Goal: Task Accomplishment & Management: Complete application form

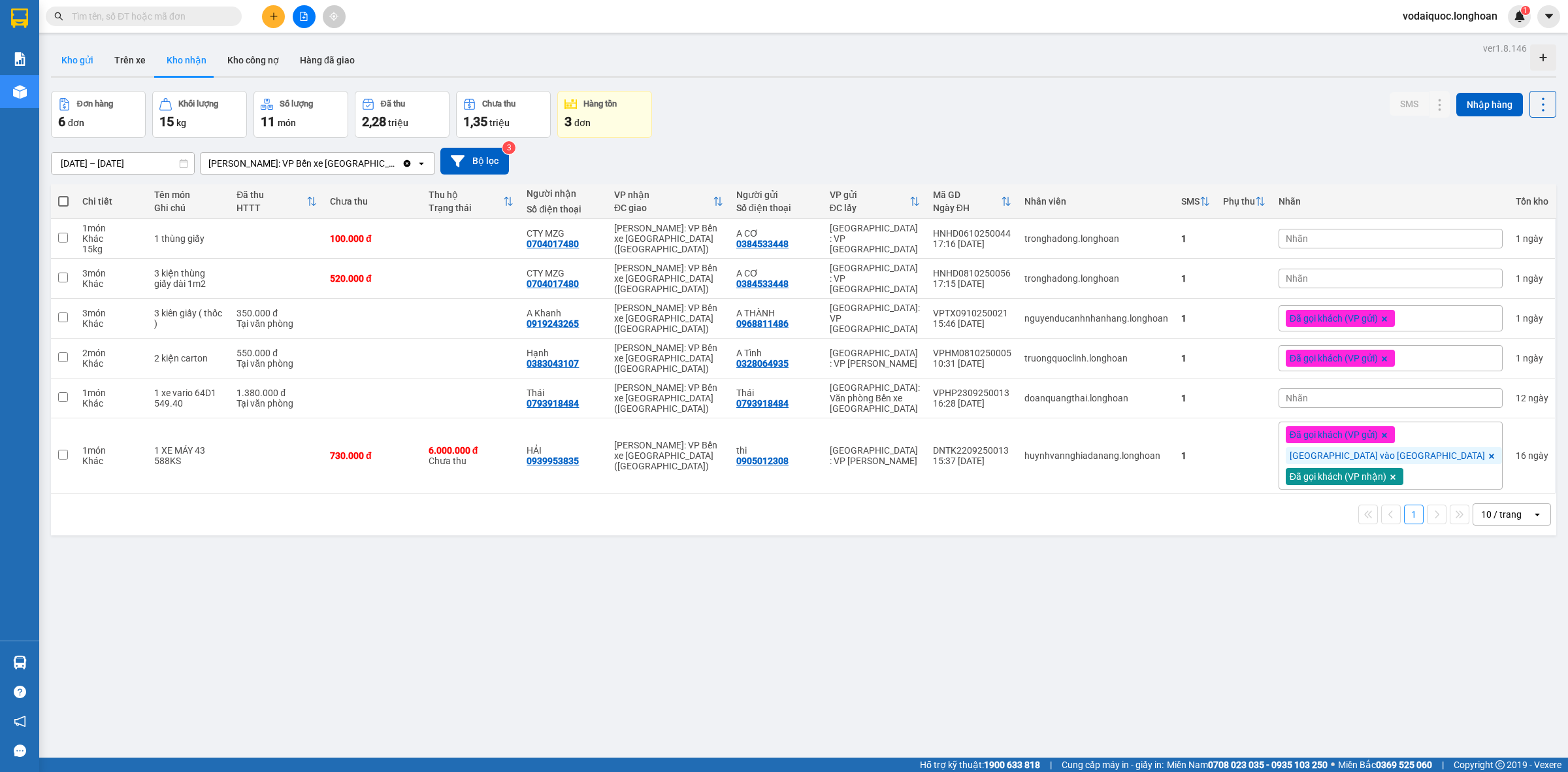
click at [85, 62] on button "Kho gửi" at bounding box center [77, 61] width 53 height 31
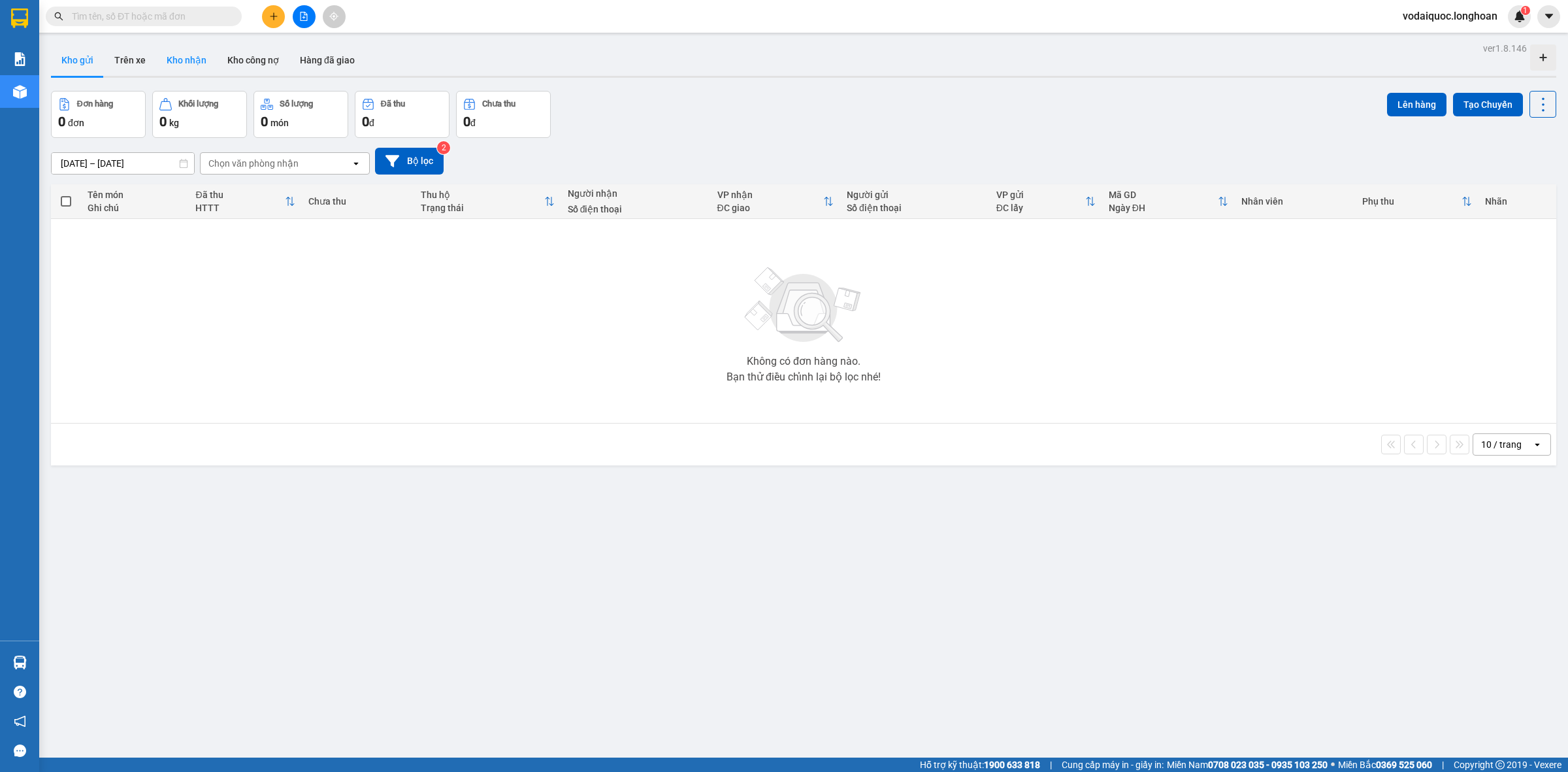
click at [178, 62] on button "Kho nhận" at bounding box center [186, 61] width 61 height 31
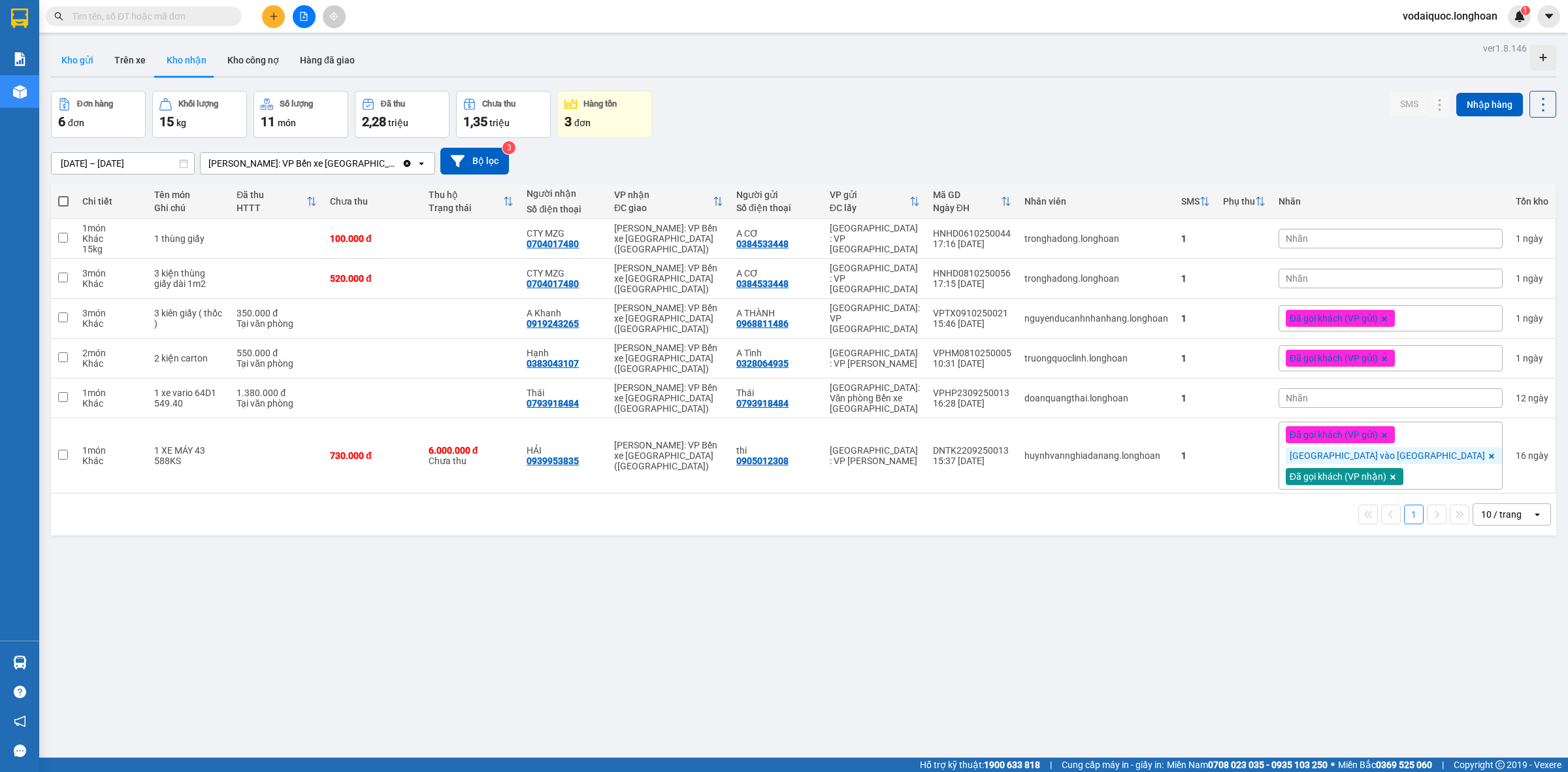
click at [77, 53] on button "Kho gửi" at bounding box center [77, 61] width 53 height 31
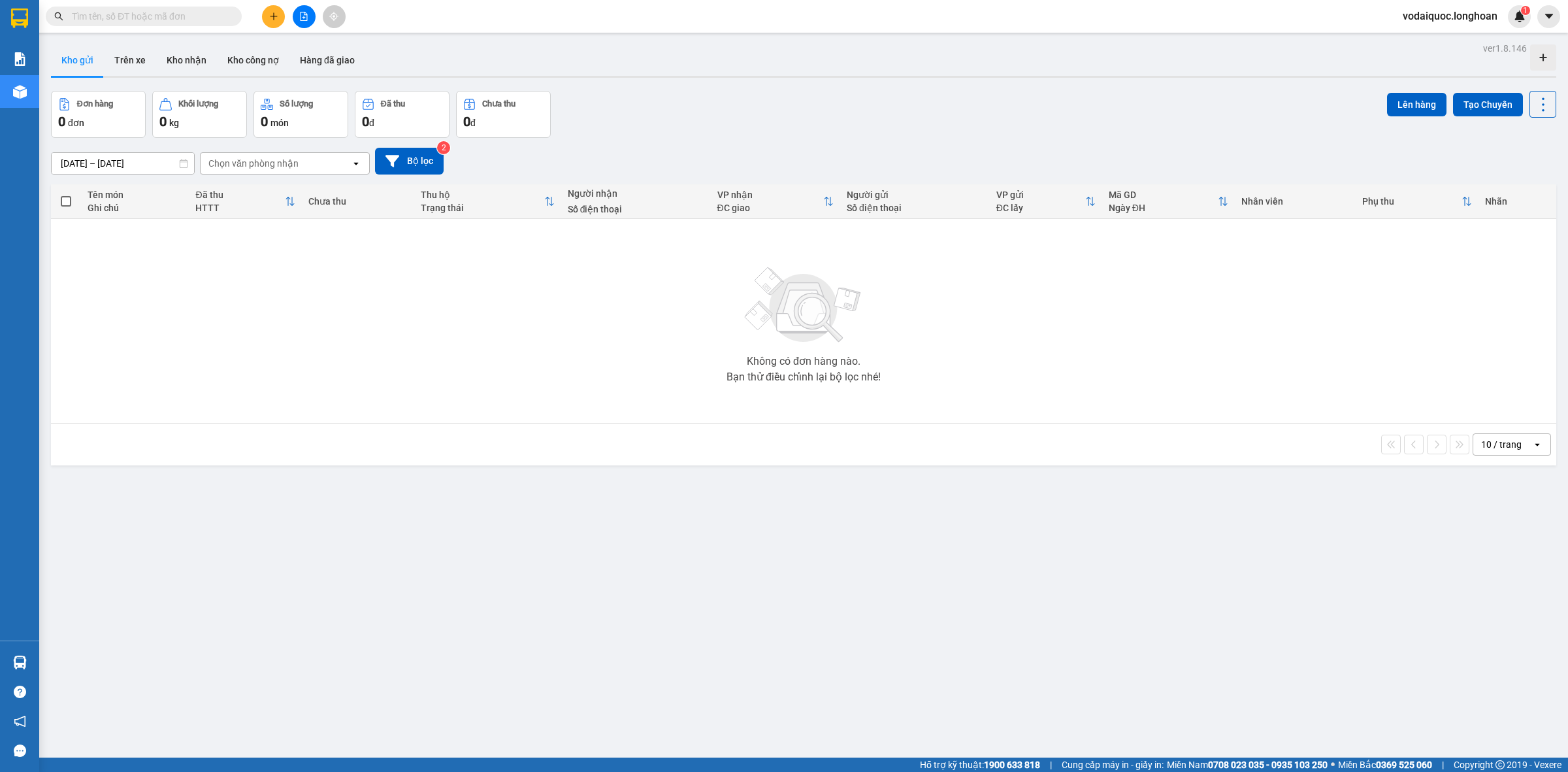
drag, startPoint x: 857, startPoint y: 547, endPoint x: 824, endPoint y: 498, distance: 59.1
click at [836, 517] on div "ver 1.8.146 Kho gửi Trên xe Kho nhận Kho công nợ Hàng đã giao Đơn hàng 0 đơn Kh…" at bounding box center [803, 425] width 1515 height 772
click at [733, 91] on div "Đơn hàng 0 đơn Khối lượng 0 kg Số lượng 0 món Đã thu 0 đ Chưa thu 0 đ Lên hàng …" at bounding box center [803, 115] width 1505 height 47
click at [196, 49] on button "Kho nhận" at bounding box center [186, 61] width 61 height 31
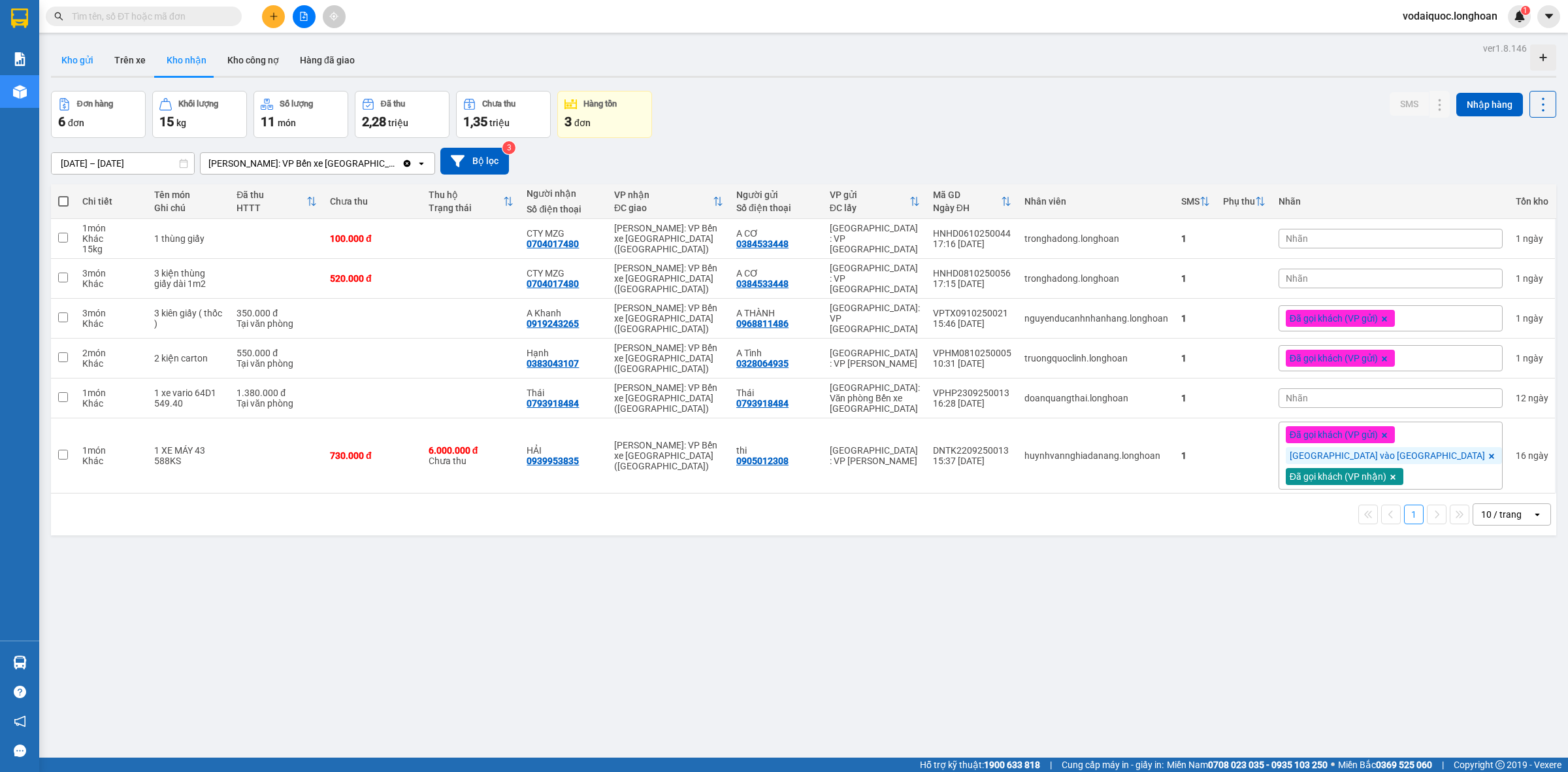
click at [76, 62] on button "Kho gửi" at bounding box center [77, 61] width 53 height 31
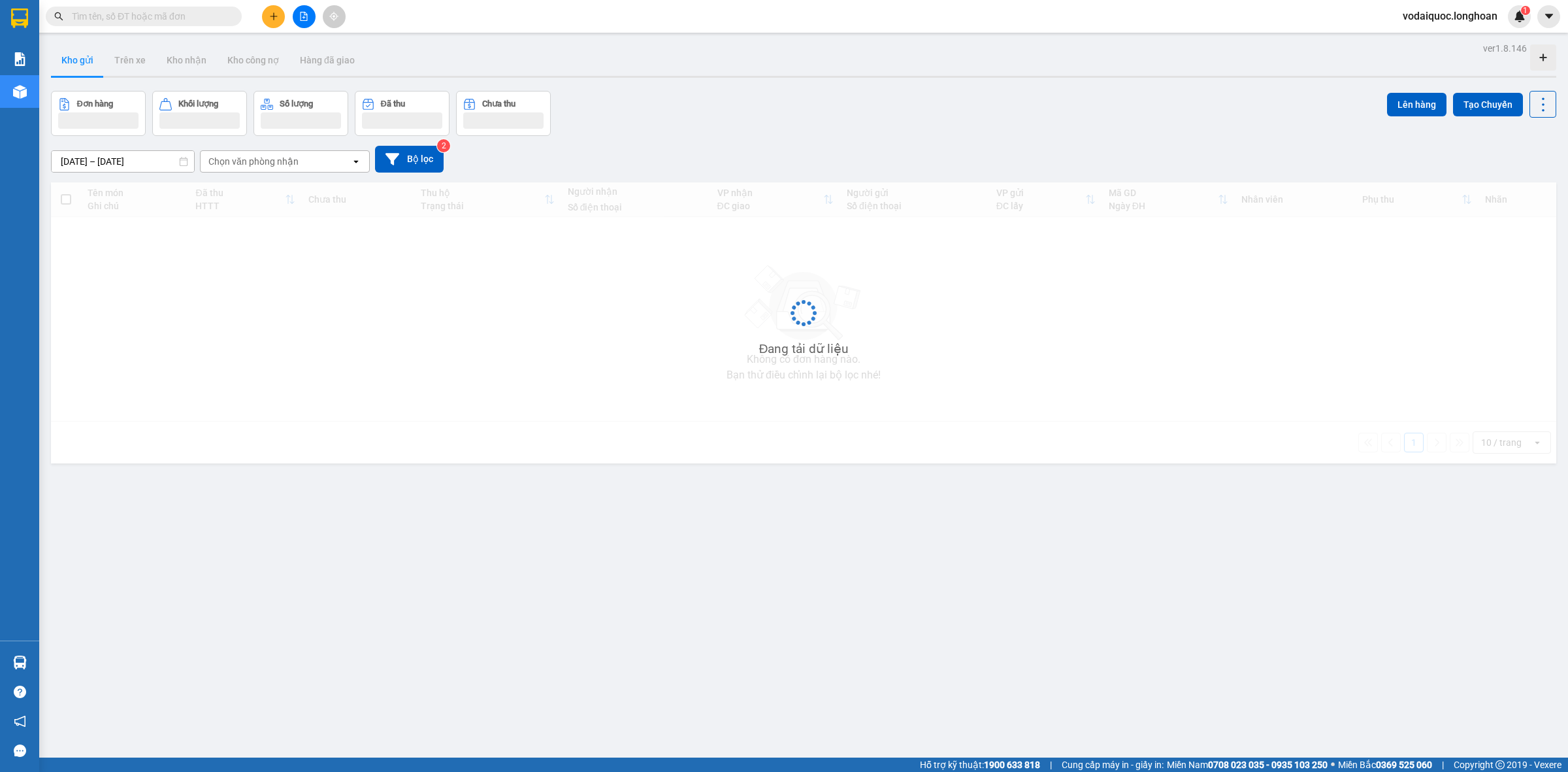
click at [266, 23] on button at bounding box center [273, 17] width 23 height 23
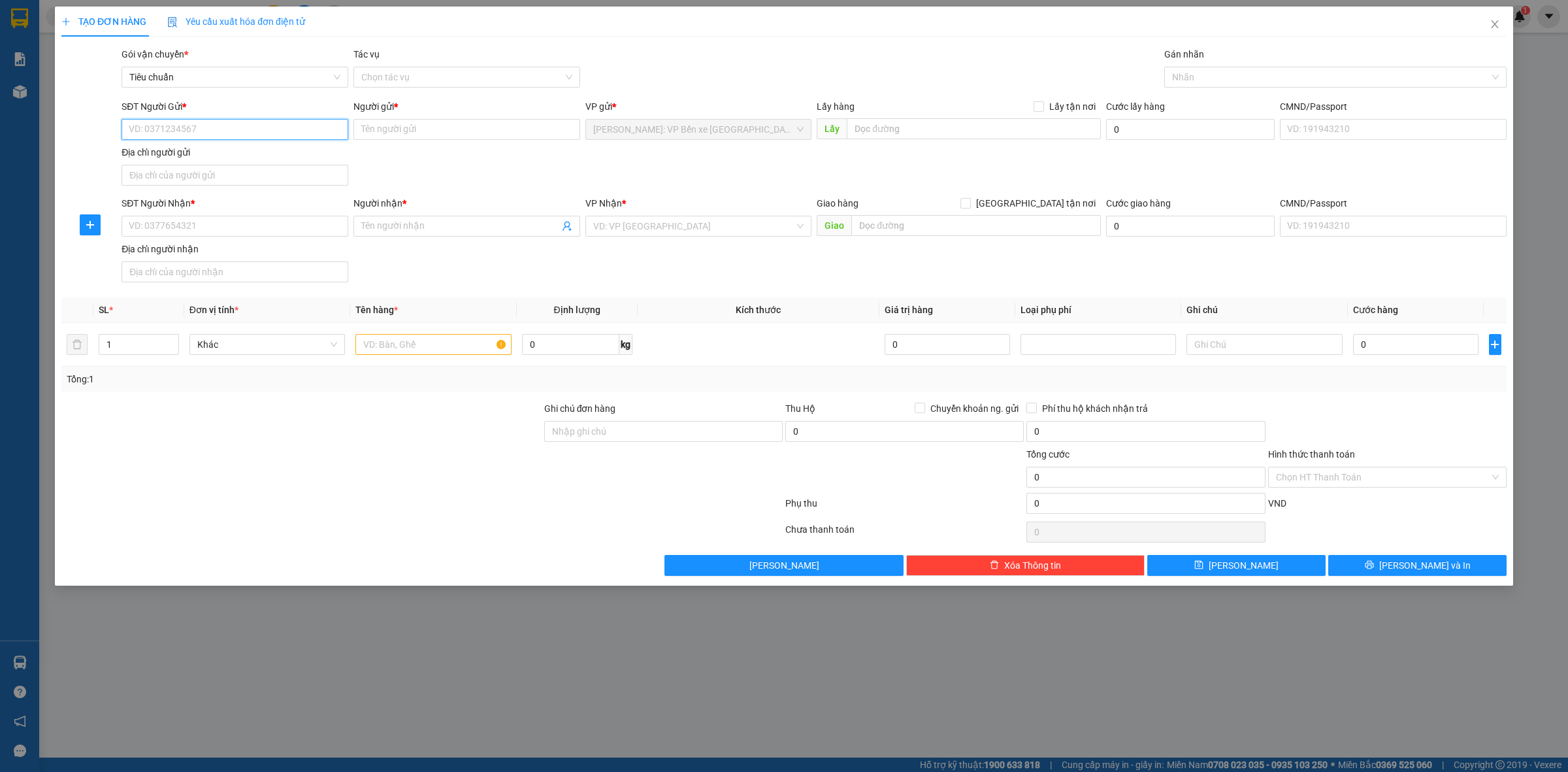
click at [213, 128] on input "SĐT Người Gửi *" at bounding box center [235, 129] width 226 height 21
click at [212, 124] on input "SĐT Người Gửi *" at bounding box center [235, 129] width 226 height 21
click at [1496, 27] on icon "close" at bounding box center [1494, 24] width 10 height 10
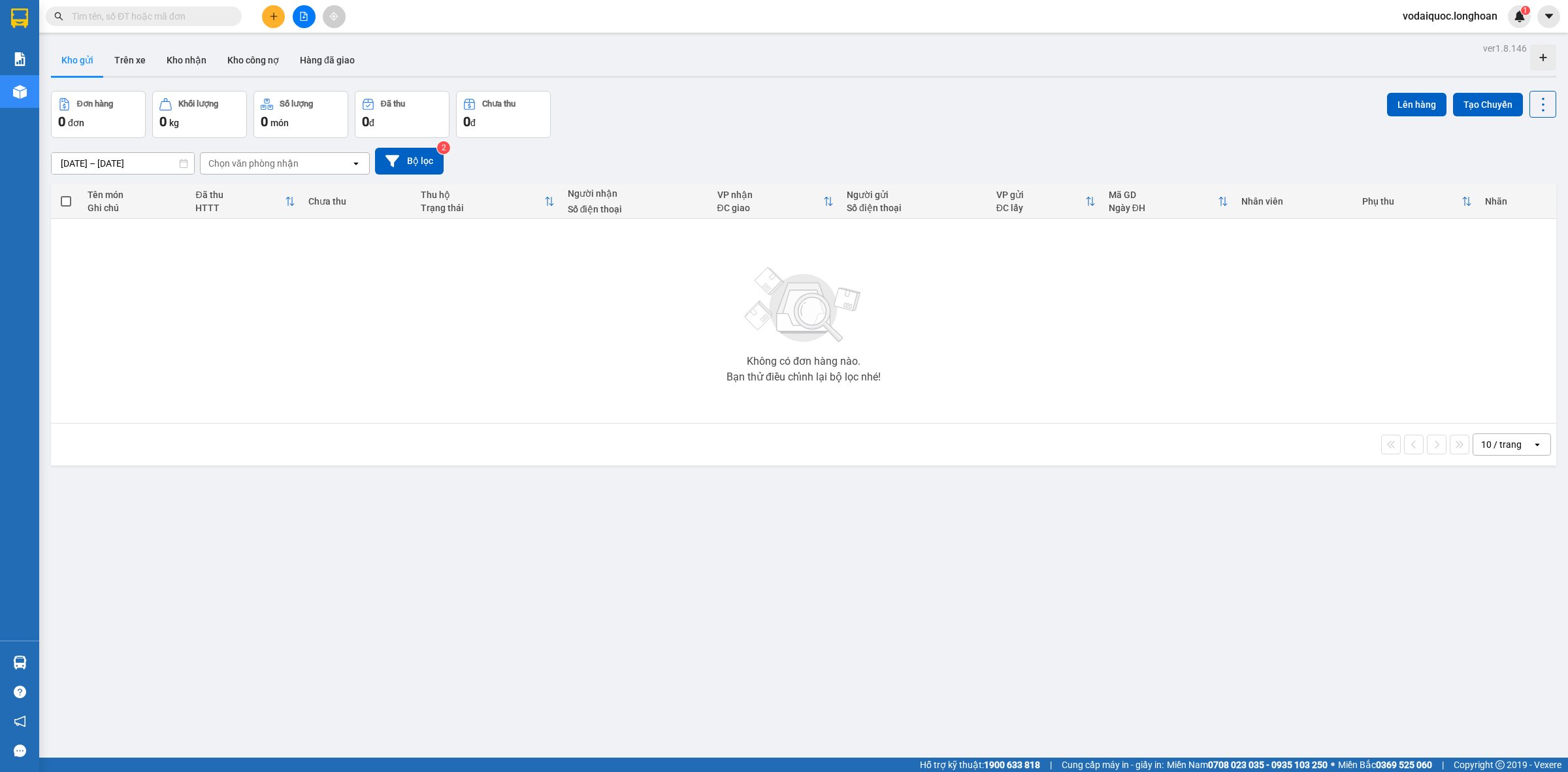
click at [673, 70] on div "Kho gửi Trên xe Kho nhận Kho công nợ Hàng đã giao" at bounding box center [803, 62] width 1505 height 35
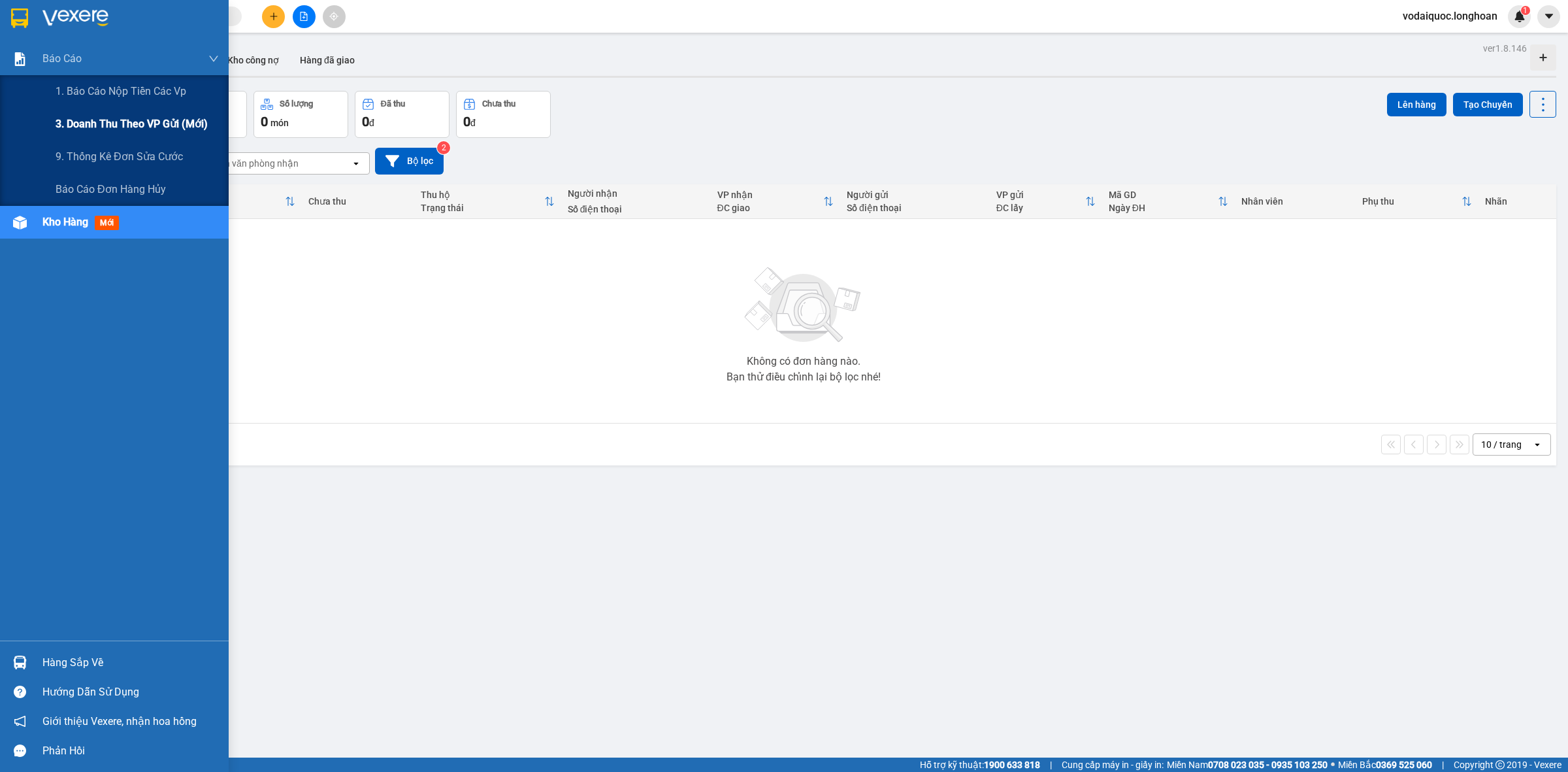
click at [136, 119] on span "3. Doanh Thu theo VP Gửi (mới)" at bounding box center [132, 123] width 152 height 17
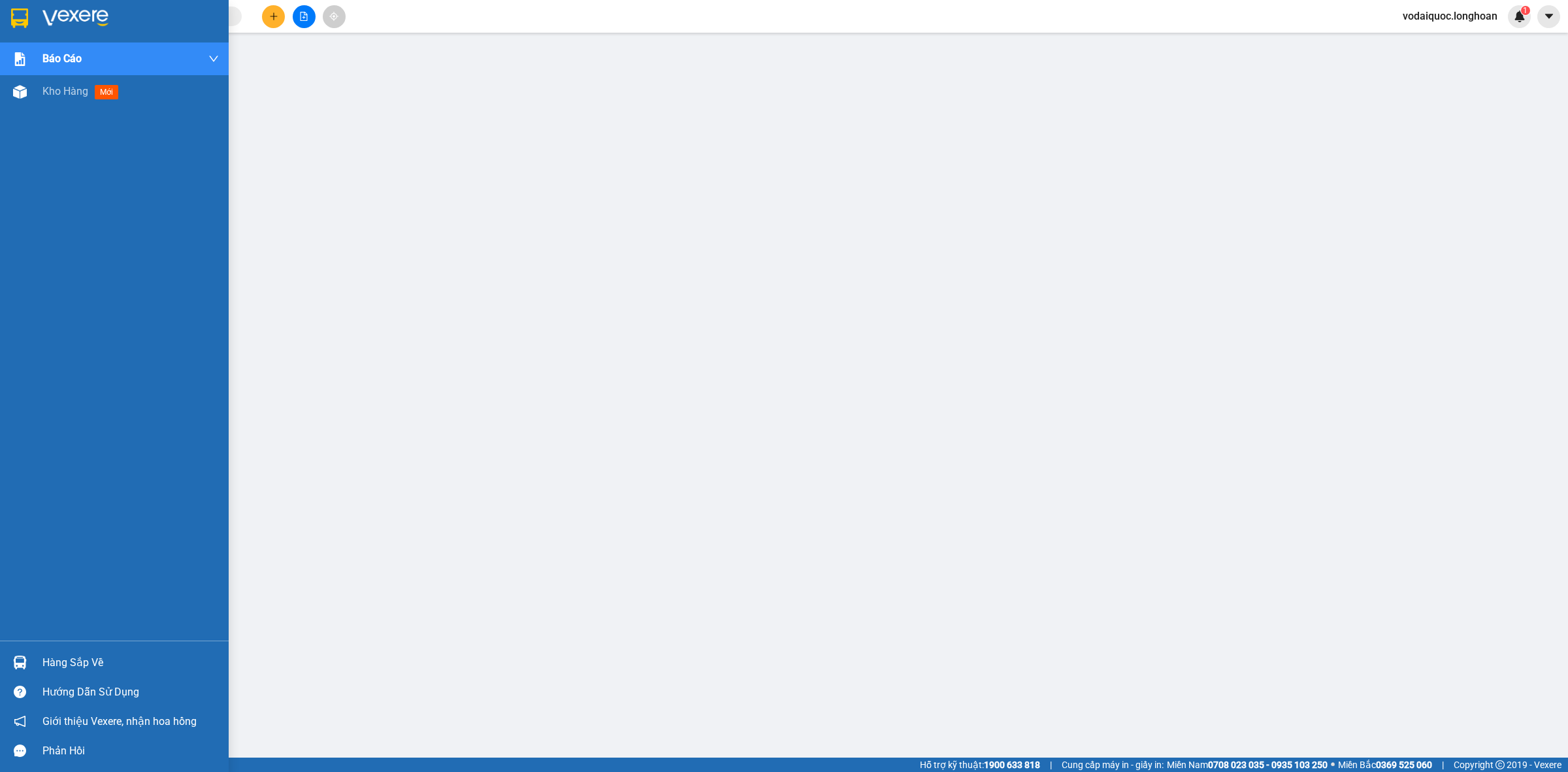
click at [24, 17] on img at bounding box center [20, 18] width 17 height 20
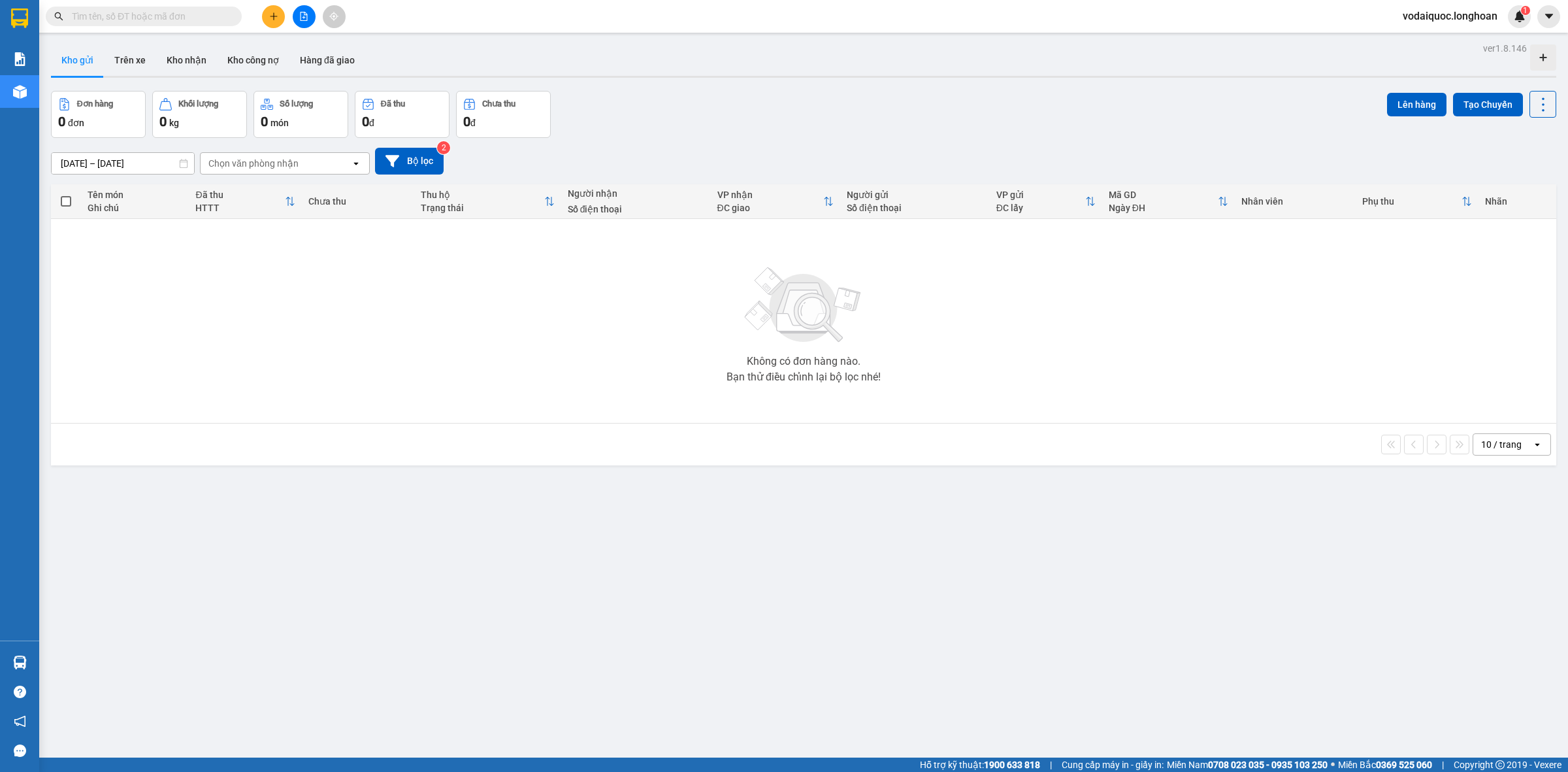
click at [528, 43] on div "ver 1.8.146 Kho gửi Trên xe Kho nhận Kho công nợ Hàng đã giao Đơn hàng 0 đơn Kh…" at bounding box center [803, 425] width 1515 height 772
click at [177, 60] on button "Kho nhận" at bounding box center [186, 61] width 61 height 31
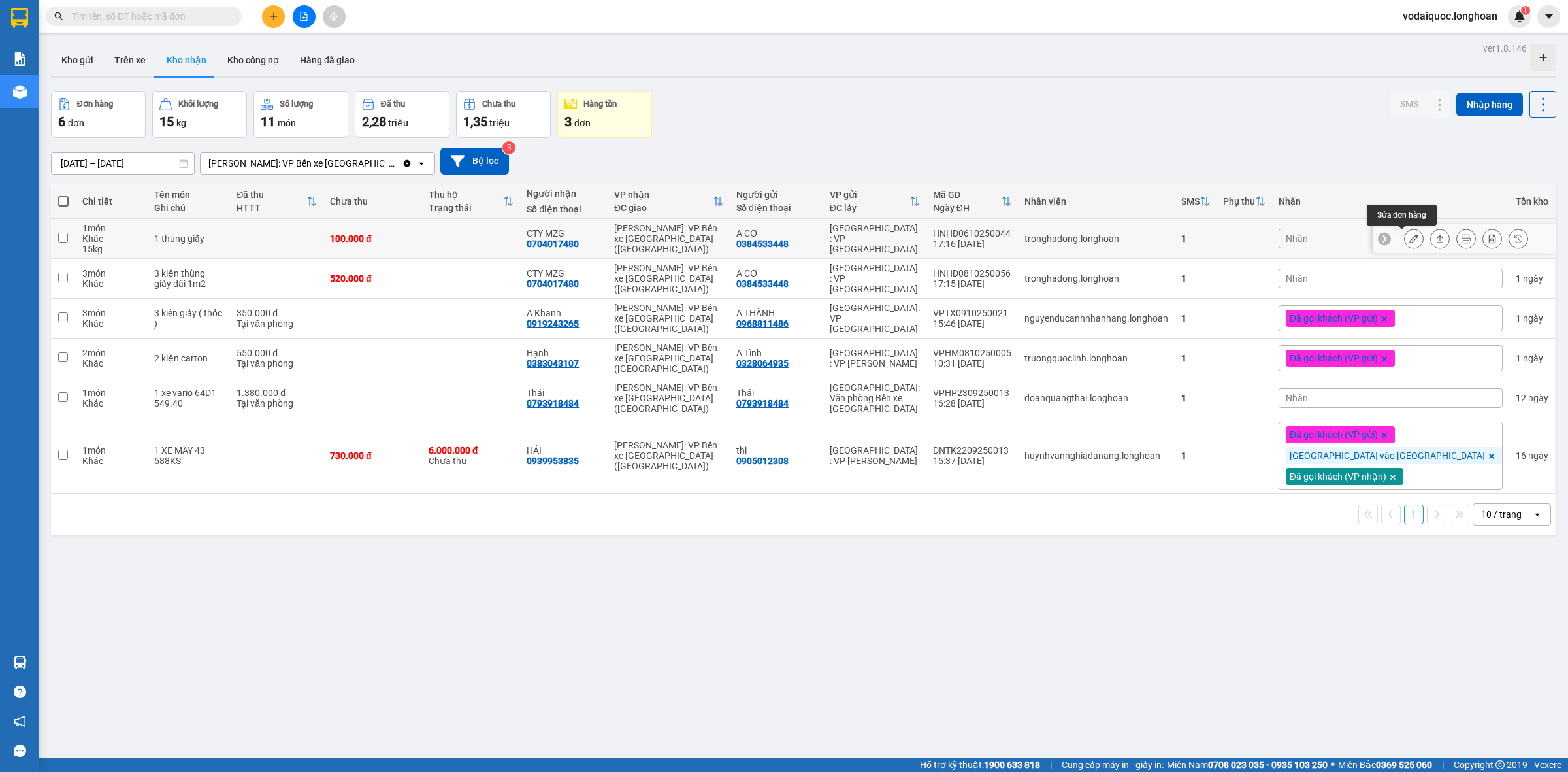
click at [1409, 234] on icon at bounding box center [1414, 239] width 9 height 9
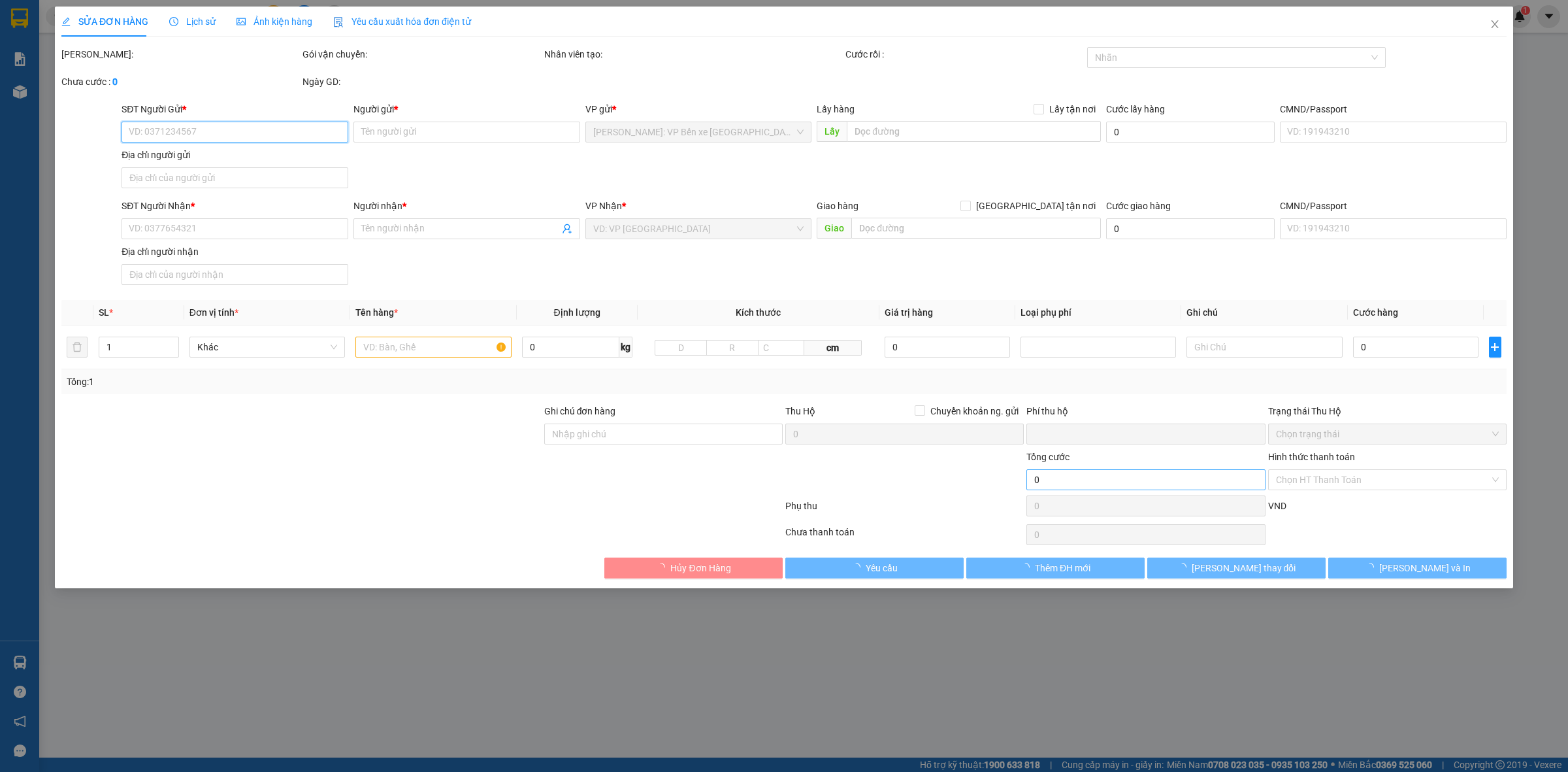
type input "0384533448"
type input "A CƠ"
type input "0704017480"
type input "CTY MZG"
type input "0"
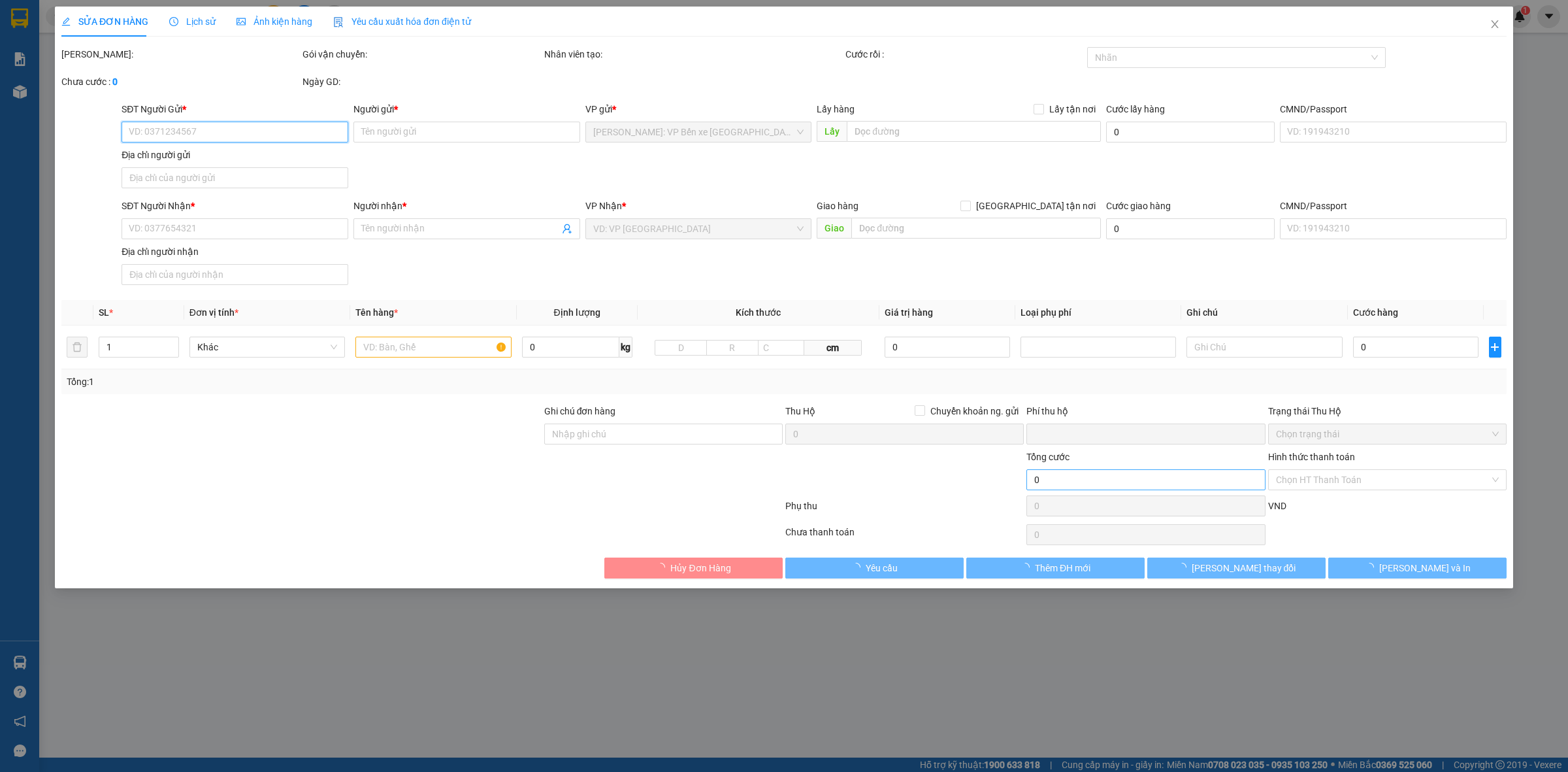
type input "100.000"
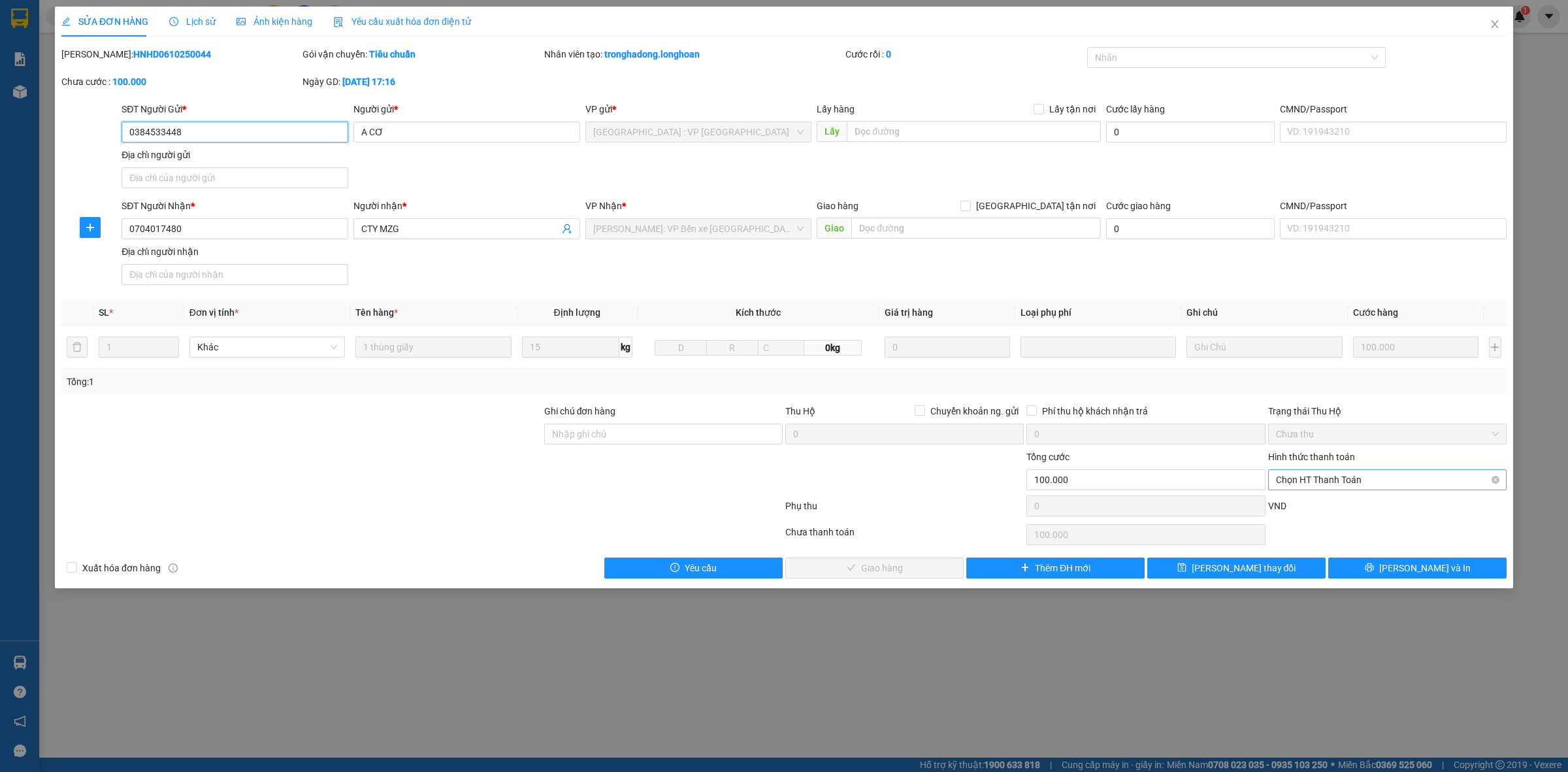
click at [1346, 482] on span "Chọn HT Thanh Toán" at bounding box center [1386, 480] width 222 height 20
click at [1314, 505] on div "Tại văn phòng" at bounding box center [1386, 507] width 222 height 14
type input "0"
click at [873, 575] on span "[PERSON_NAME] và Giao hàng" at bounding box center [882, 568] width 126 height 14
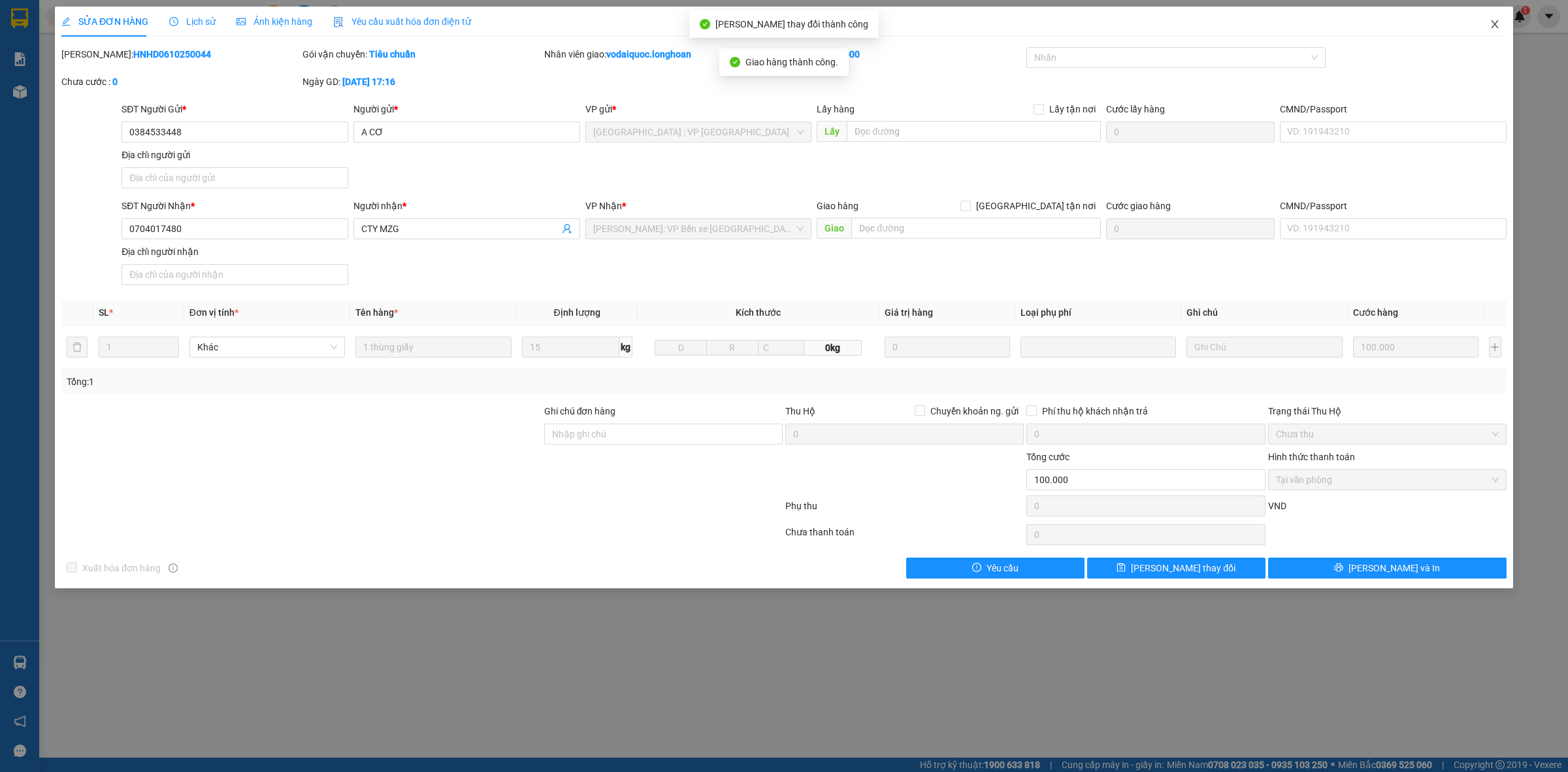
click at [1493, 24] on icon "close" at bounding box center [1494, 24] width 7 height 8
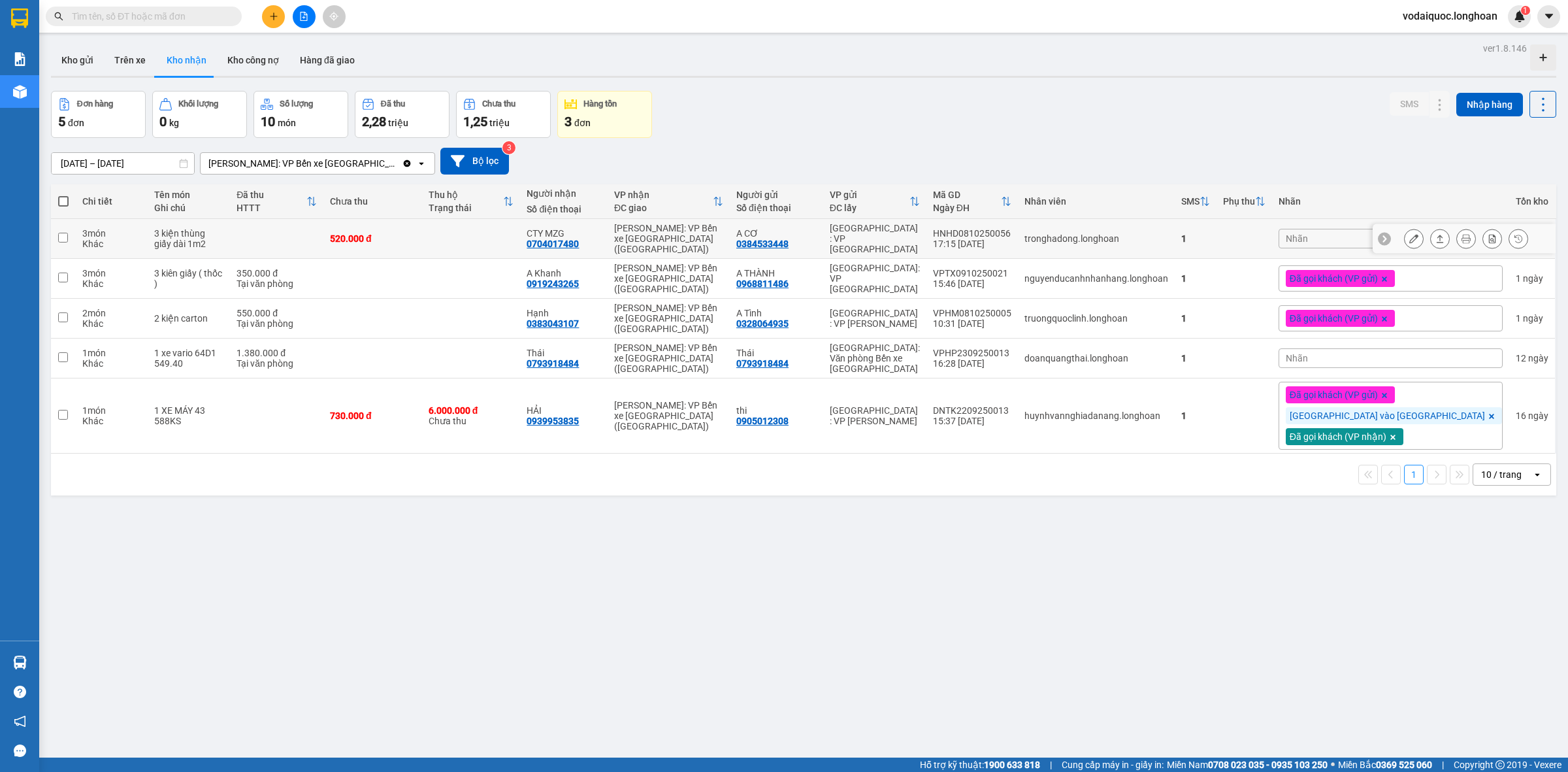
click at [1387, 226] on div at bounding box center [1463, 238] width 183 height 29
click at [1409, 234] on icon at bounding box center [1414, 239] width 9 height 9
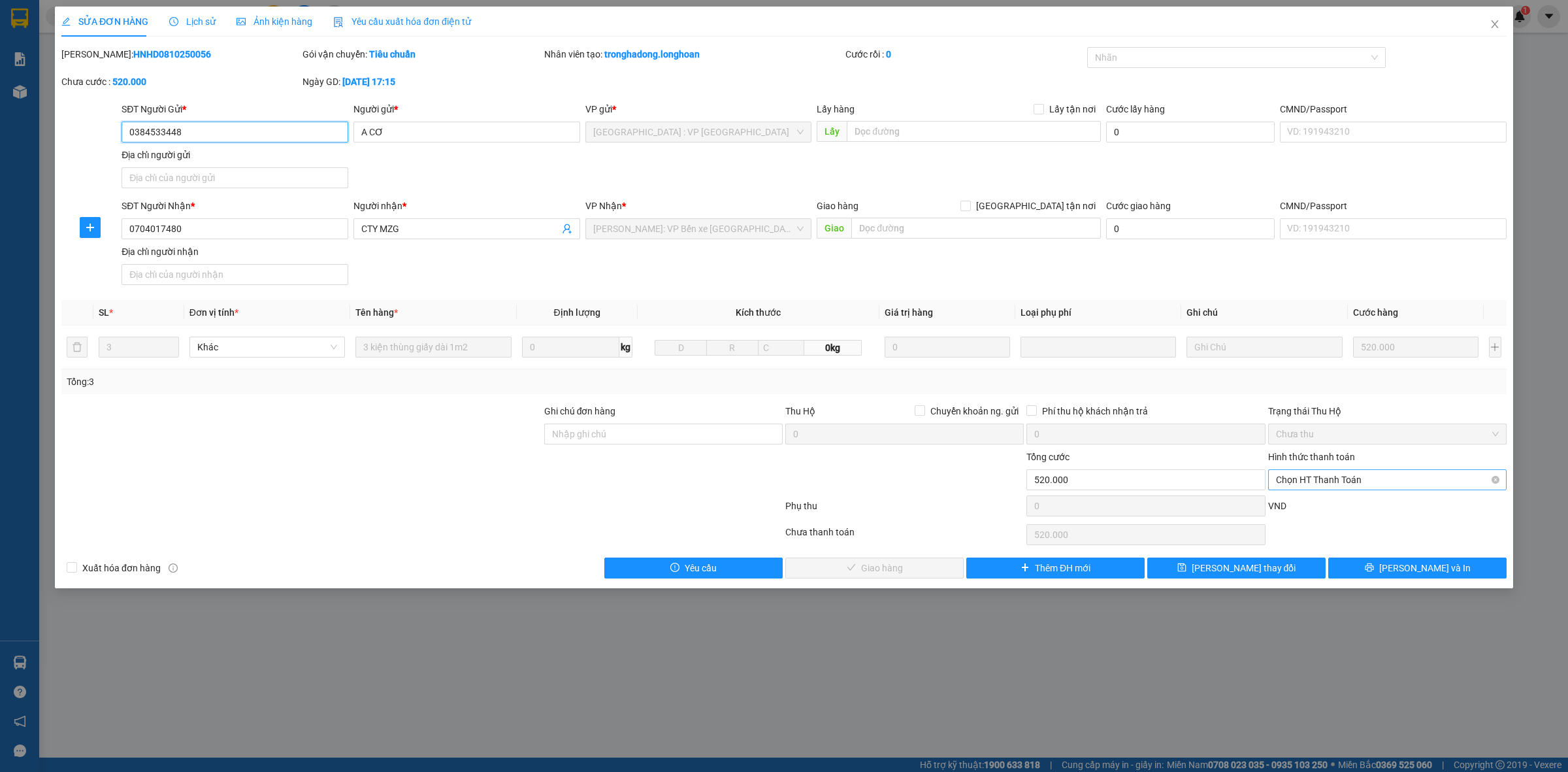
click at [1334, 483] on span "Chọn HT Thanh Toán" at bounding box center [1386, 480] width 222 height 20
click at [1314, 506] on div "Tại văn phòng" at bounding box center [1386, 507] width 222 height 14
type input "0"
click at [873, 564] on button "[PERSON_NAME] và Giao hàng" at bounding box center [874, 568] width 178 height 21
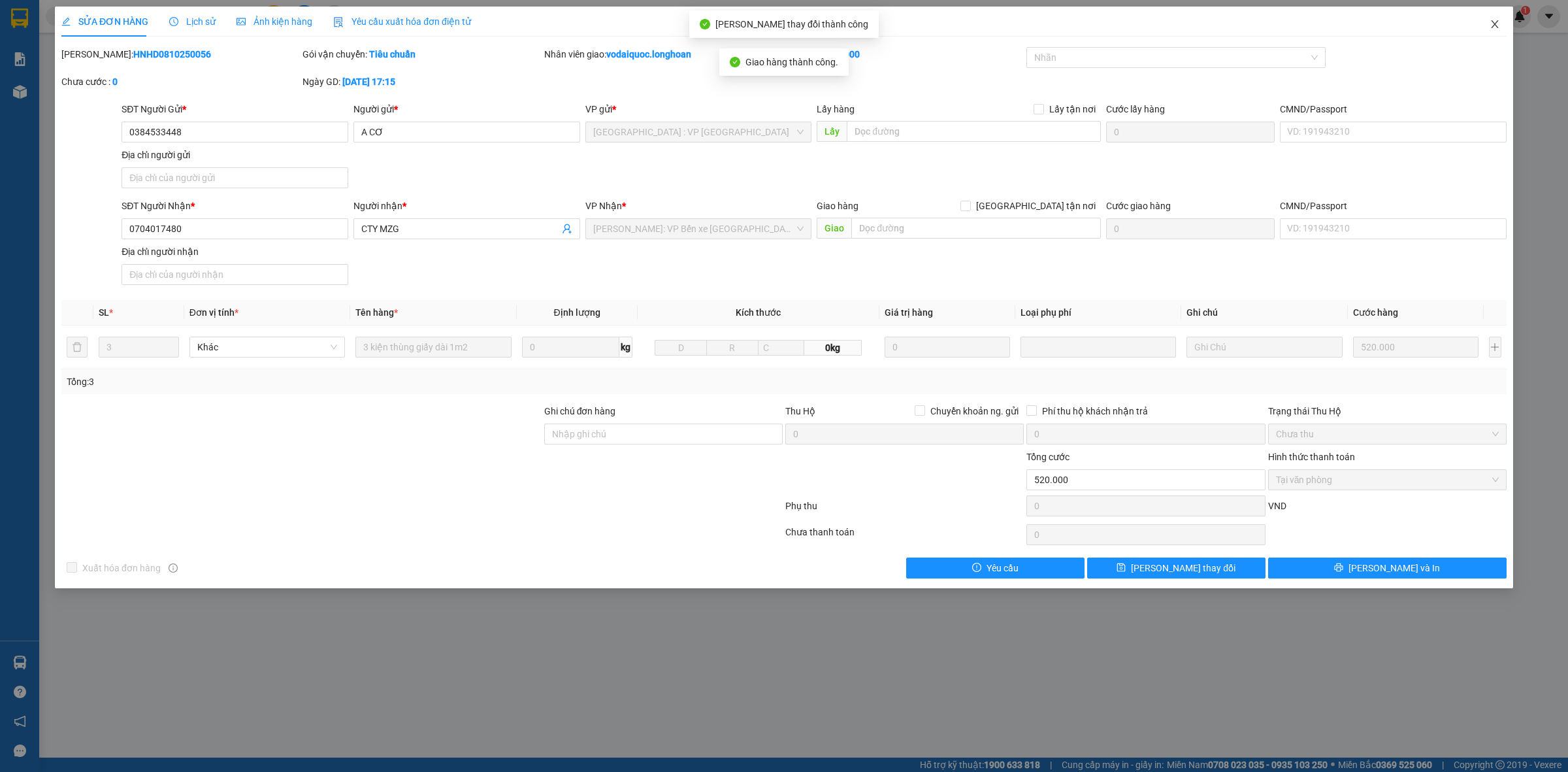
click at [1496, 20] on icon "close" at bounding box center [1494, 24] width 10 height 10
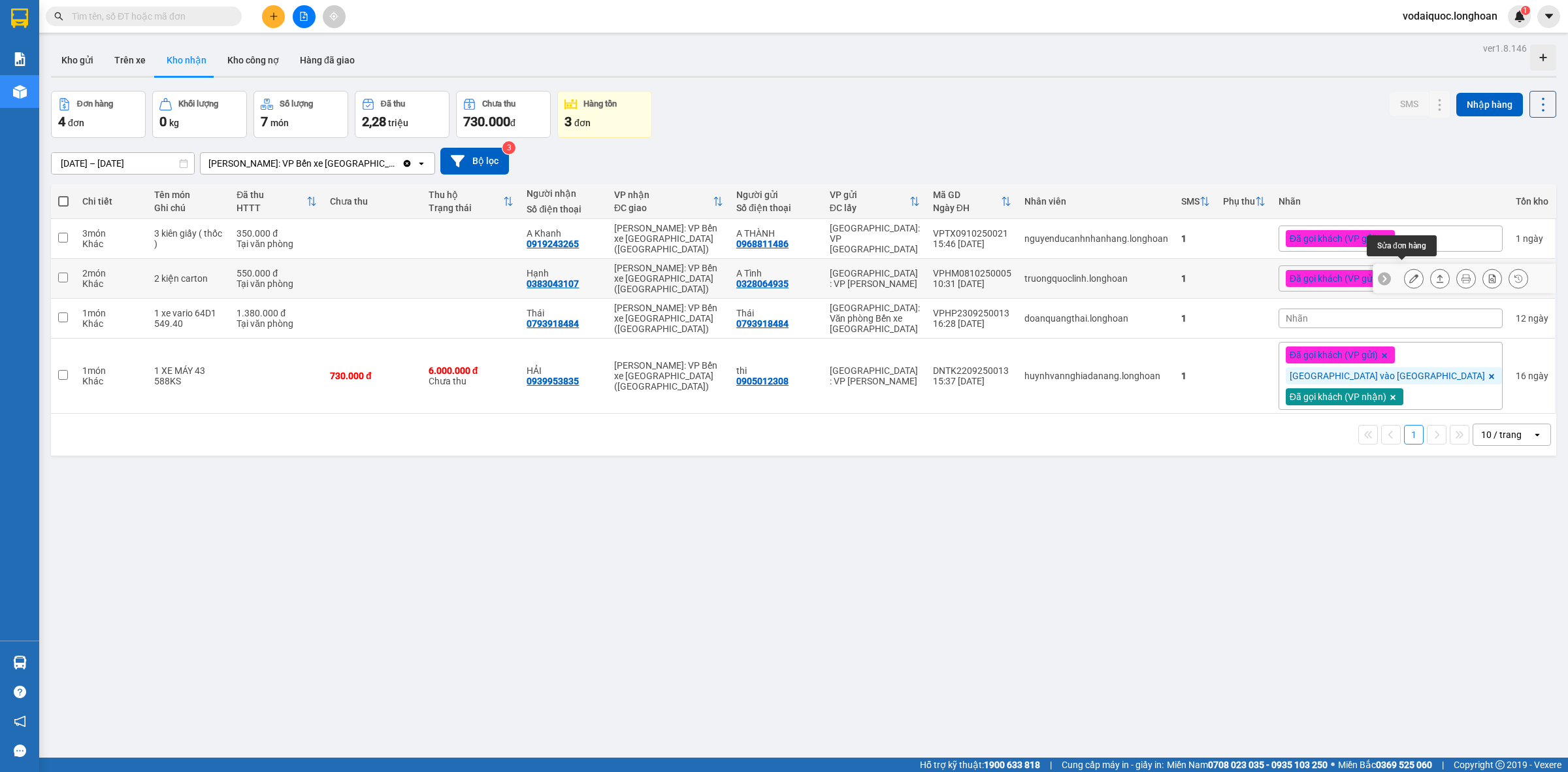
click at [1409, 274] on icon at bounding box center [1414, 278] width 9 height 9
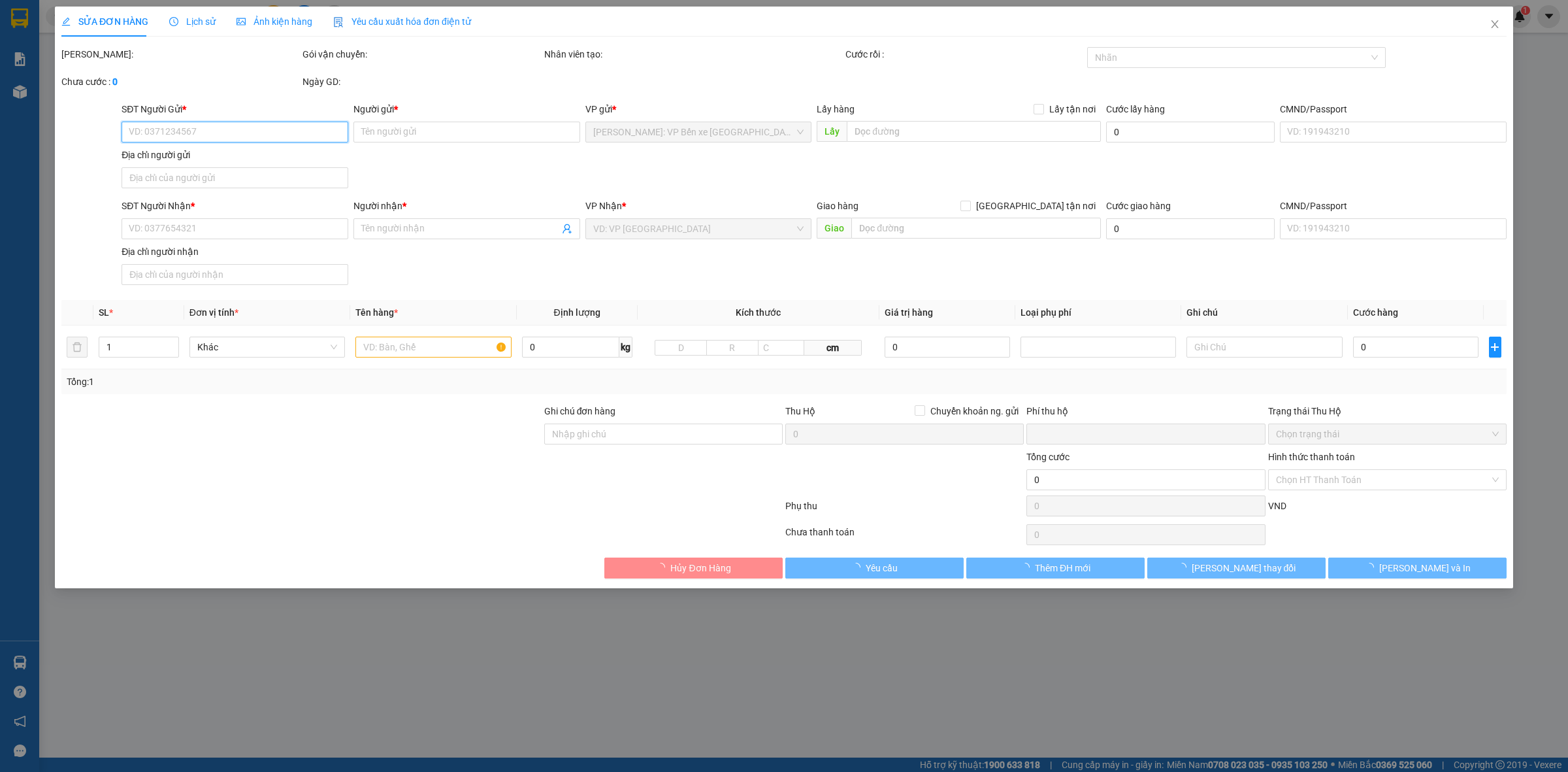
type input "0328064935"
type input "A Tình"
type input "0383043107"
type input "Hạnh"
type input "nhận nguyên kiện,giao nguyên kiện,bể vỡ k đền"
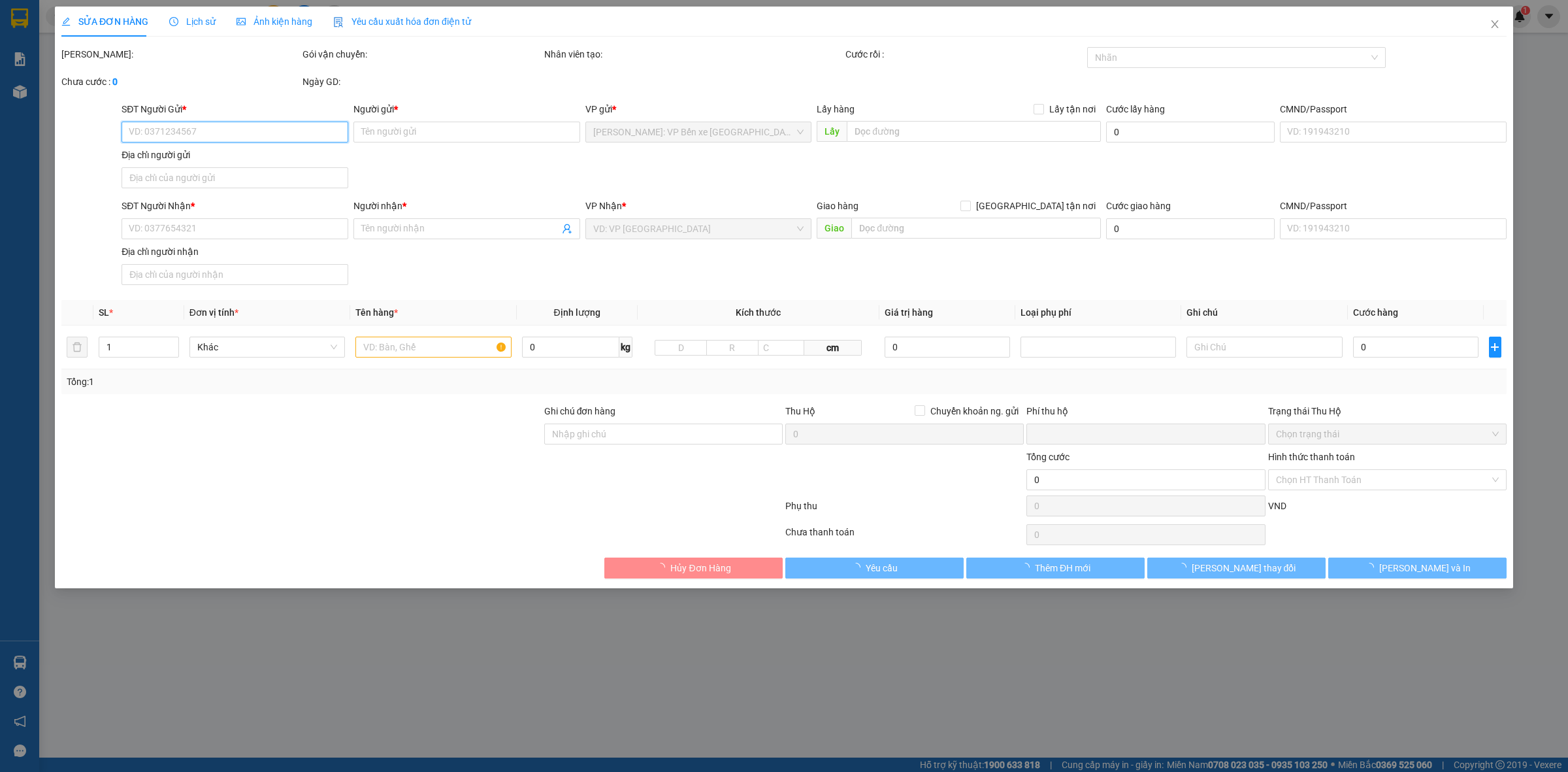
type input "0"
type input "550.000"
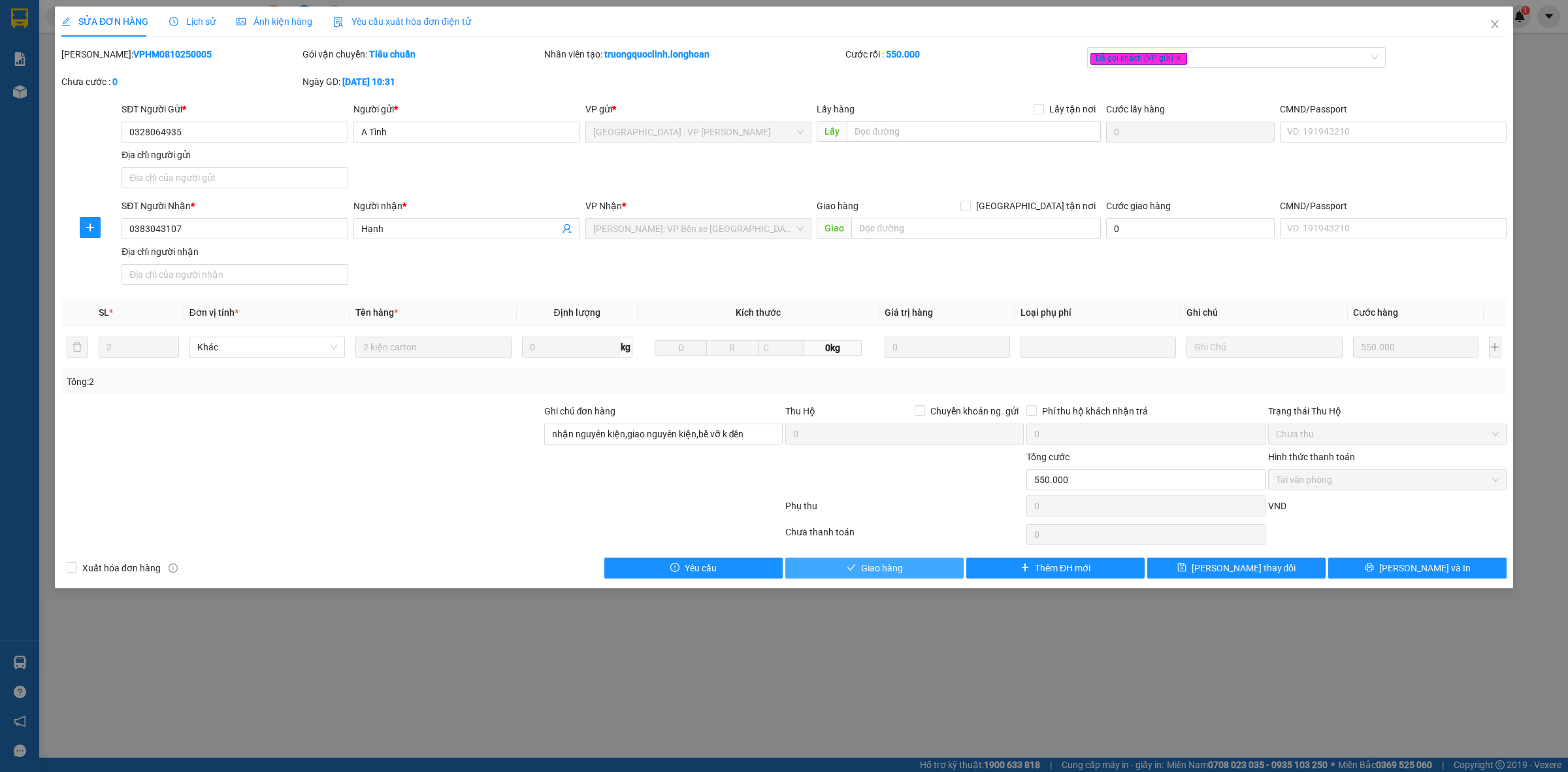
click at [870, 567] on span "Giao hàng" at bounding box center [882, 568] width 42 height 14
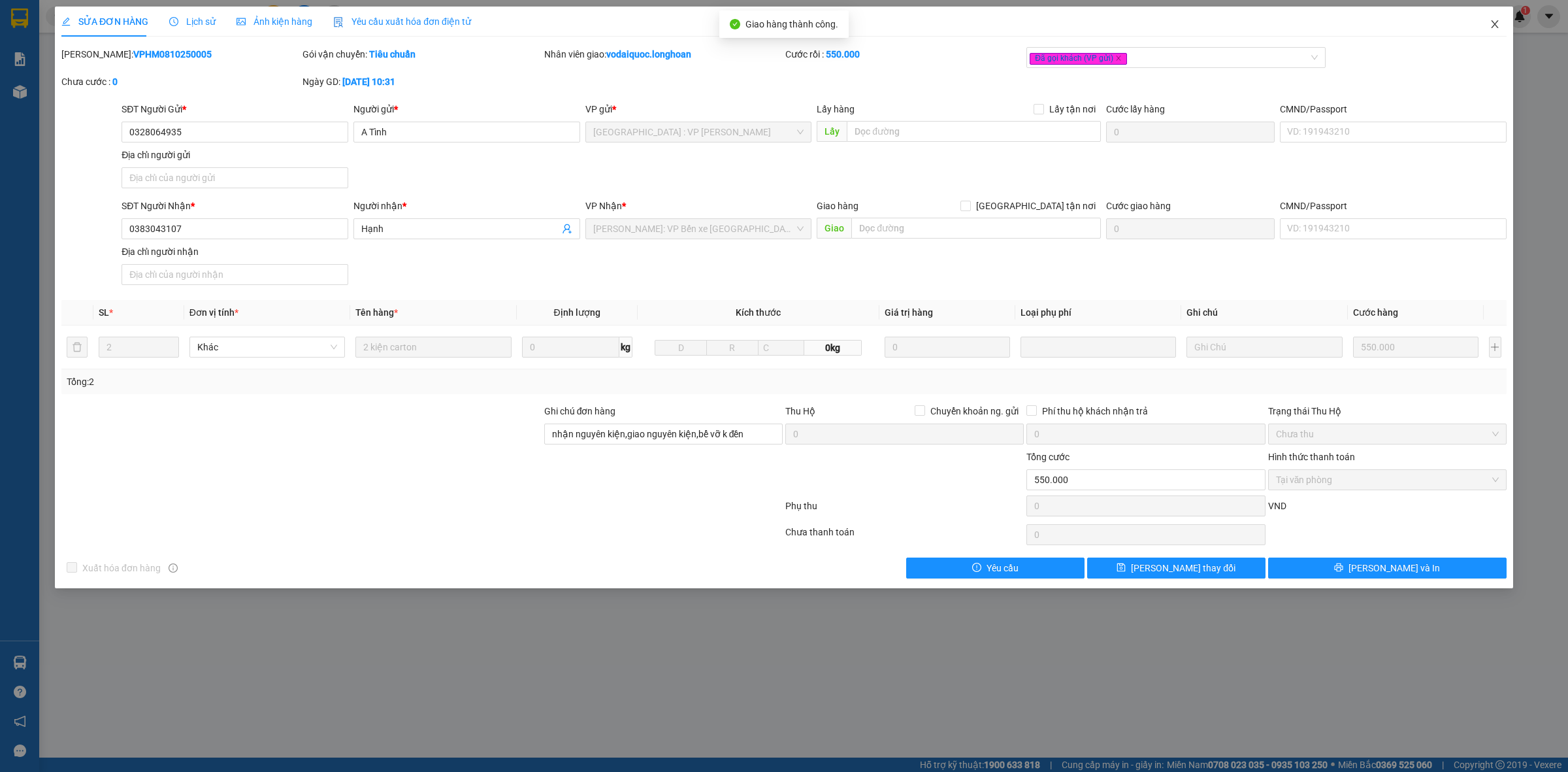
click at [1497, 23] on icon "close" at bounding box center [1494, 24] width 10 height 10
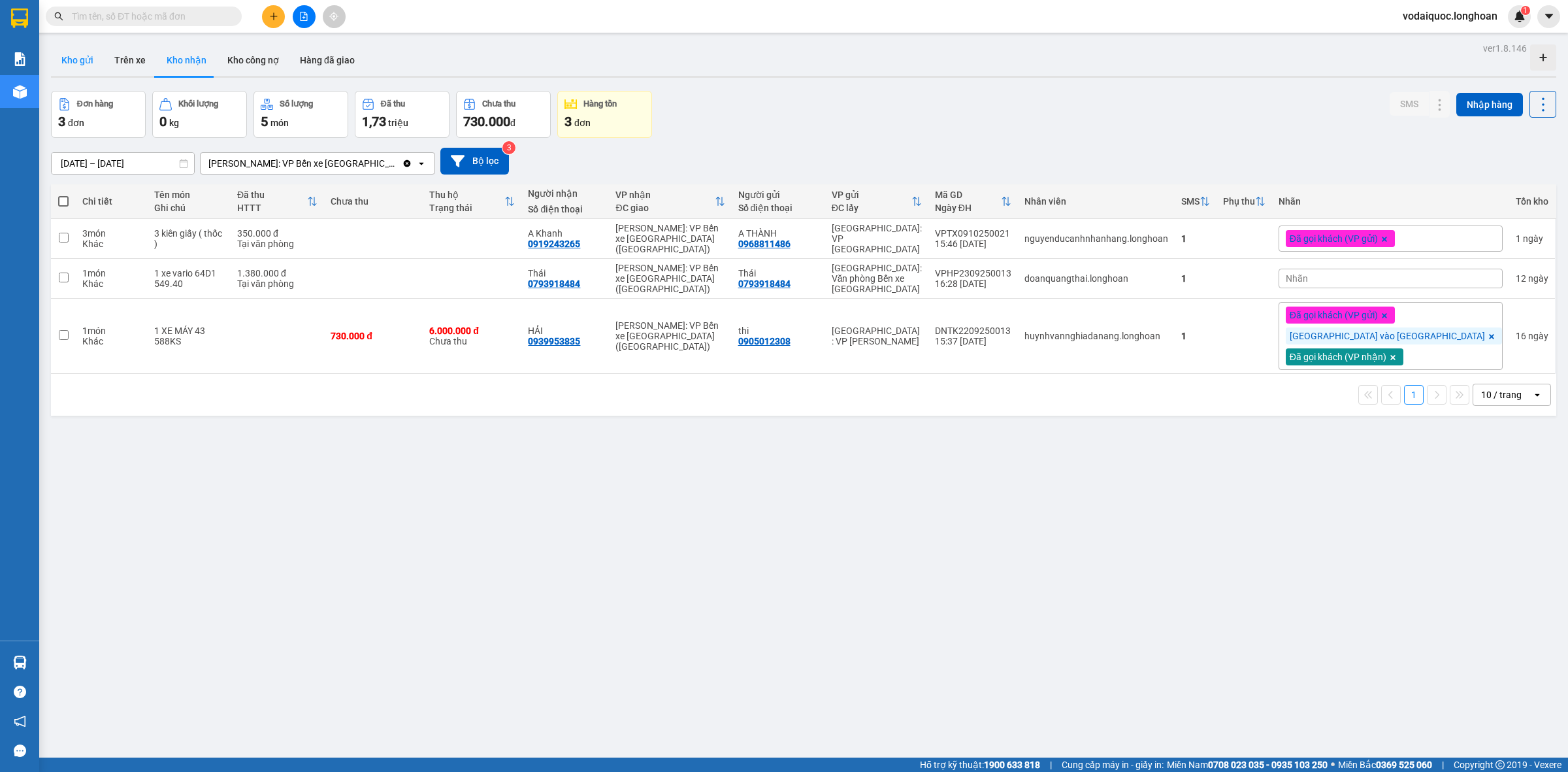
click at [83, 54] on button "Kho gửi" at bounding box center [77, 61] width 53 height 31
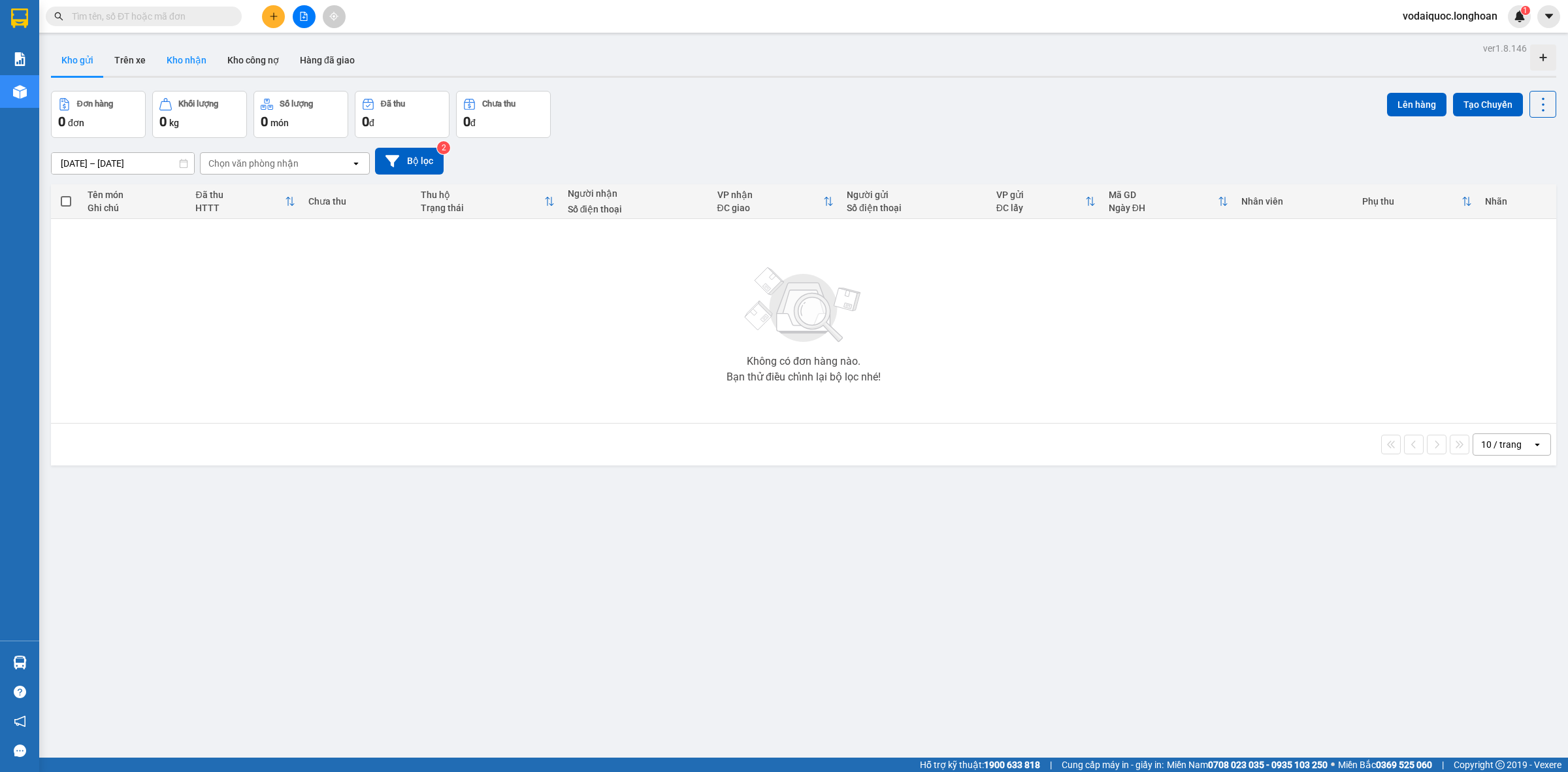
click at [181, 57] on button "Kho nhận" at bounding box center [186, 61] width 61 height 31
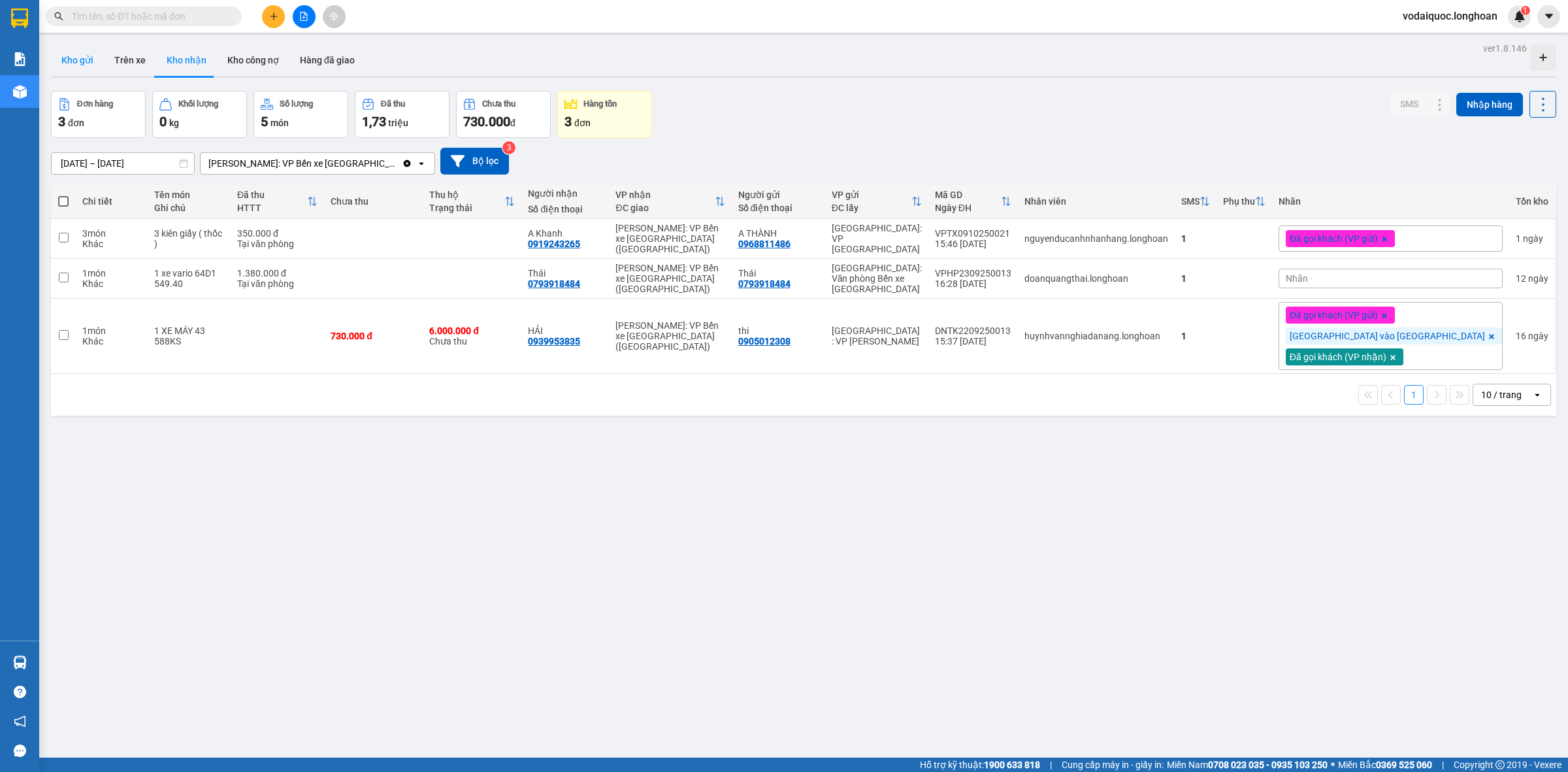
click at [76, 57] on button "Kho gửi" at bounding box center [77, 61] width 53 height 31
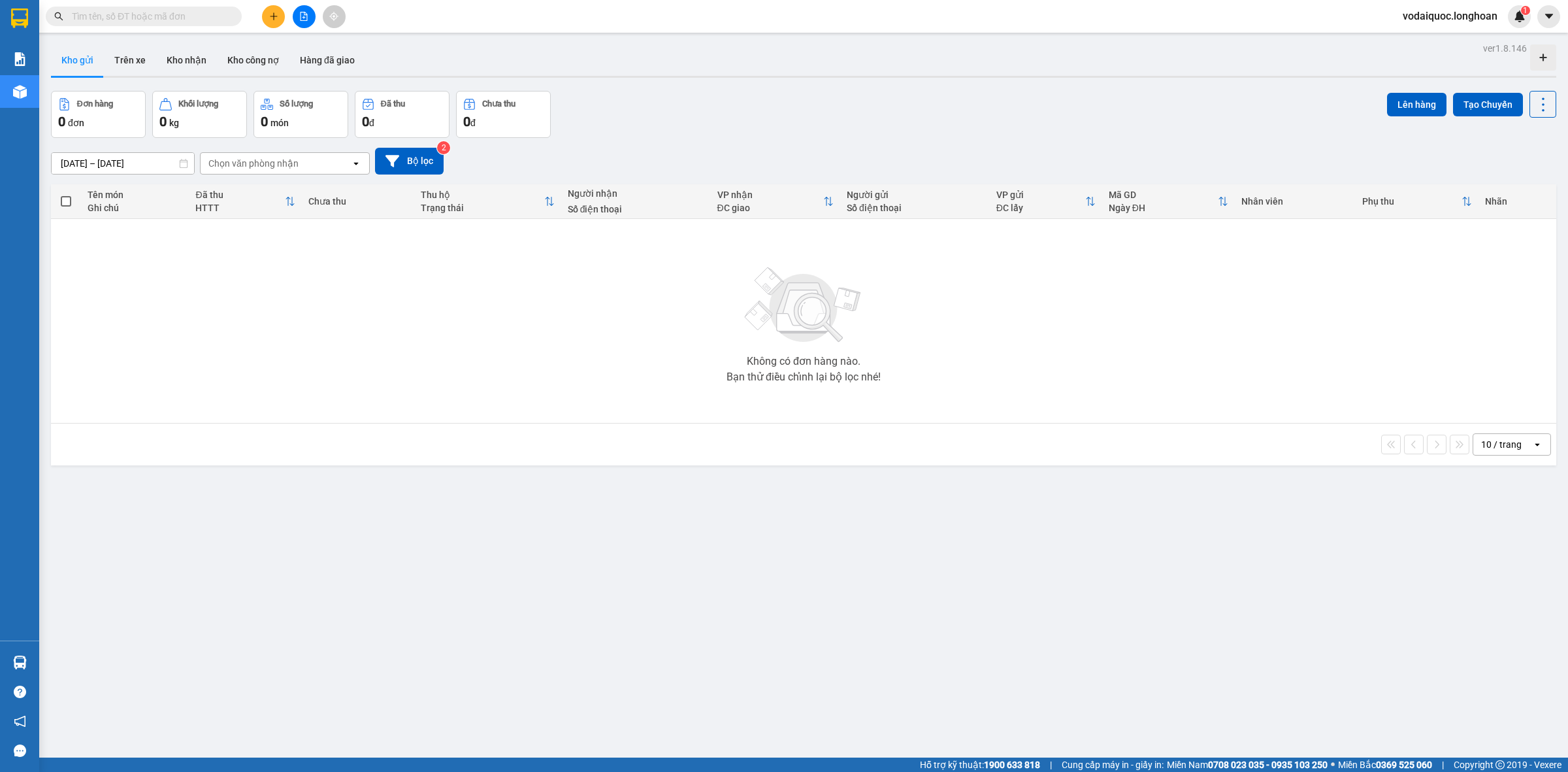
click at [198, 480] on div "ver 1.8.146 Kho gửi Trên xe Kho nhận Kho công nợ Hàng đã giao Đơn hàng 0 đơn Kh…" at bounding box center [803, 425] width 1515 height 772
click at [850, 94] on div "Đơn hàng 0 đơn Khối lượng 0 kg Số lượng 0 món Đã thu 0 đ Chưa thu 0 đ Lên hàng …" at bounding box center [803, 115] width 1505 height 47
click at [192, 8] on span at bounding box center [143, 16] width 196 height 20
click at [272, 7] on button at bounding box center [273, 17] width 23 height 23
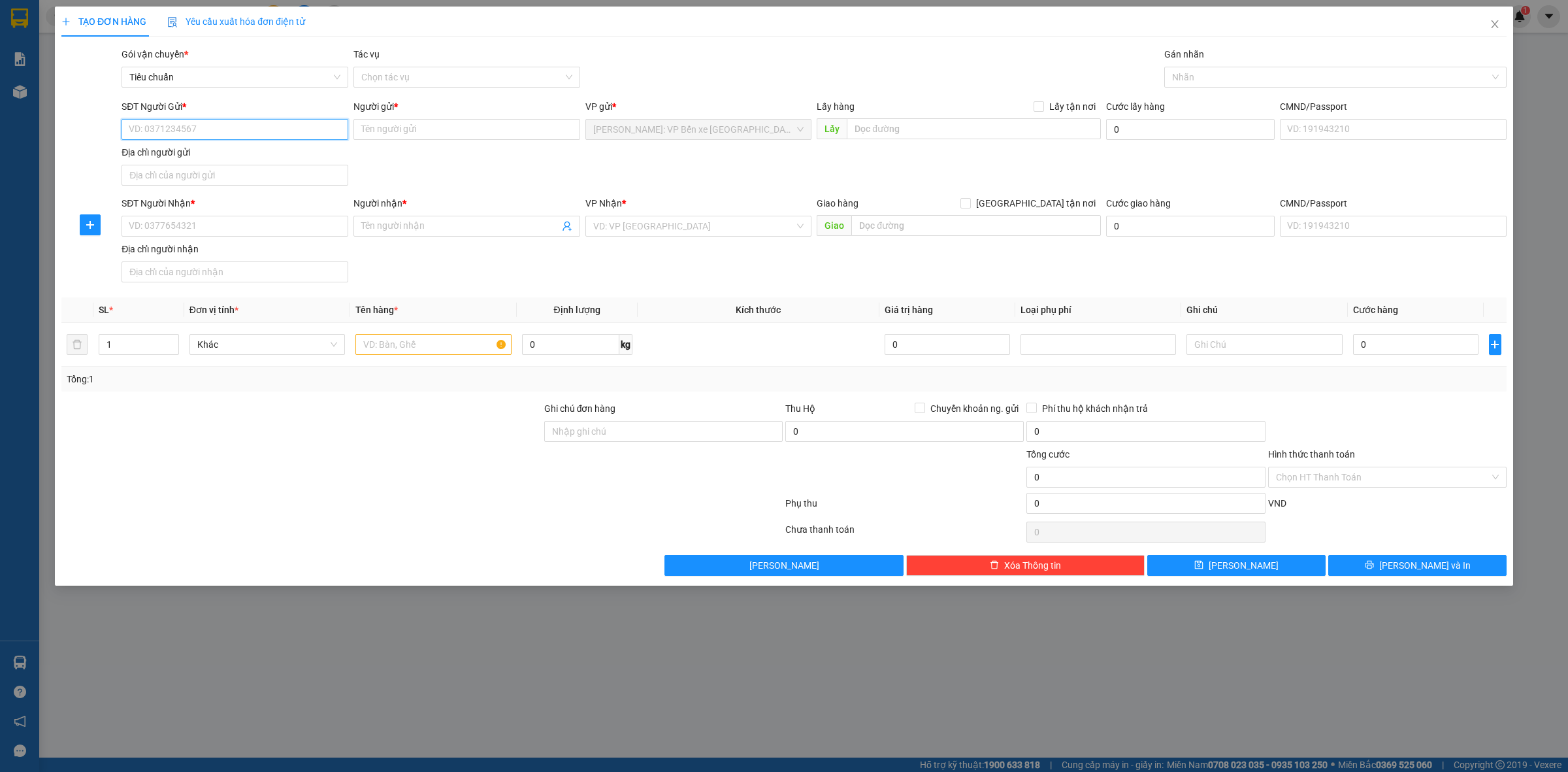
click at [195, 122] on input "SĐT Người Gửi *" at bounding box center [235, 129] width 226 height 21
type input "0909276169"
drag, startPoint x: 235, startPoint y: 147, endPoint x: 233, endPoint y: 168, distance: 21.1
click at [236, 145] on div "0909276169 - A TRƯỜNG" at bounding box center [235, 156] width 226 height 21
type input "A TRƯỜNG"
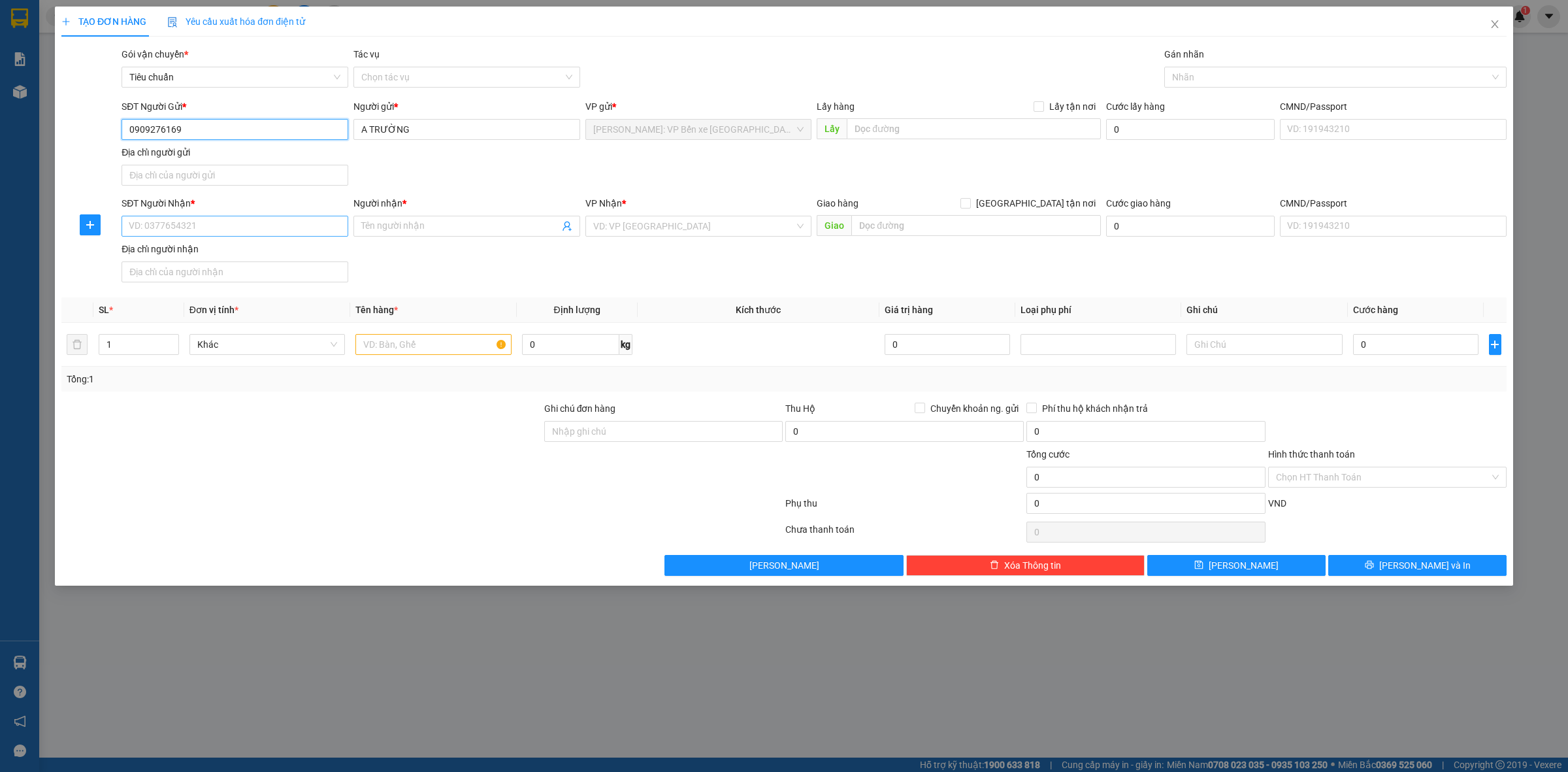
type input "0909276169"
click at [217, 220] on input "SĐT Người Nhận *" at bounding box center [235, 226] width 226 height 21
type input "0946668166"
click at [213, 243] on div "0946668166 - A PHONG" at bounding box center [235, 253] width 226 height 21
type input "A PHONG"
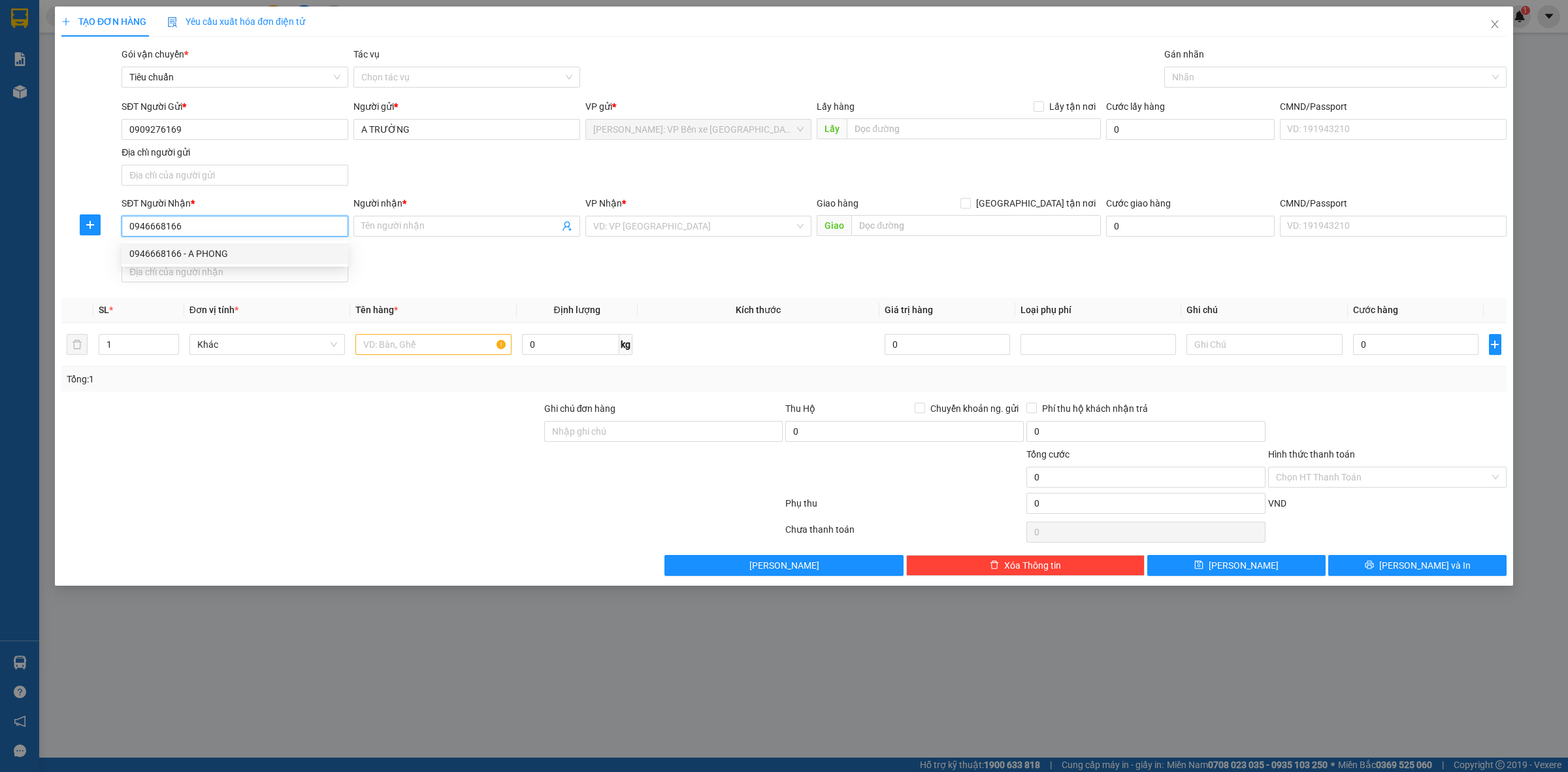
checkbox input "true"
type input "4A/6 [GEOGRAPHIC_DATA],GIA VIÊN,[PERSON_NAME],[GEOGRAPHIC_DATA]"
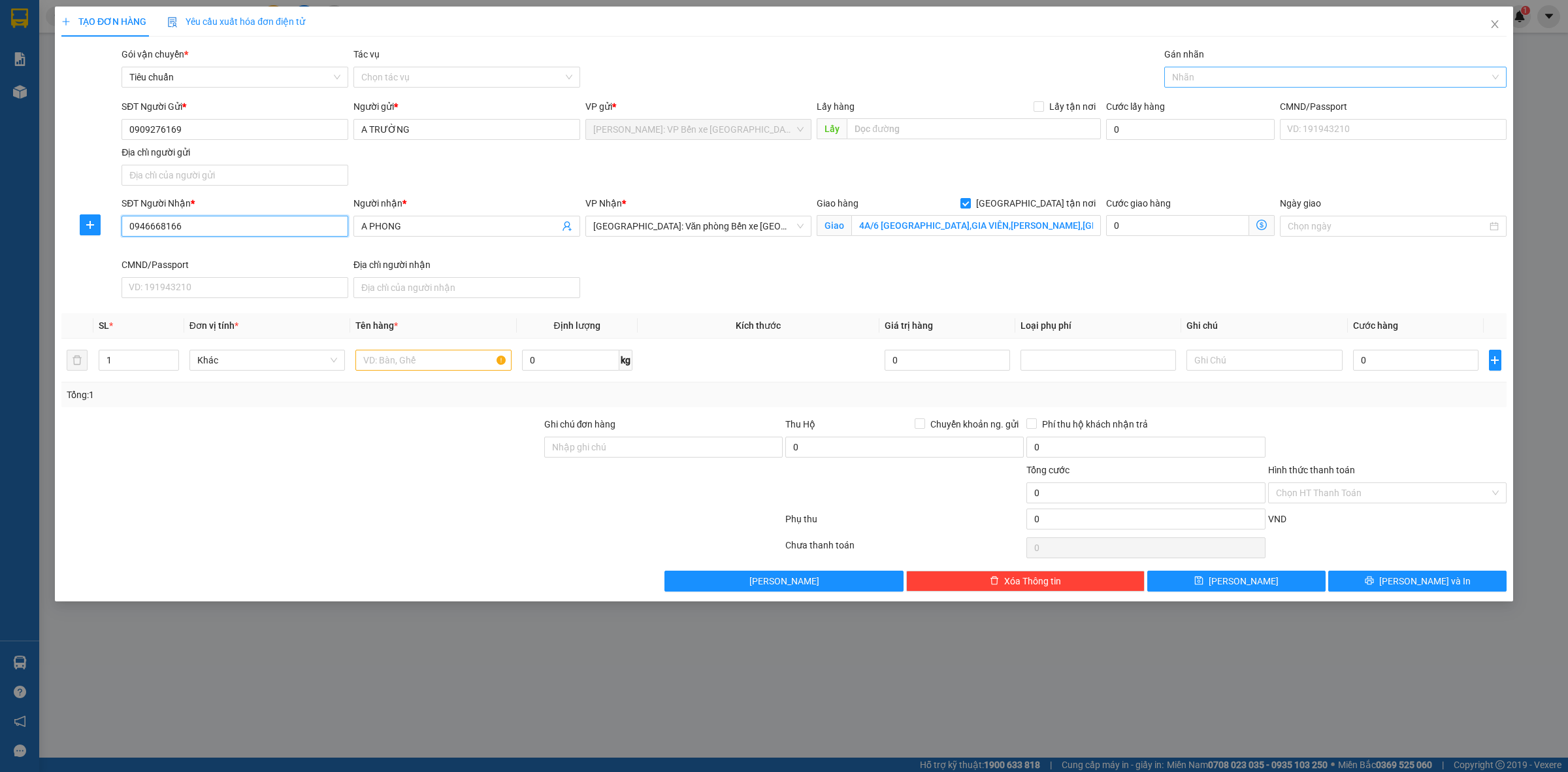
click at [1199, 70] on div at bounding box center [1328, 77] width 323 height 16
type input "0946668166"
type input "f"
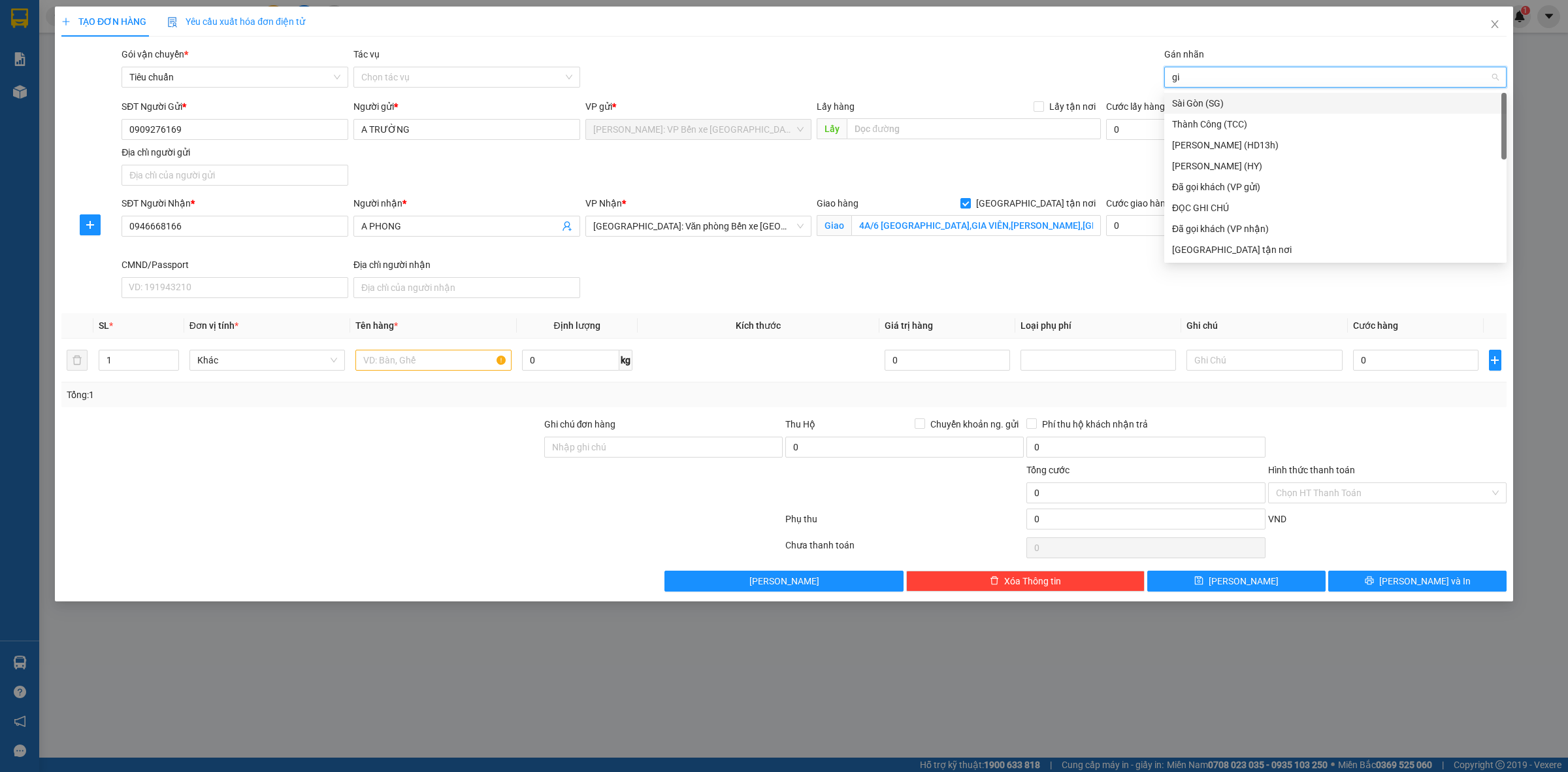
type input "giao"
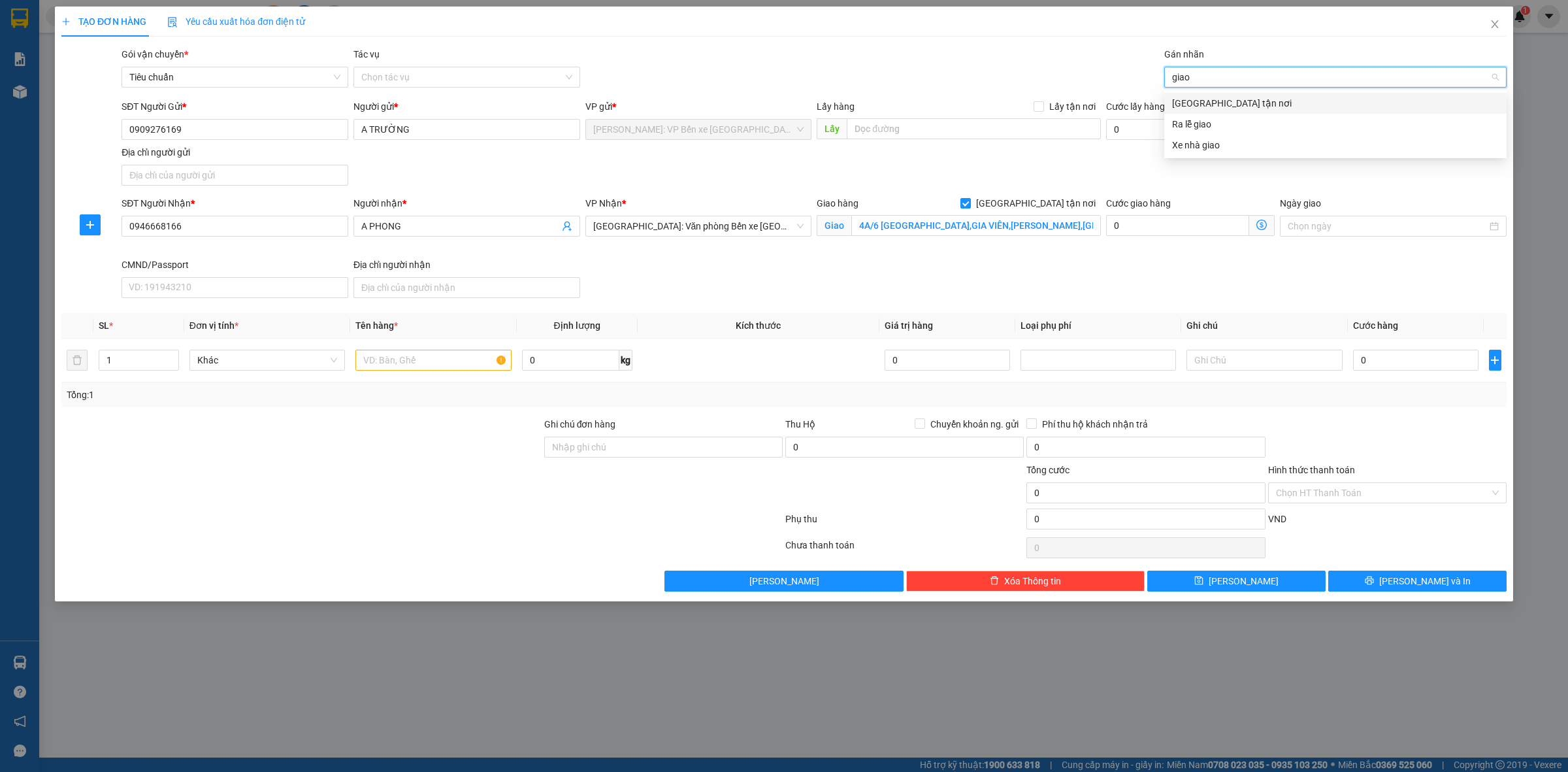
click at [1245, 94] on div "[GEOGRAPHIC_DATA] tận nơi" at bounding box center [1335, 103] width 343 height 21
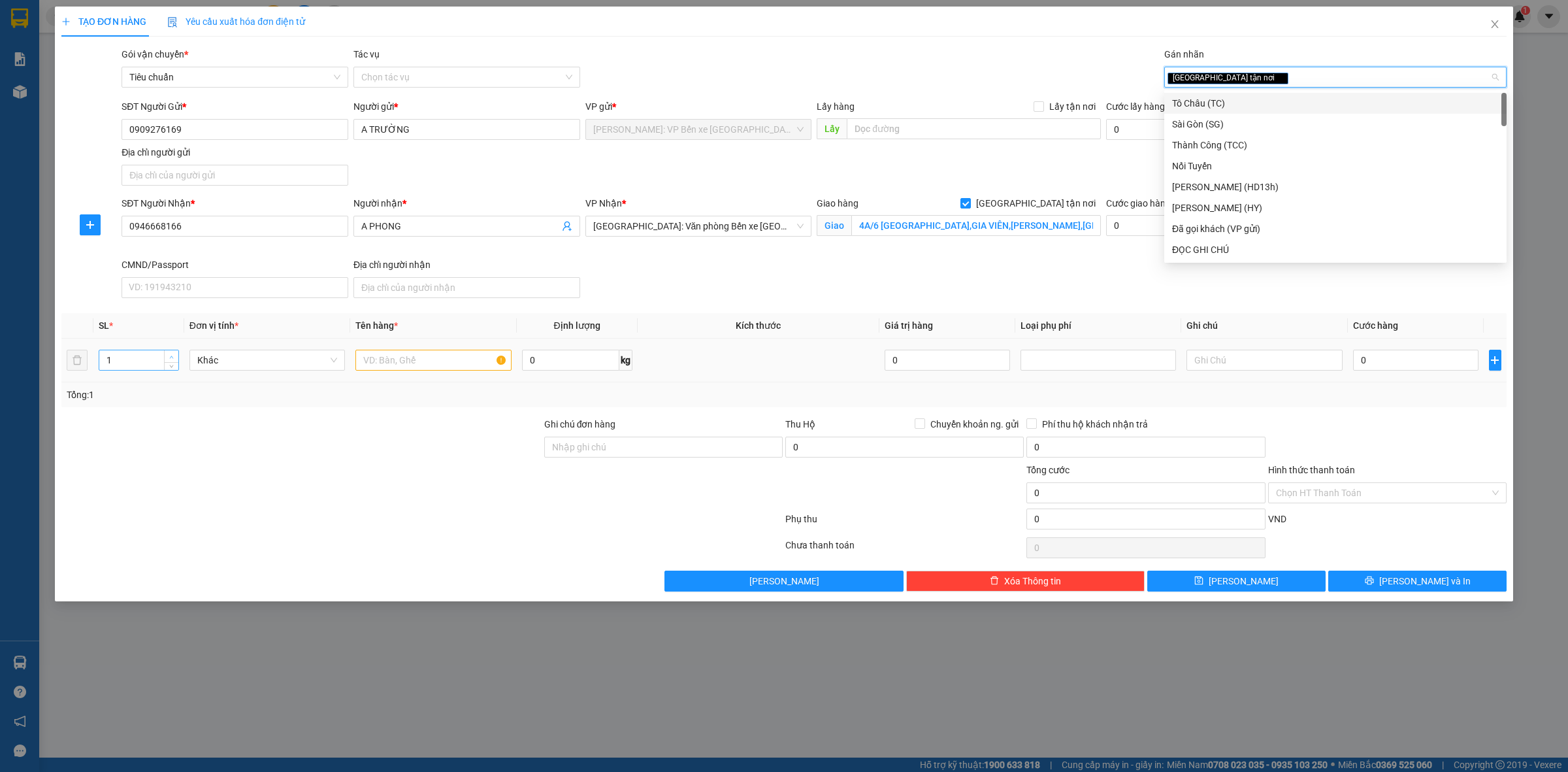
type input "2"
click at [175, 358] on span "Increase Value" at bounding box center [171, 356] width 14 height 12
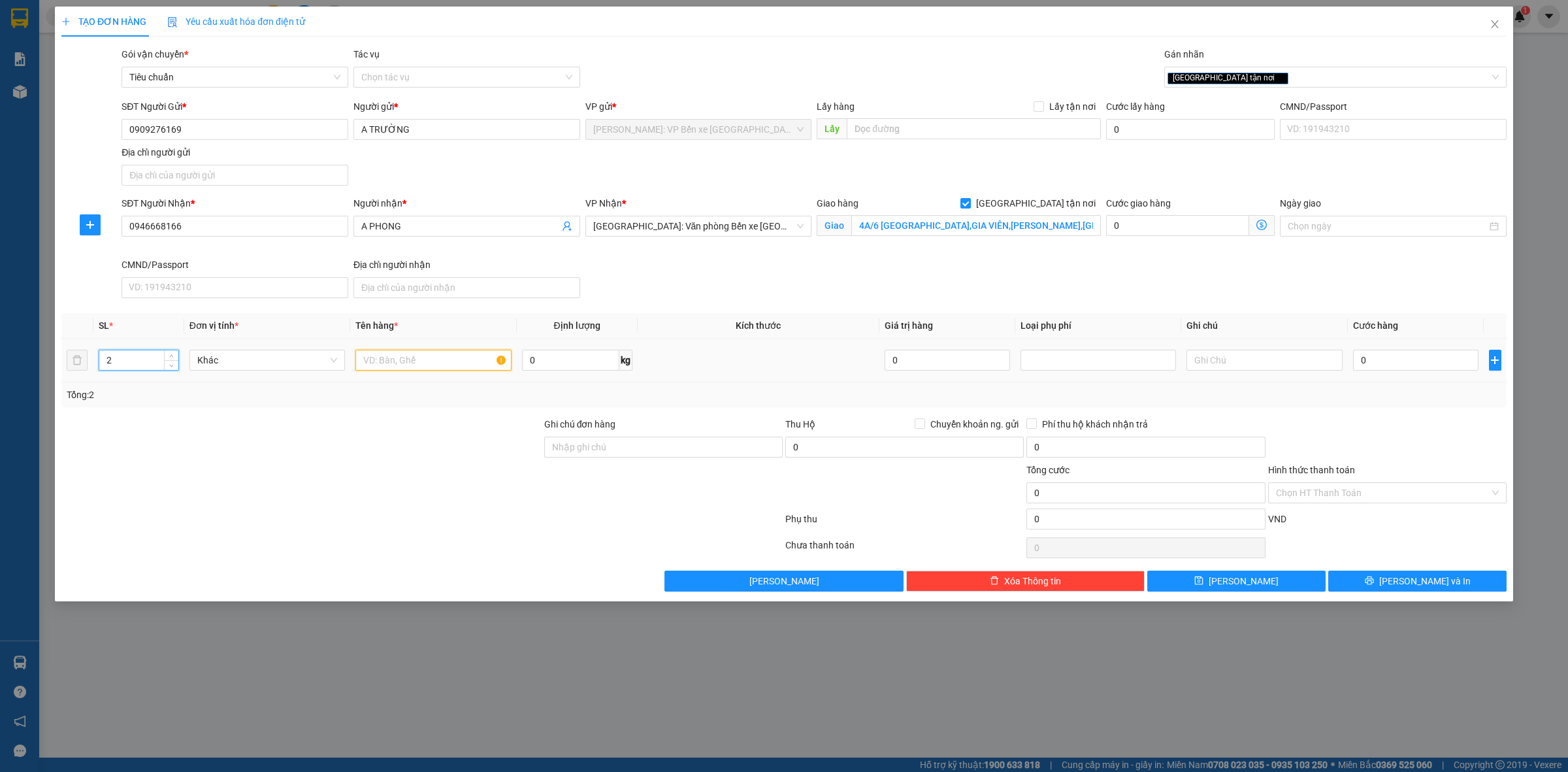
click at [396, 356] on input "text" at bounding box center [433, 360] width 156 height 21
type input "1"
type input "2 THÙNG XỐP DÁN BĂNG KEO DỄ VỠ"
click at [592, 445] on input "Ghi chú đơn hàng" at bounding box center [663, 447] width 238 height 21
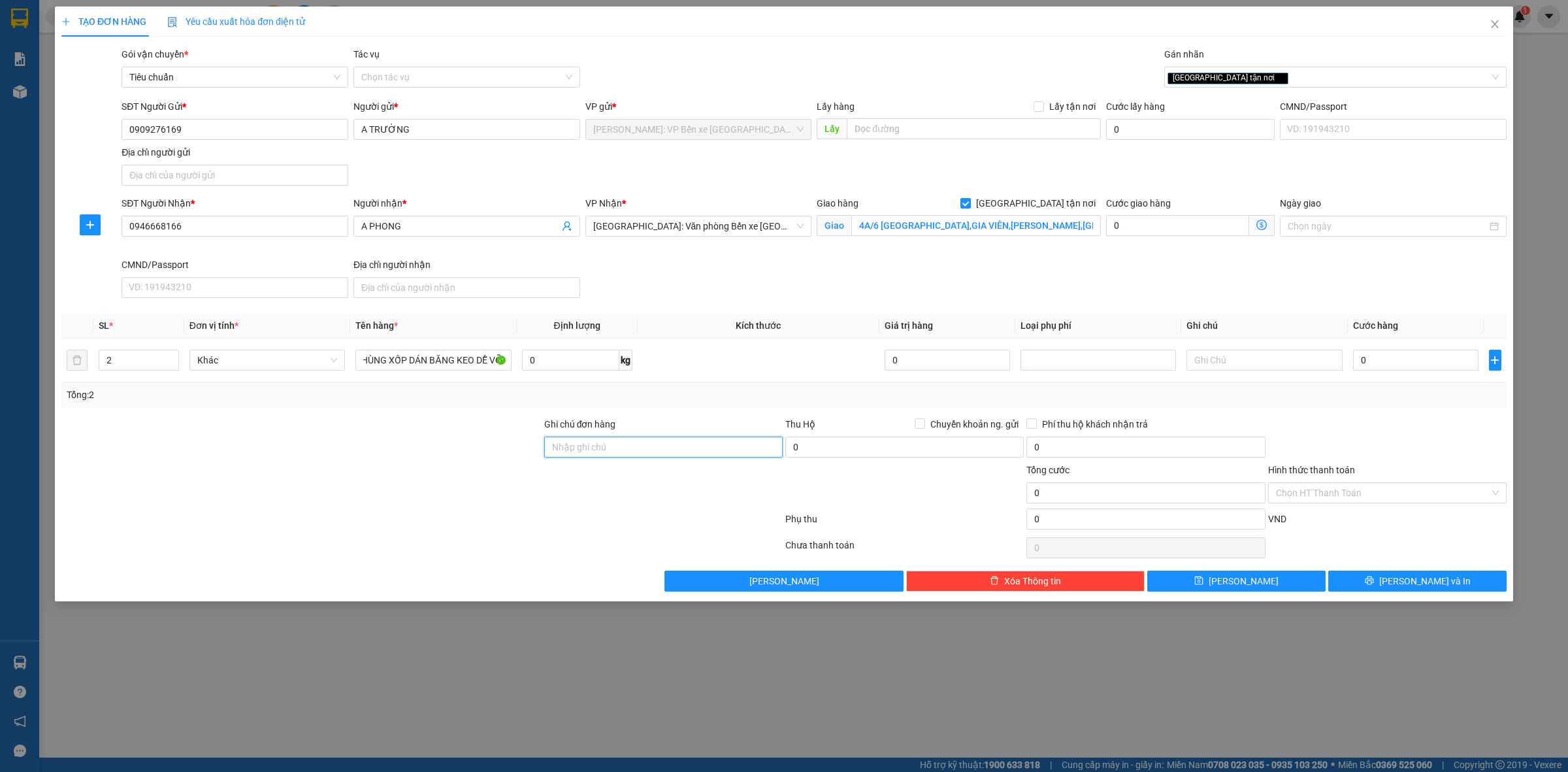
scroll to position [0, 0]
type input "HÀNG DỄ VỠ NHẸ TAY NHẬN NGUYÊN KIỆN GIAO NGUYÊN KIỆN, HƯ VỠ K ĐỀN"
click at [1422, 363] on input "0" at bounding box center [1416, 360] width 126 height 21
type input "3"
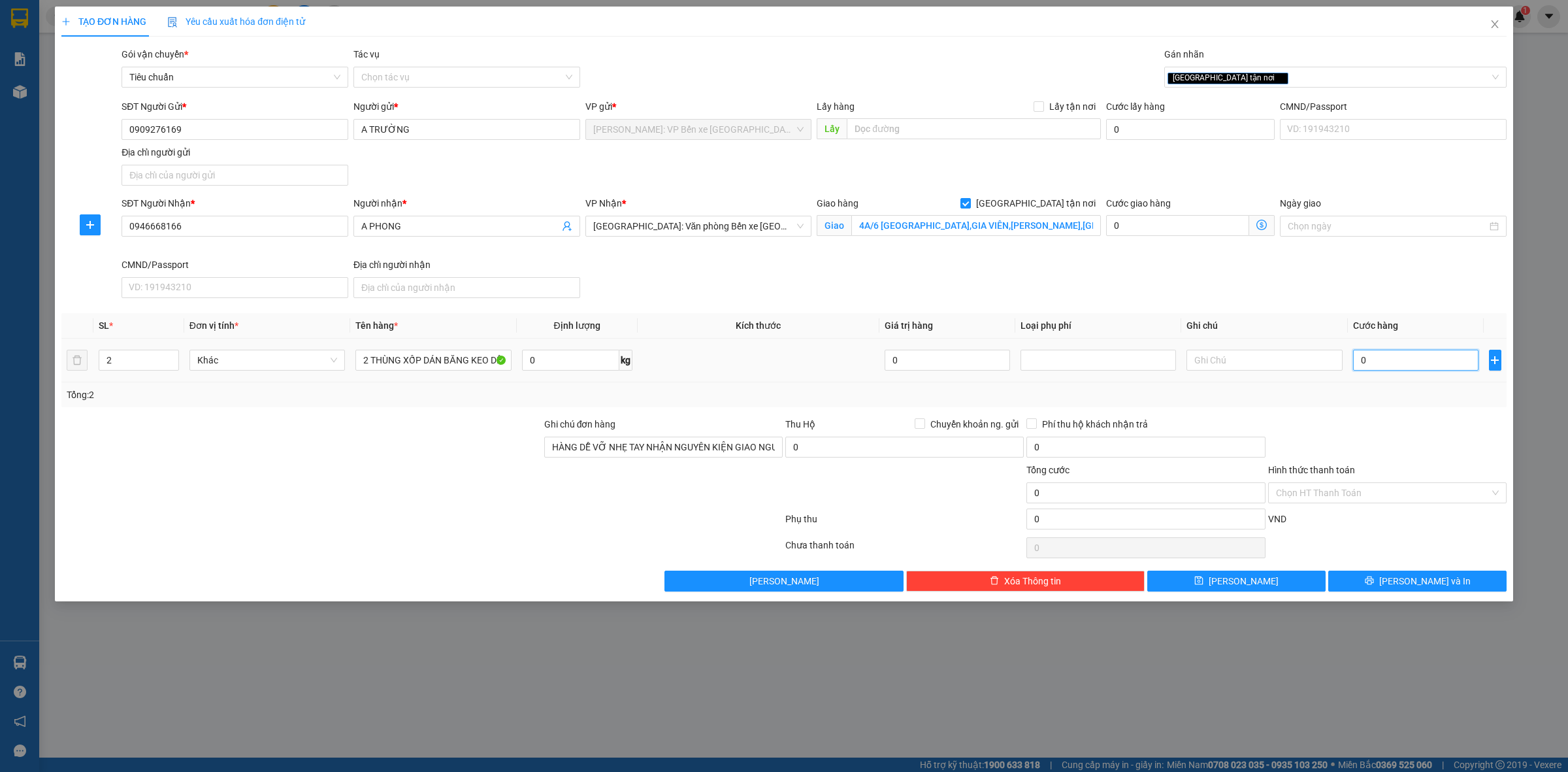
type input "3"
type input "38"
type input "380"
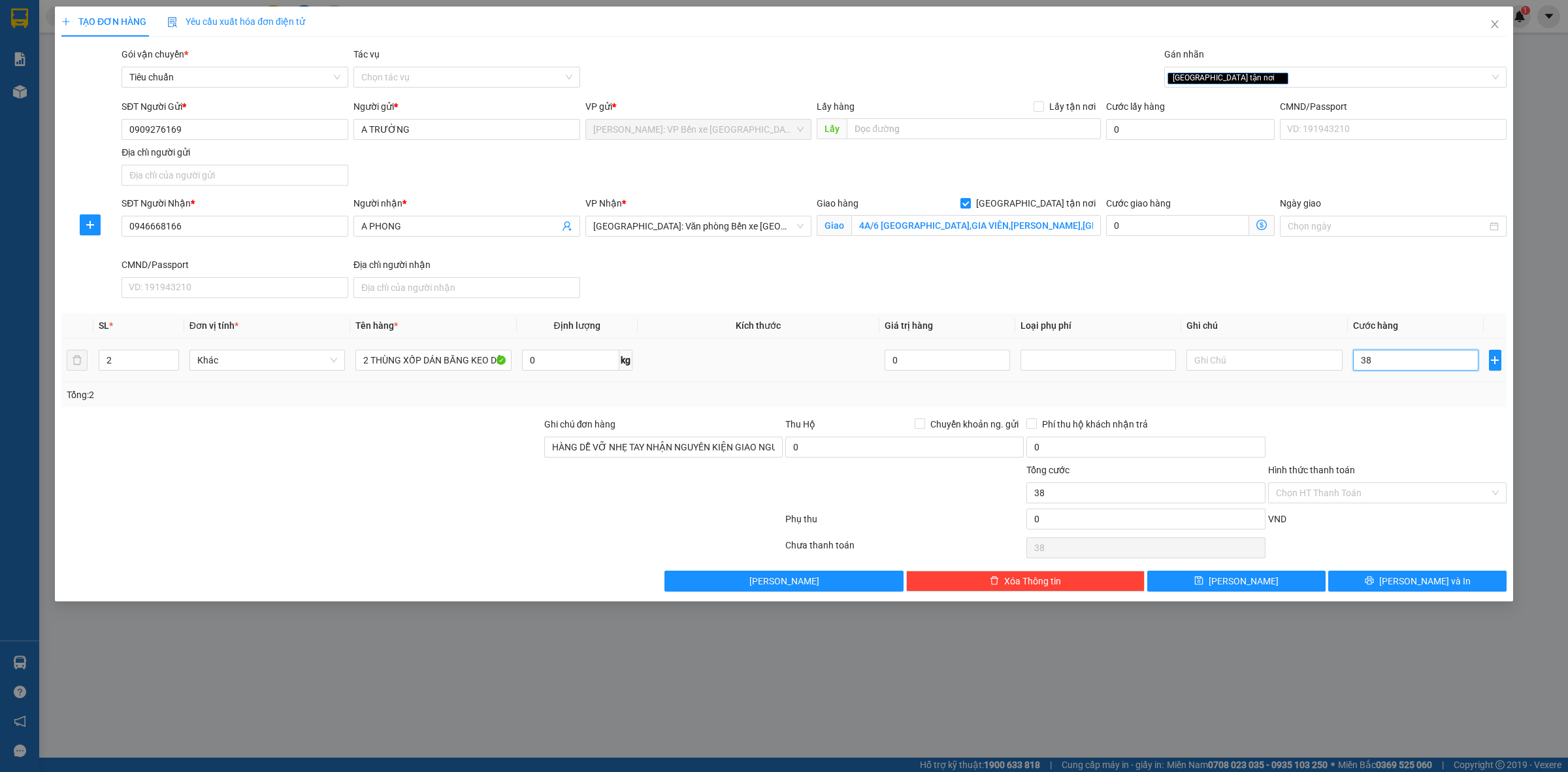
type input "380"
type input "3.800"
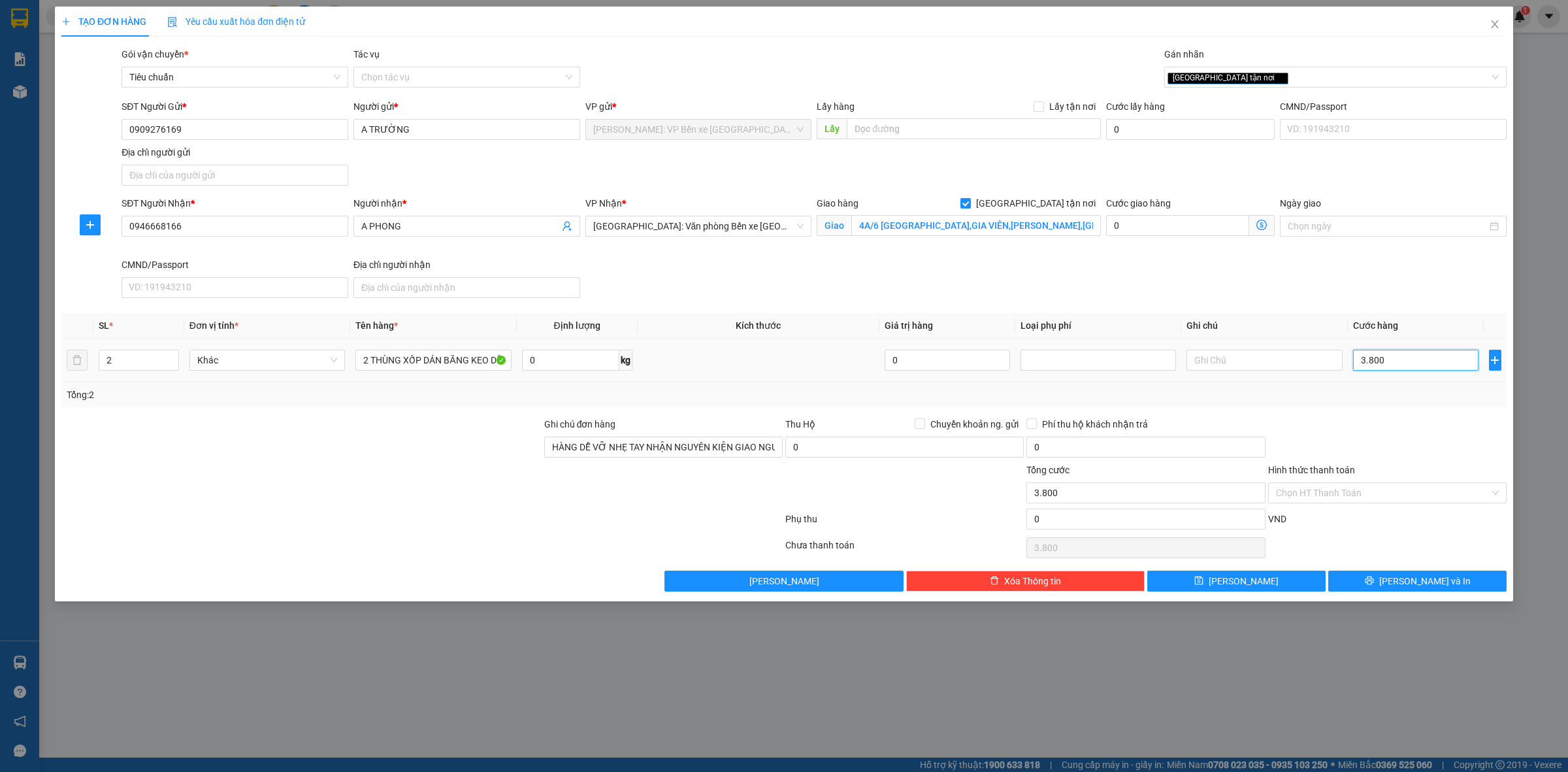
type input "38.000"
type input "380.000"
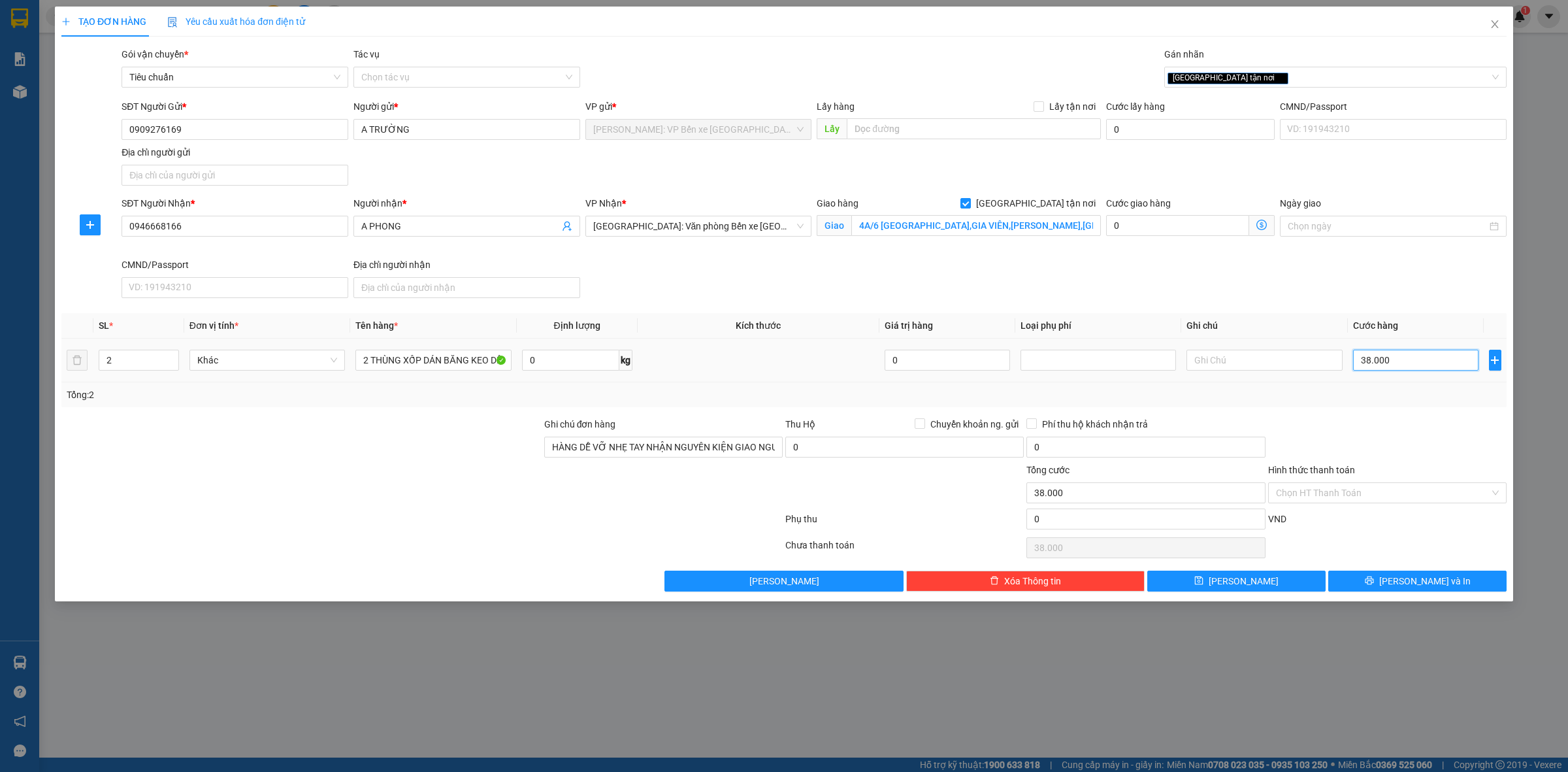
type input "380.000"
click at [1371, 497] on input "Hình thức thanh toán" at bounding box center [1383, 492] width 214 height 20
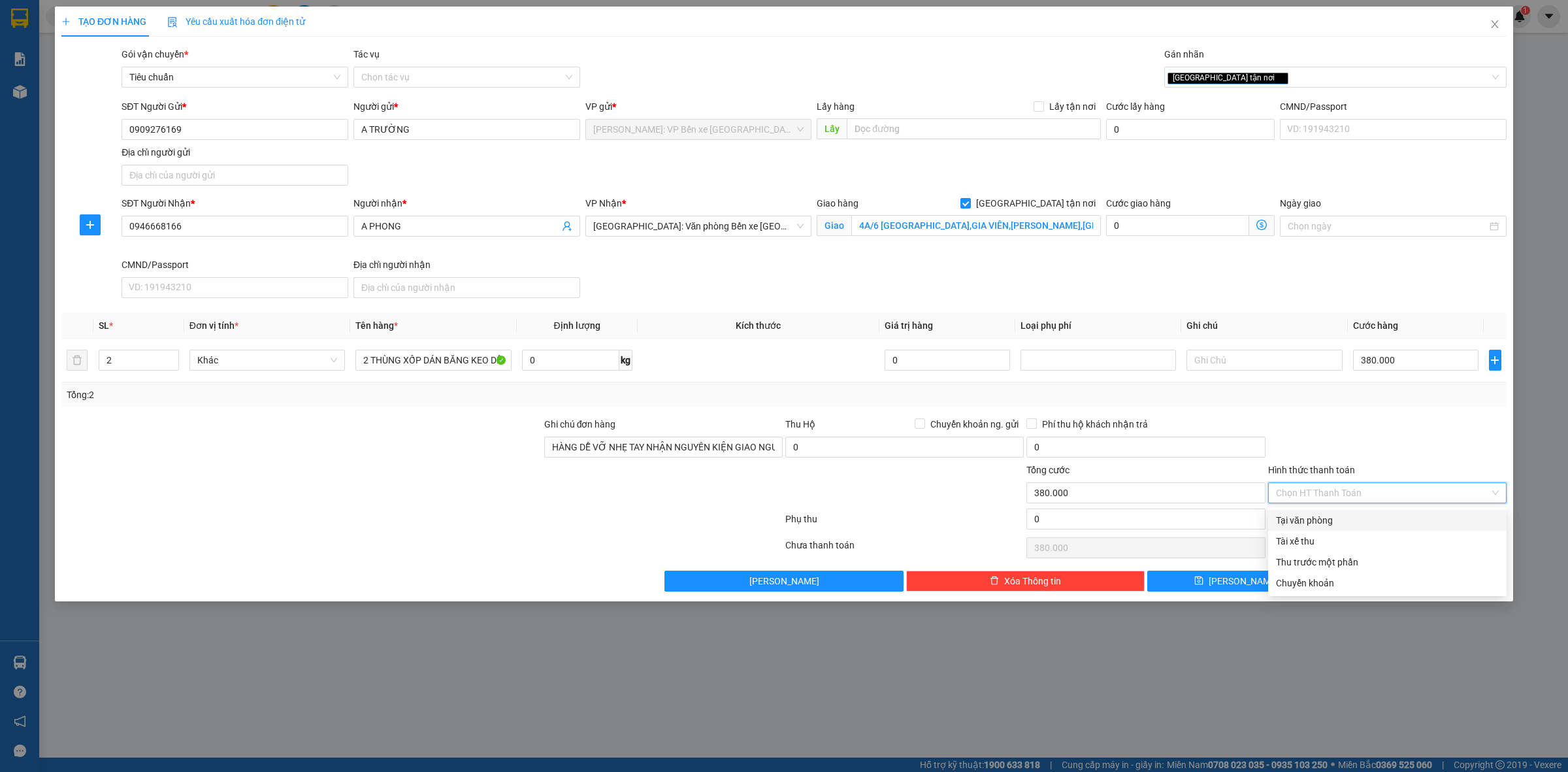
click at [1321, 513] on div "Tại văn phòng" at bounding box center [1386, 520] width 222 height 14
type input "0"
click at [1374, 580] on icon "printer" at bounding box center [1369, 580] width 9 height 9
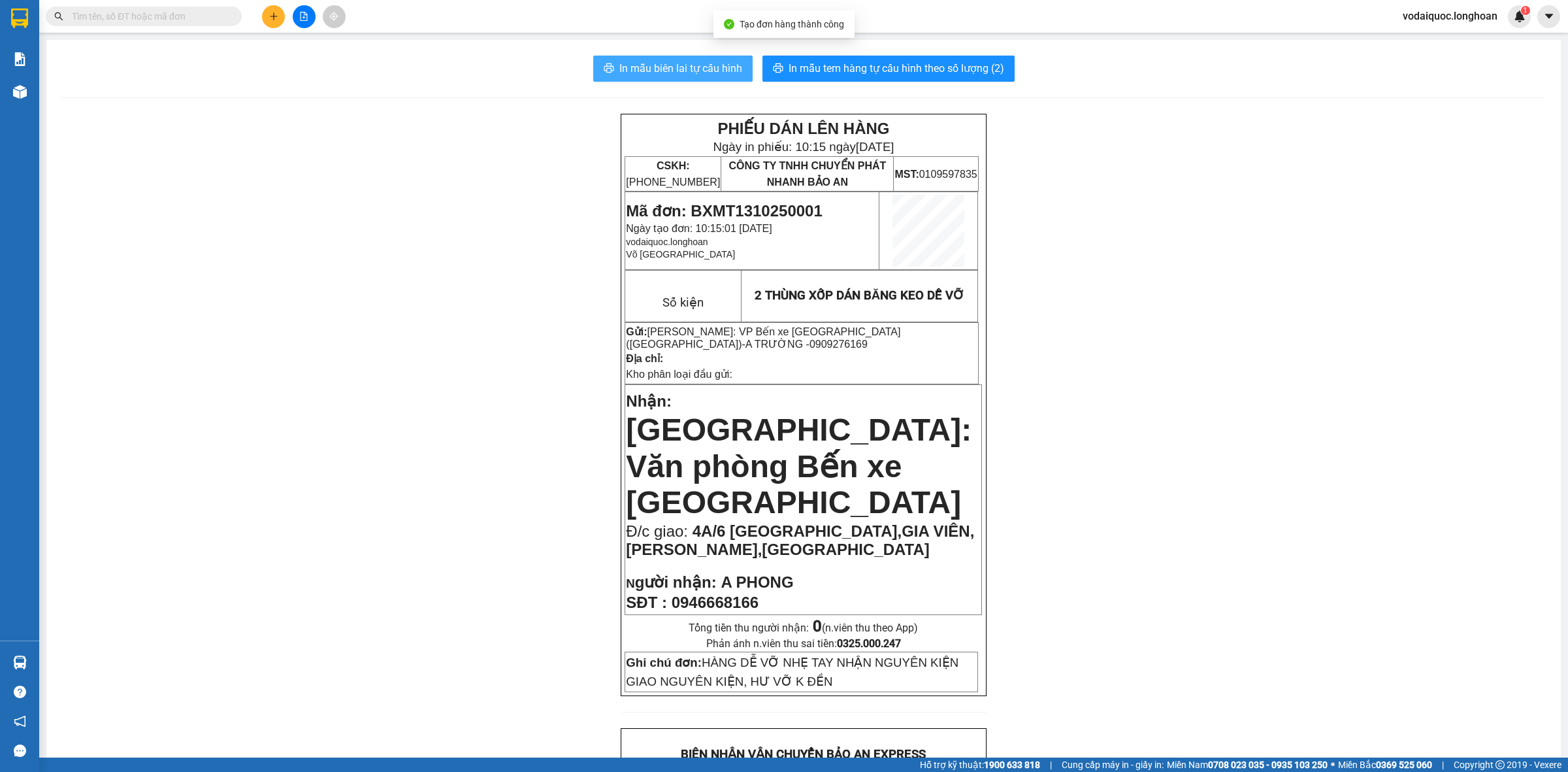
click at [677, 66] on span "In mẫu biên lai tự cấu hình" at bounding box center [681, 68] width 123 height 17
click at [880, 60] on span "In mẫu tem hàng tự cấu hình theo số lượng (2)" at bounding box center [896, 68] width 215 height 17
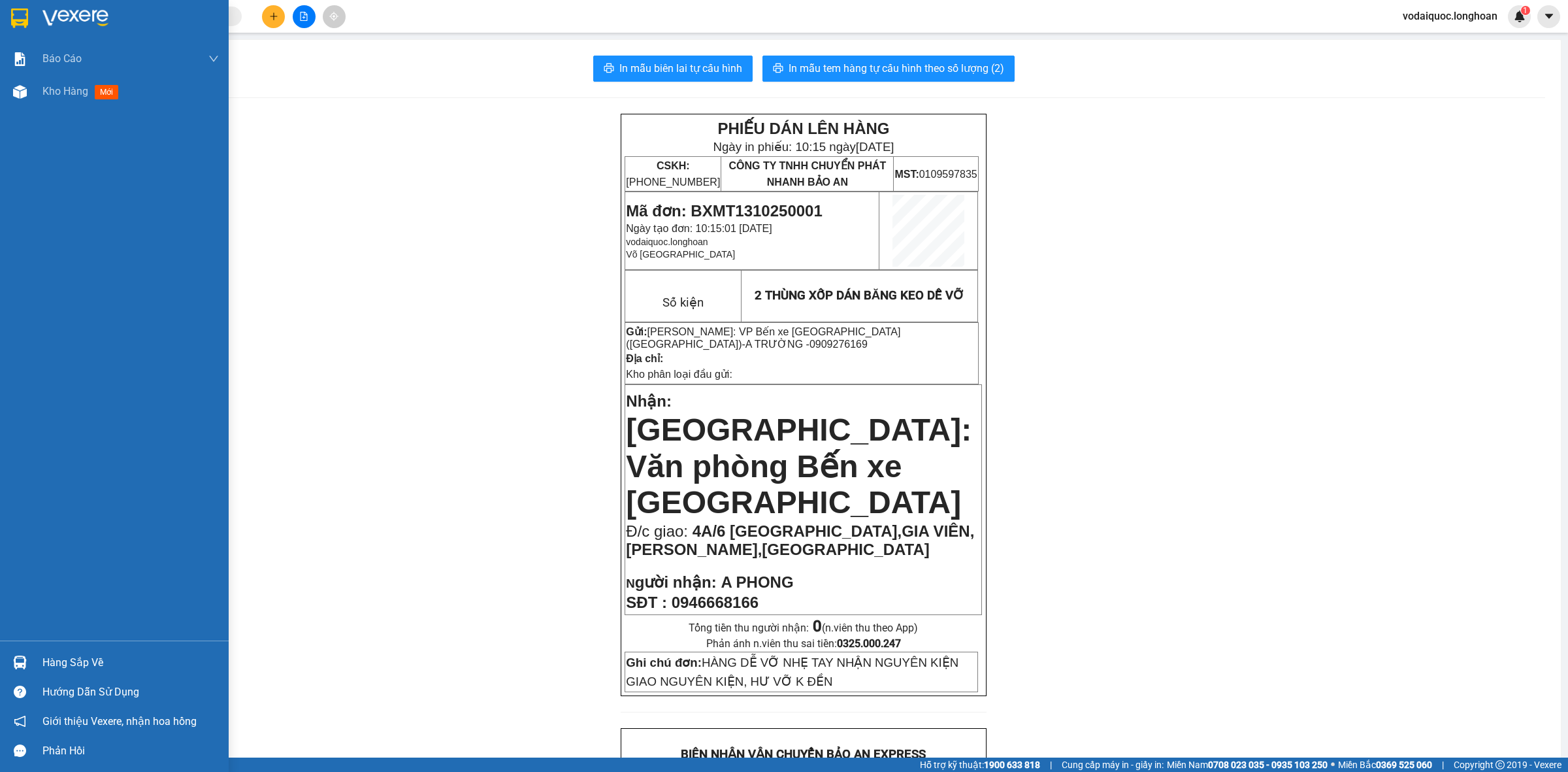
click at [86, 5] on div at bounding box center [114, 21] width 229 height 42
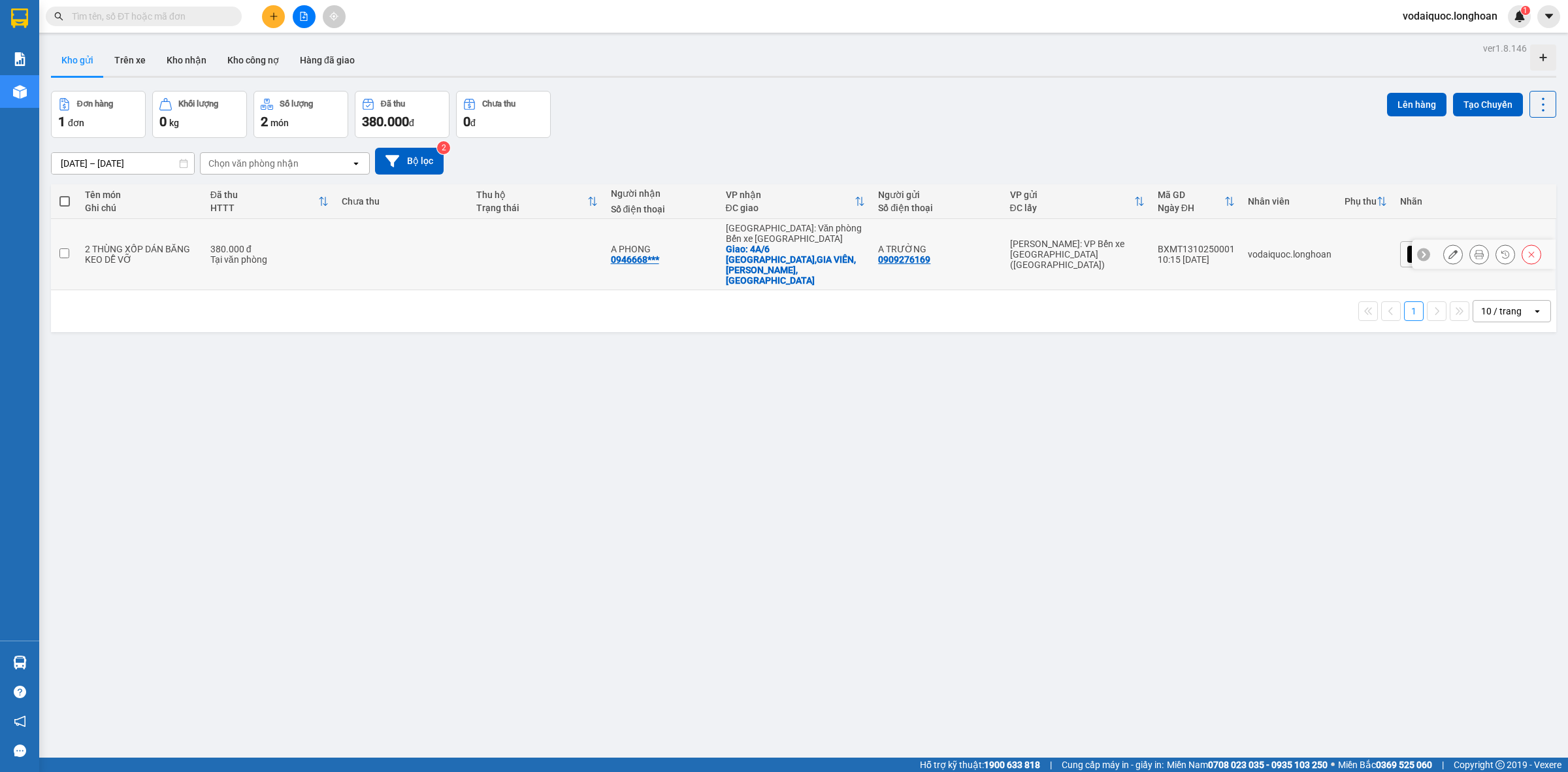
click at [1419, 250] on icon at bounding box center [1423, 255] width 9 height 9
click at [1459, 246] on div "[GEOGRAPHIC_DATA] tận nơi" at bounding box center [1474, 254] width 149 height 26
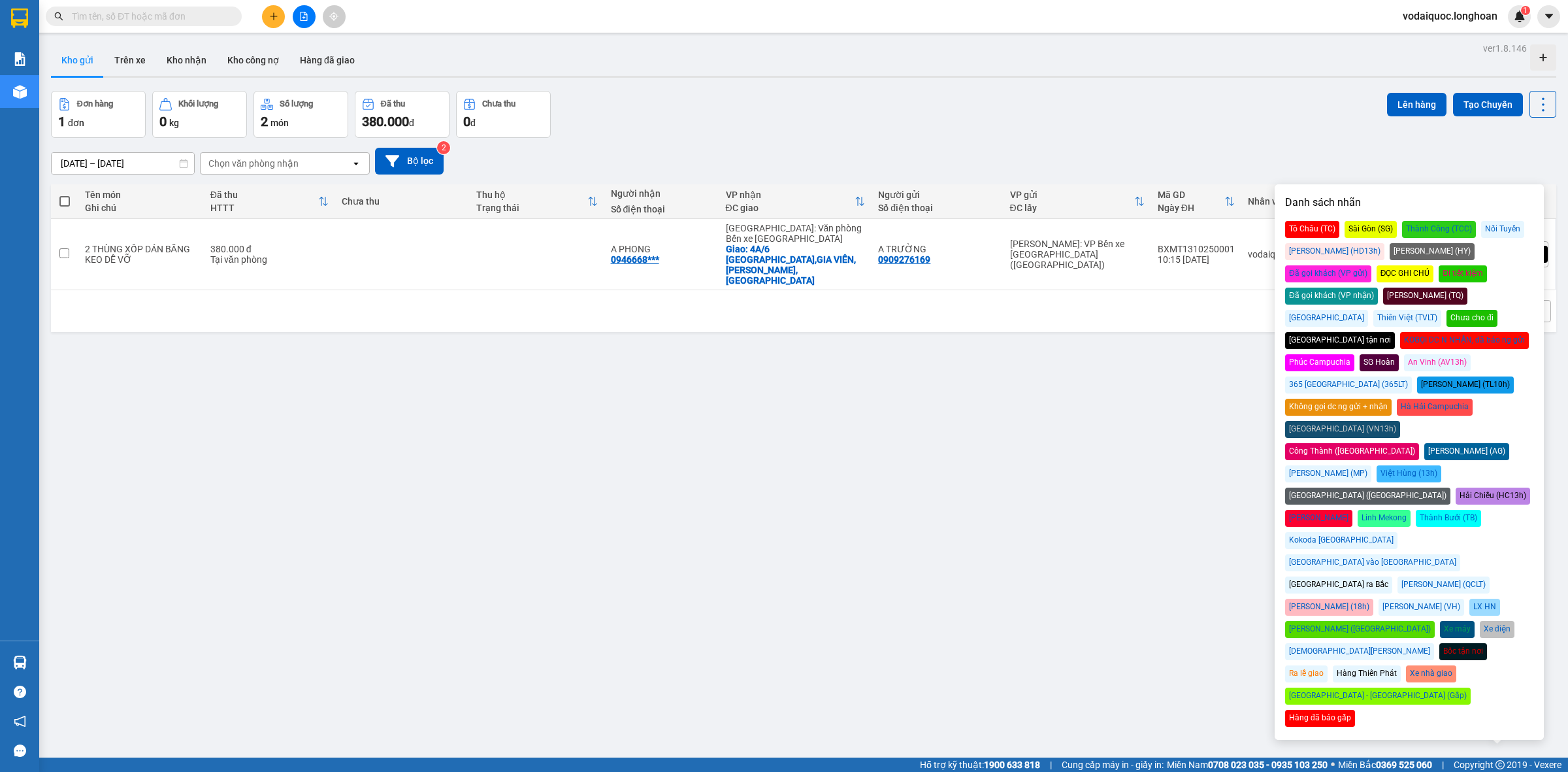
drag, startPoint x: 1497, startPoint y: 255, endPoint x: 1487, endPoint y: 254, distance: 10.0
click at [1372, 265] on div "Đã gọi khách (VP gửi)" at bounding box center [1328, 274] width 86 height 17
drag, startPoint x: 1228, startPoint y: 151, endPoint x: 1082, endPoint y: 132, distance: 147.2
click at [1202, 142] on div "[DATE] – [DATE] Press the down arrow key to interact with the calendar and sele…" at bounding box center [803, 160] width 1505 height 46
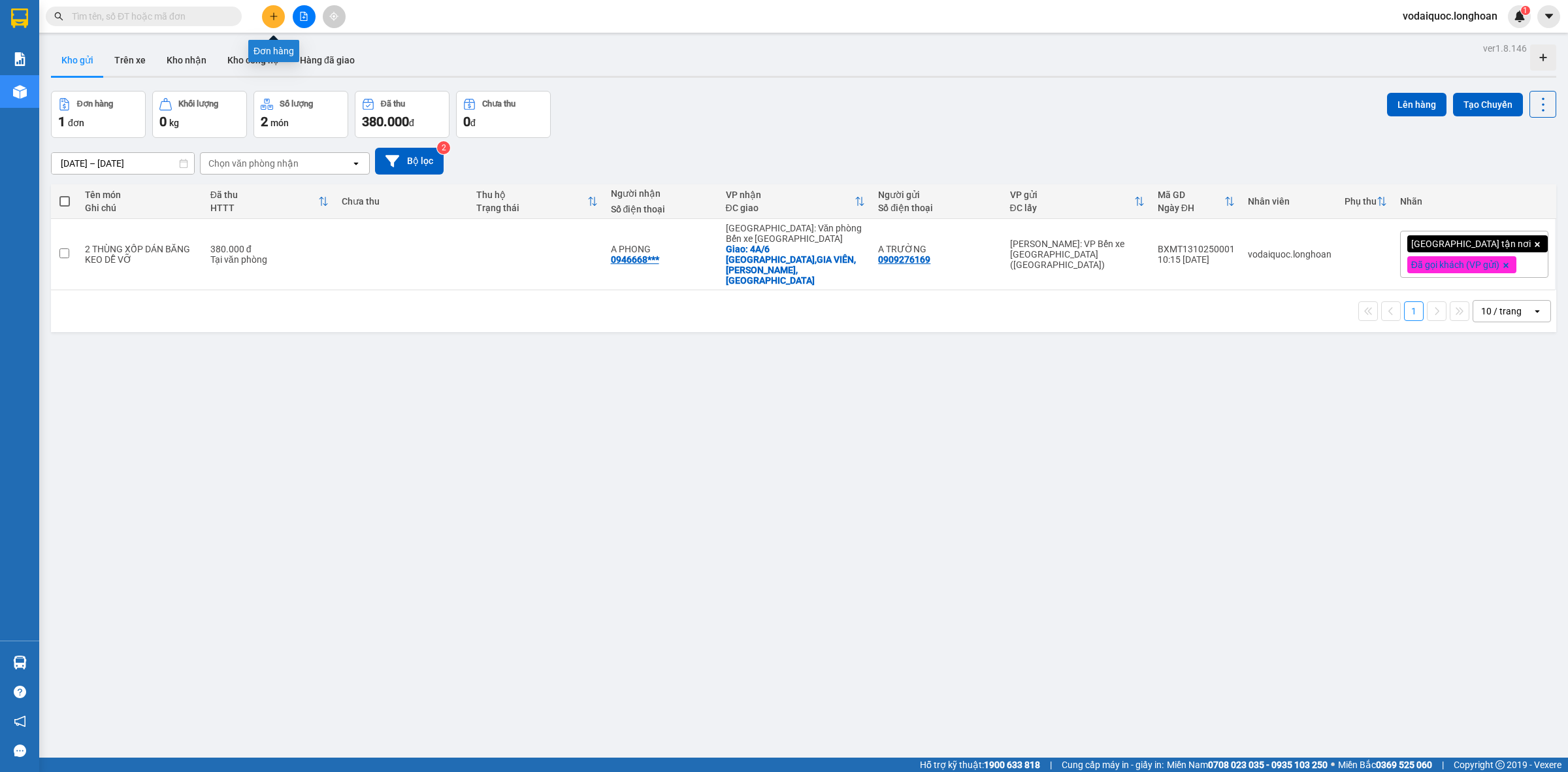
click at [276, 12] on icon "plus" at bounding box center [274, 17] width 9 height 9
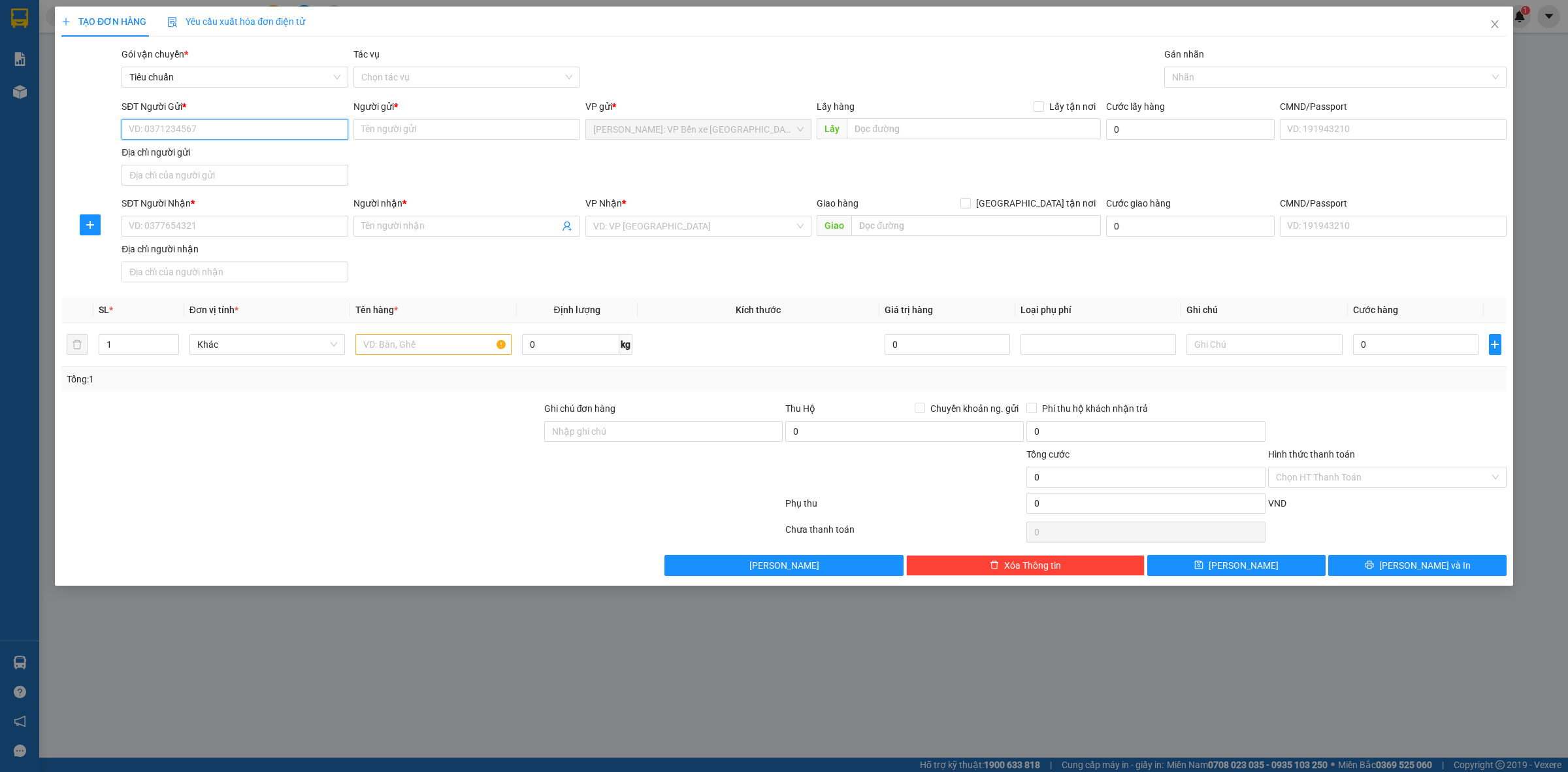
click at [200, 132] on input "SĐT Người Gửi *" at bounding box center [235, 129] width 226 height 21
type input "0966421731"
click at [420, 131] on input "Người gửi *" at bounding box center [467, 129] width 226 height 21
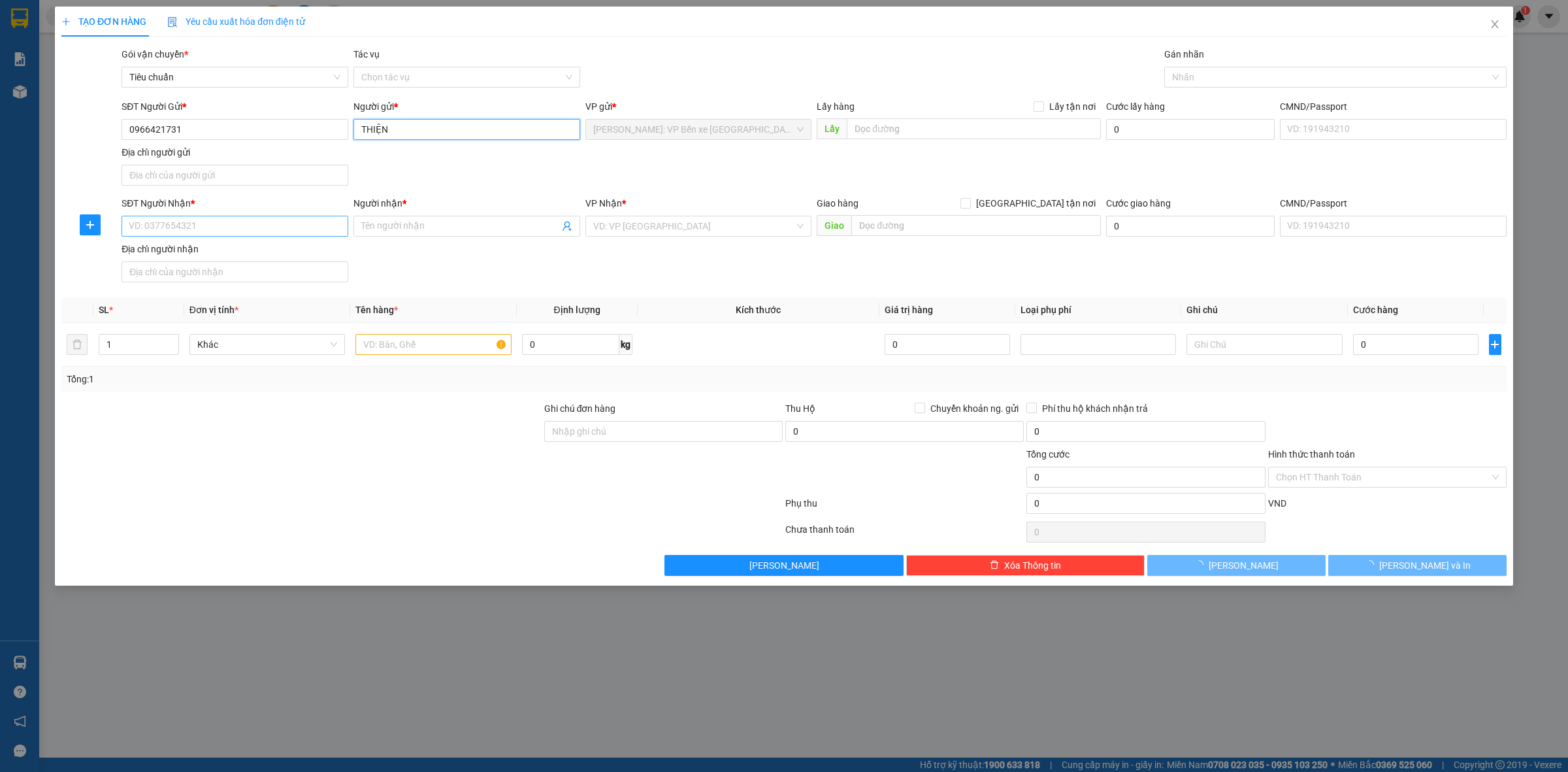
type input "THIỆN"
click at [233, 230] on input "SĐT Người Nhận *" at bounding box center [235, 226] width 226 height 21
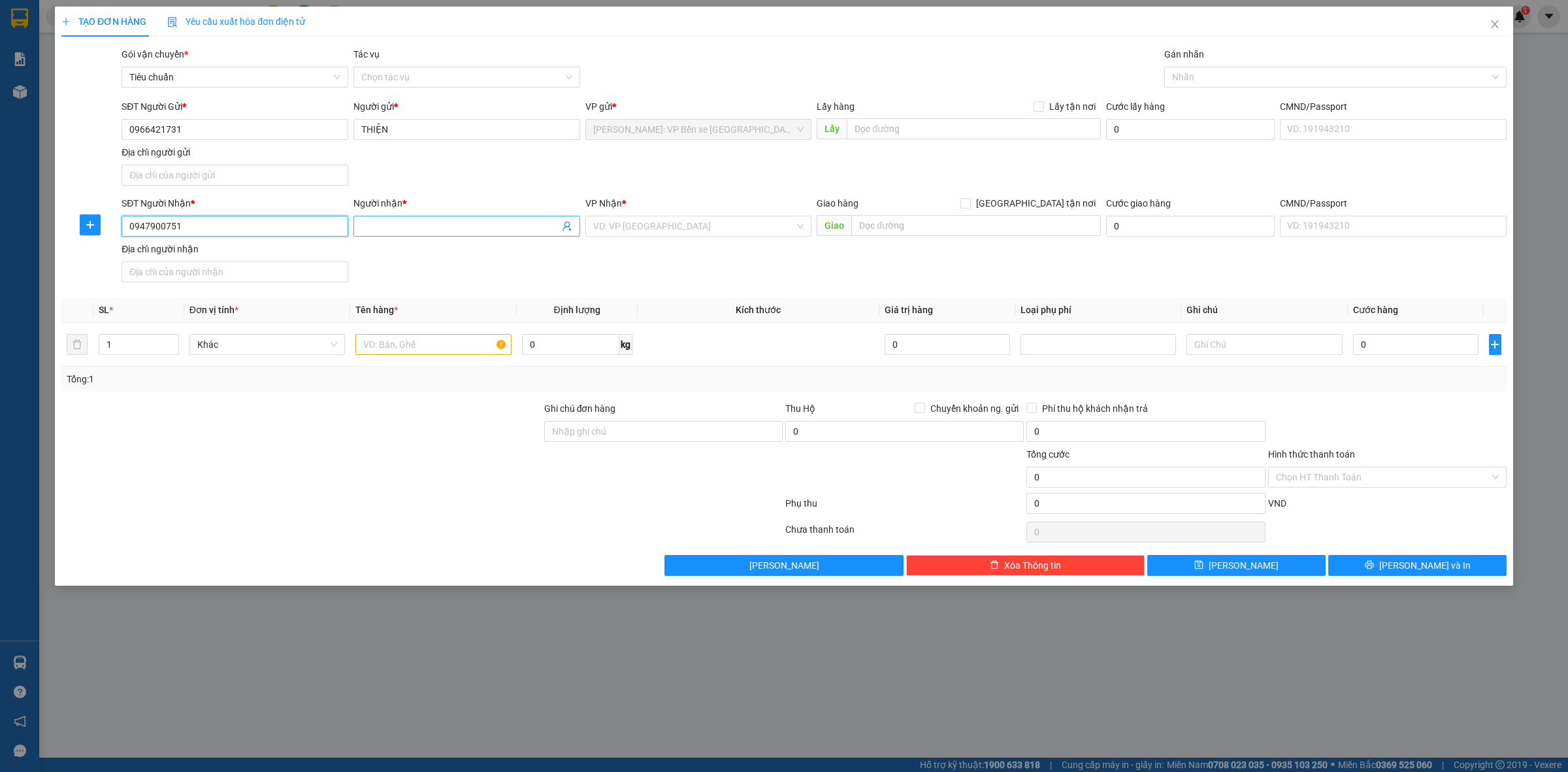
type input "0947900751"
click at [439, 229] on input "Người nhận *" at bounding box center [461, 226] width 198 height 14
click at [668, 224] on input "search" at bounding box center [694, 226] width 202 height 20
click at [491, 226] on input "PHƯỚC LONG" at bounding box center [461, 226] width 198 height 14
click at [188, 221] on input "0947900751" at bounding box center [235, 226] width 226 height 21
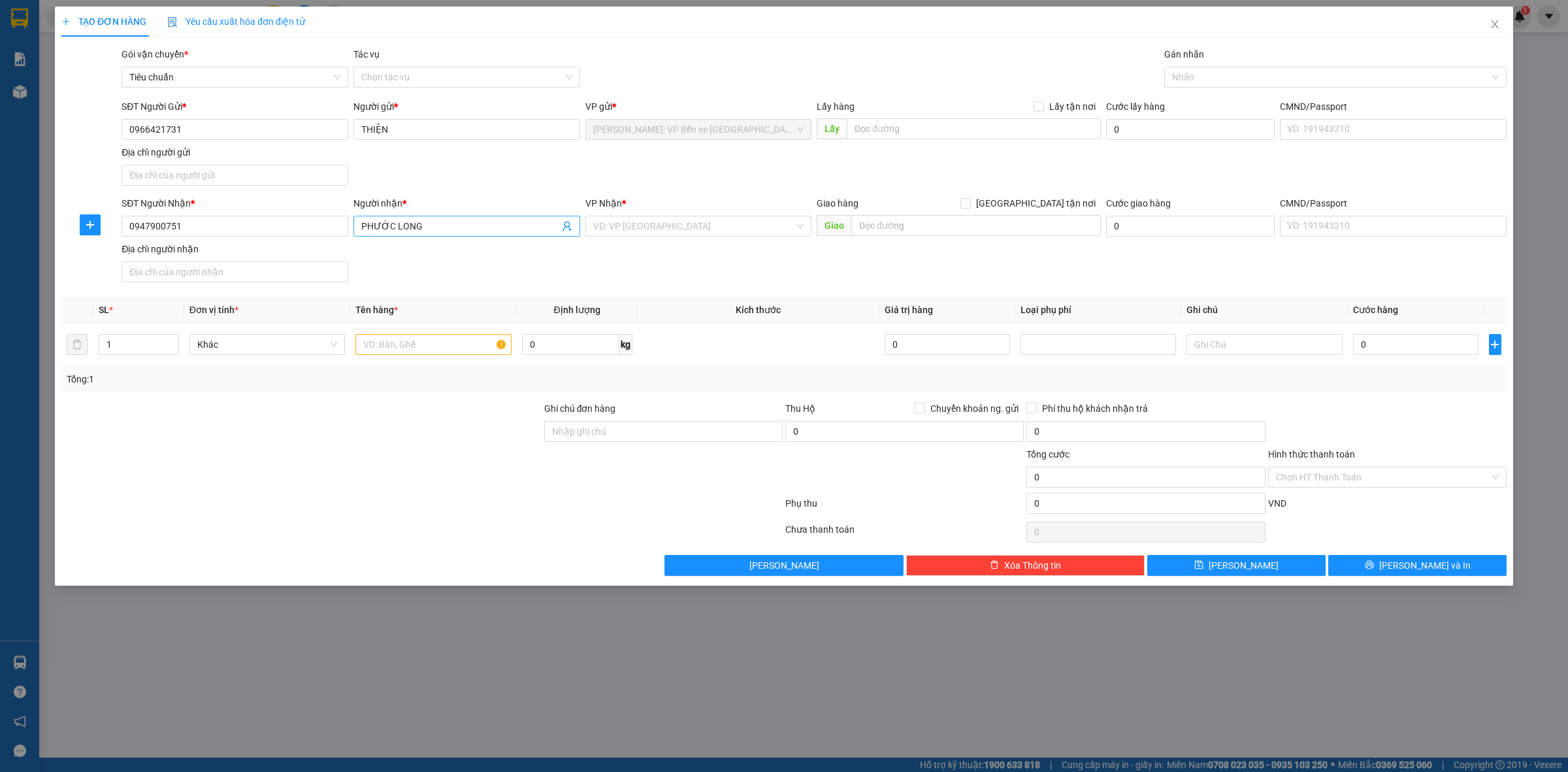
click at [450, 229] on input "PHƯỚC LONG" at bounding box center [461, 226] width 198 height 14
type input "P"
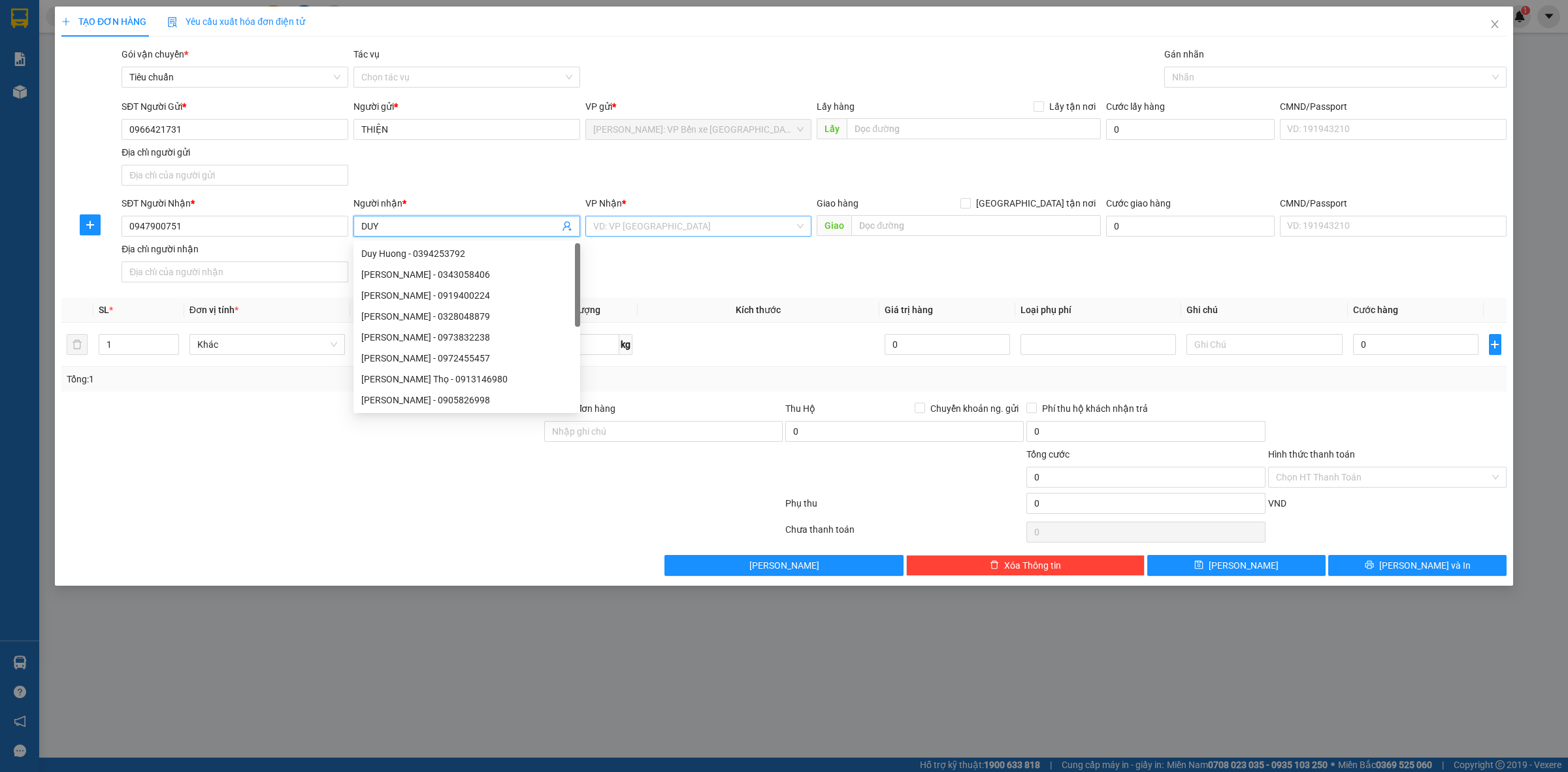
type input "DUY"
click at [717, 230] on input "search" at bounding box center [694, 226] width 202 height 20
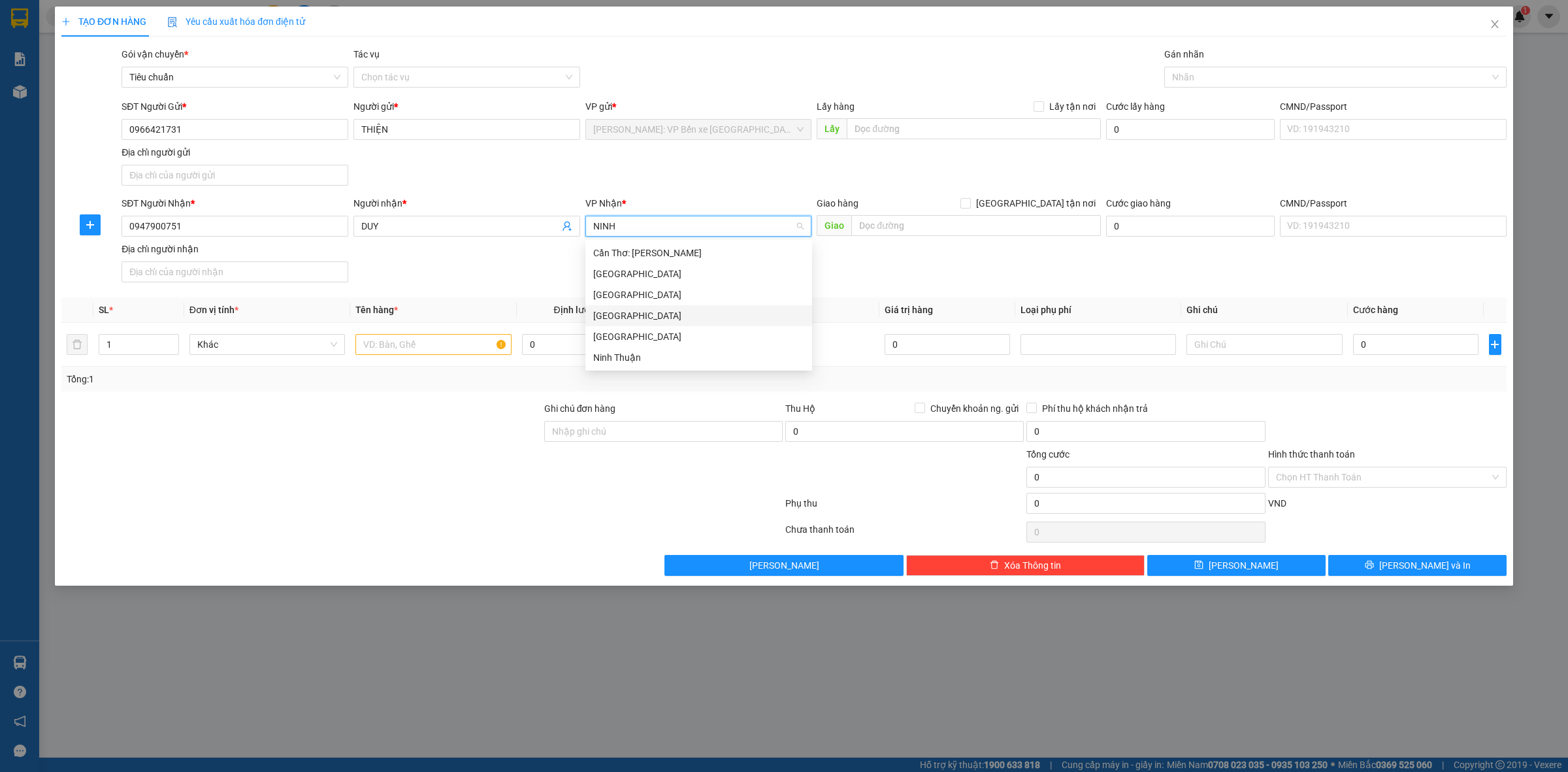
type input "NINH"
click at [714, 258] on div "Cần Thơ: [PERSON_NAME]" at bounding box center [699, 253] width 211 height 14
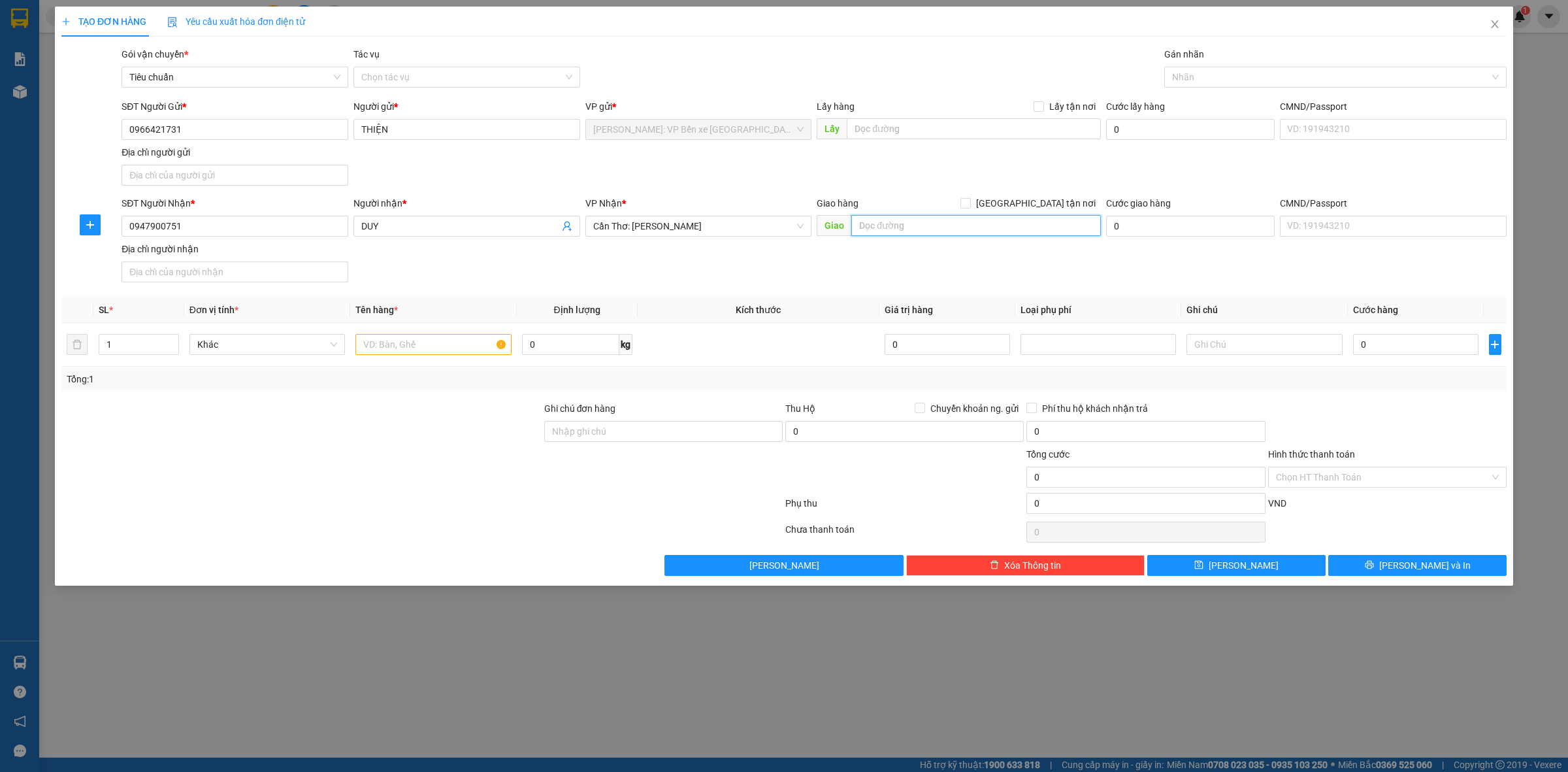
click at [879, 226] on input "text" at bounding box center [976, 225] width 250 height 21
type input "BẠC LIÊU-THÔN [GEOGRAPHIC_DATA],[GEOGRAPHIC_DATA],[GEOGRAPHIC_DATA]"
click at [970, 200] on input "[GEOGRAPHIC_DATA] tận nơi" at bounding box center [965, 203] width 9 height 9
checkbox input "true"
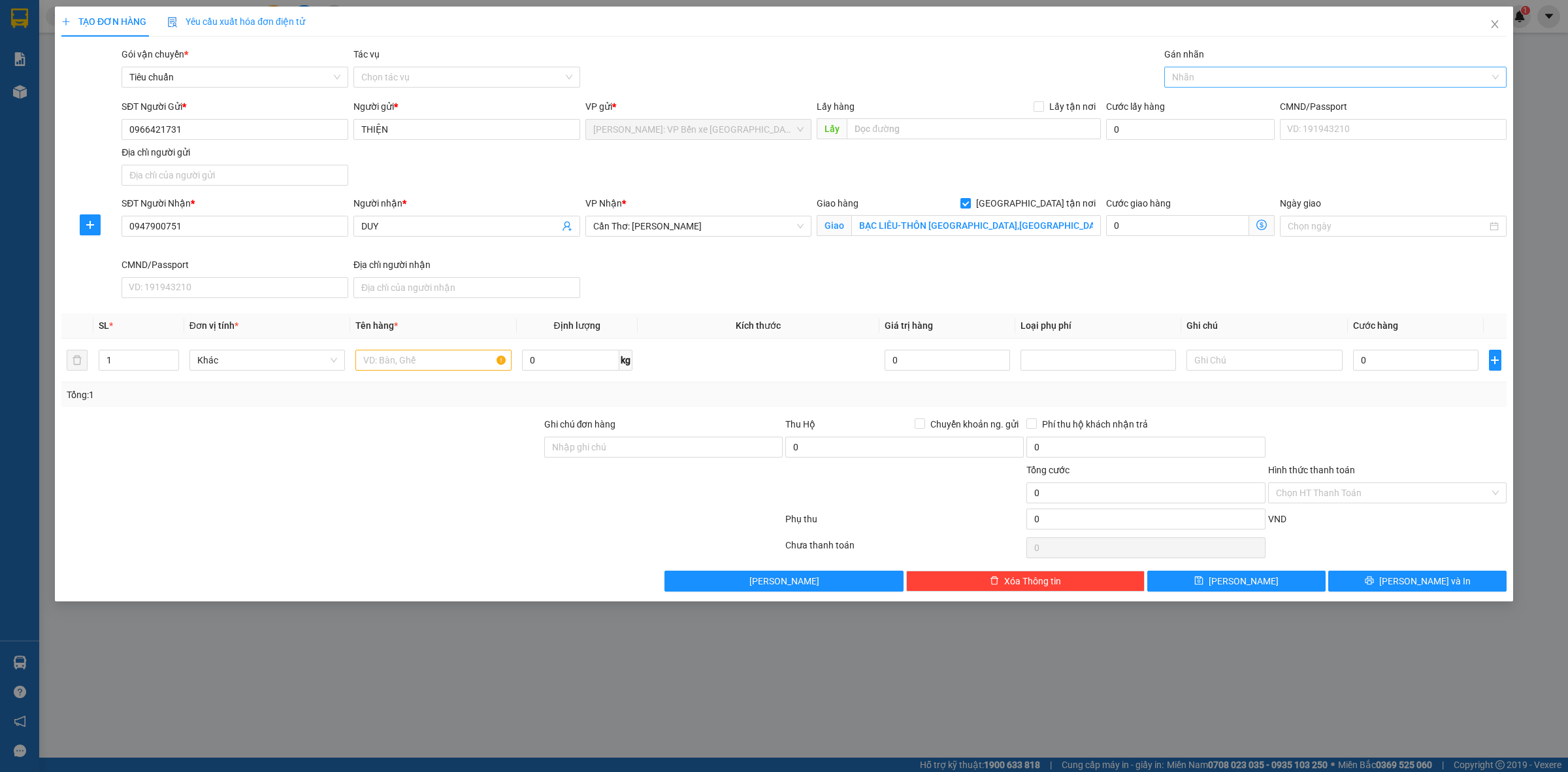
click at [1220, 68] on div "Nhãn" at bounding box center [1335, 77] width 343 height 21
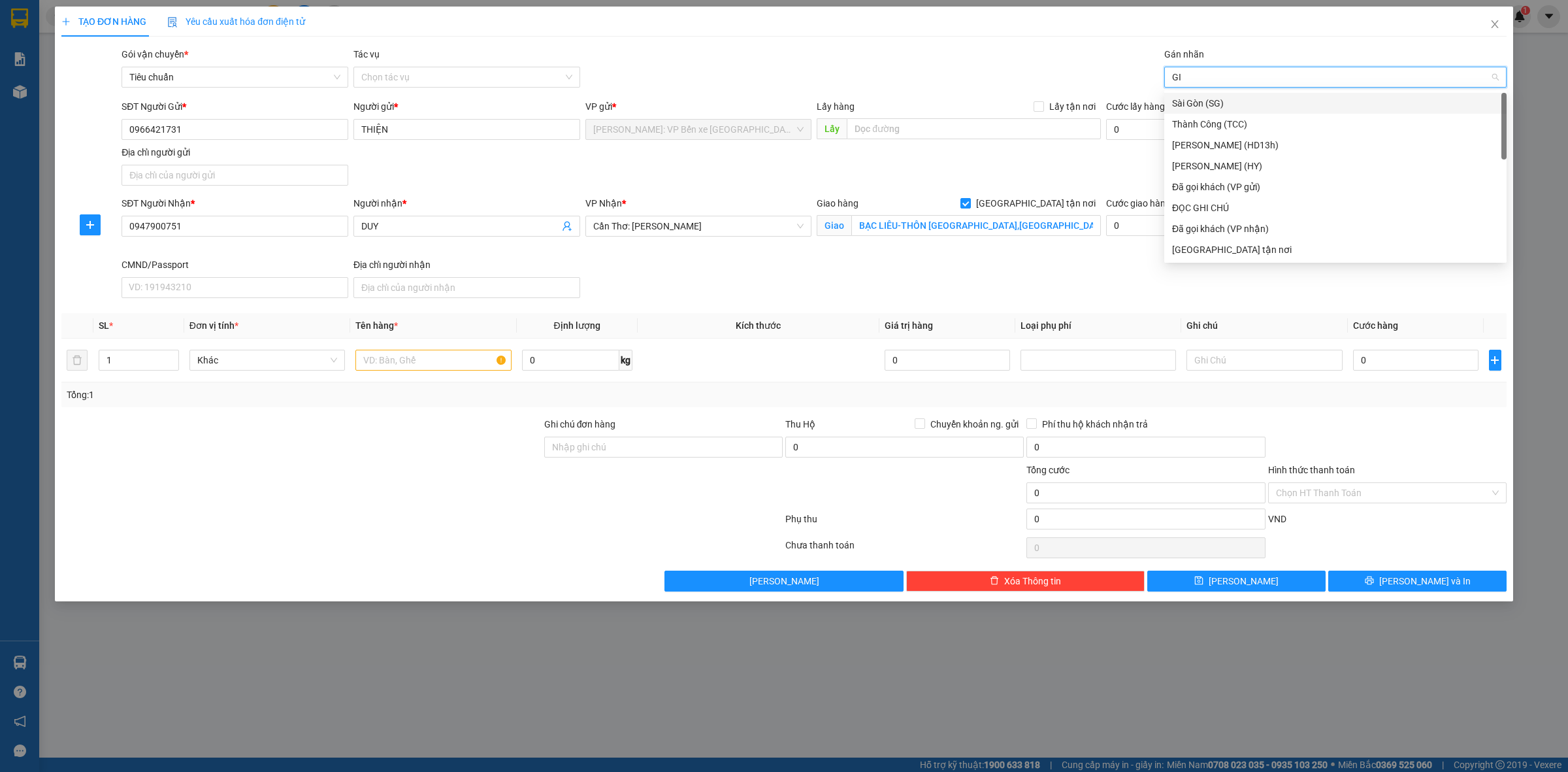
type input "GIA"
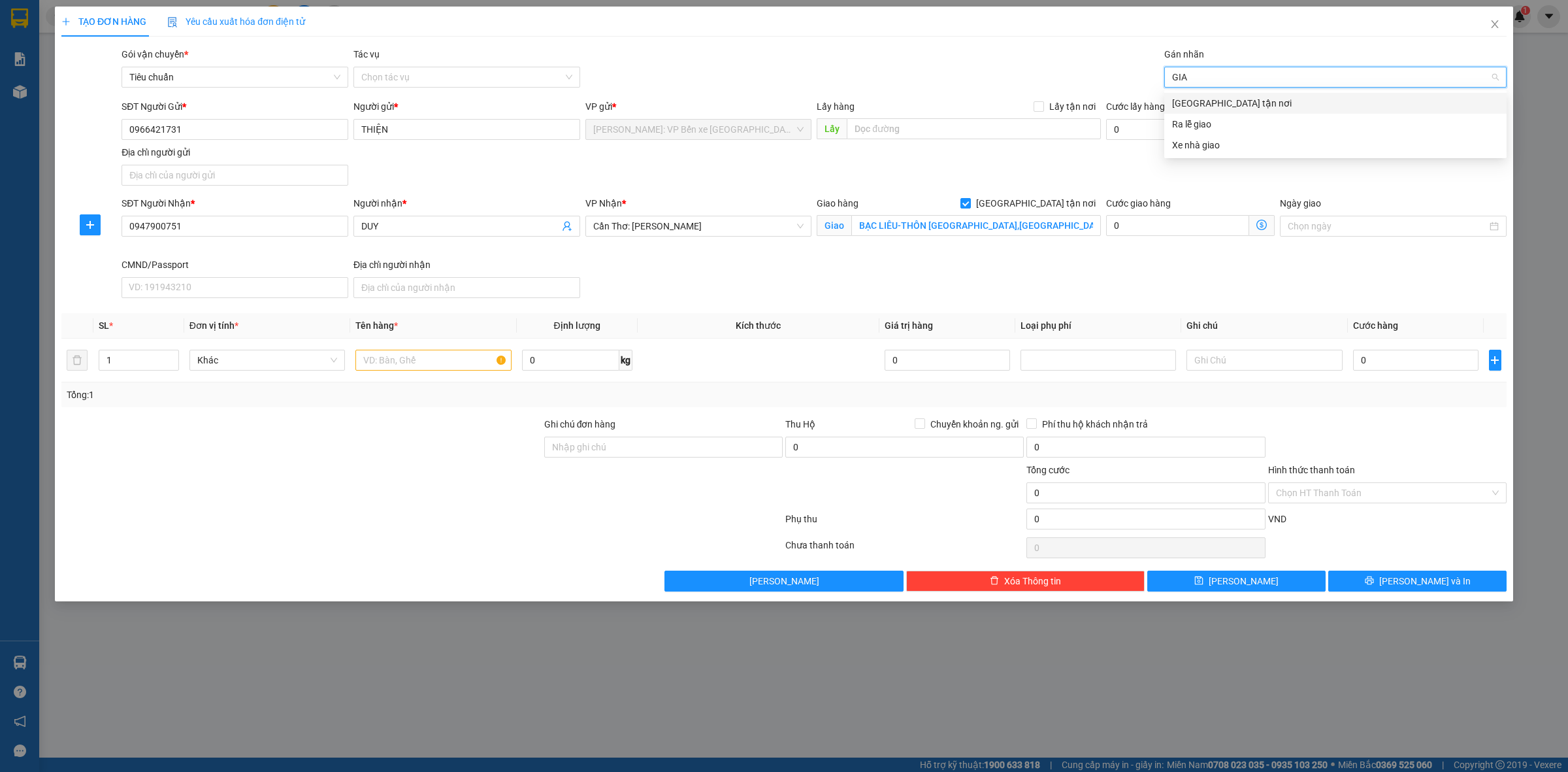
click at [1252, 99] on div "[GEOGRAPHIC_DATA] tận nơi" at bounding box center [1335, 103] width 327 height 14
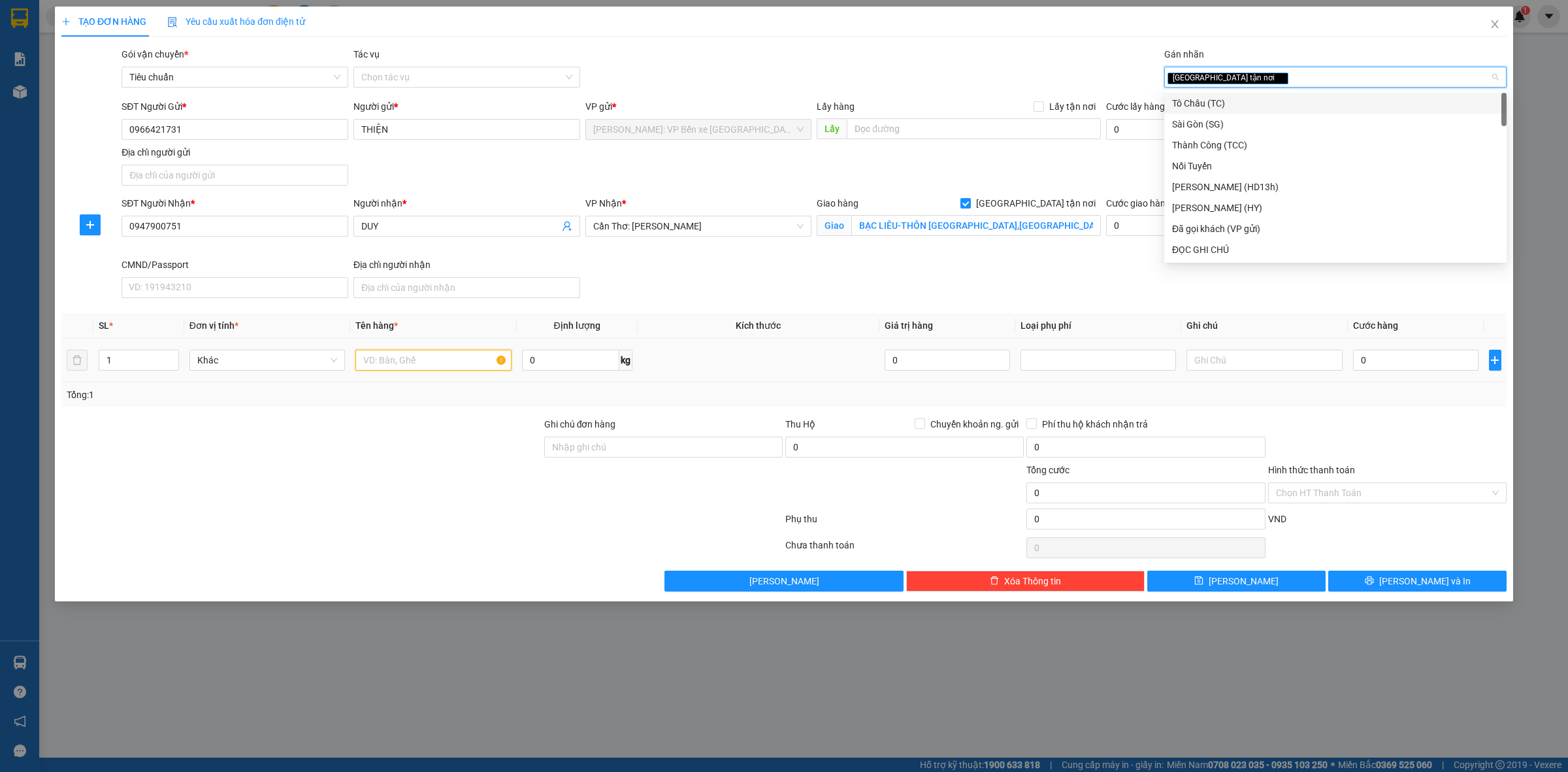
click at [417, 358] on input "text" at bounding box center [433, 360] width 156 height 21
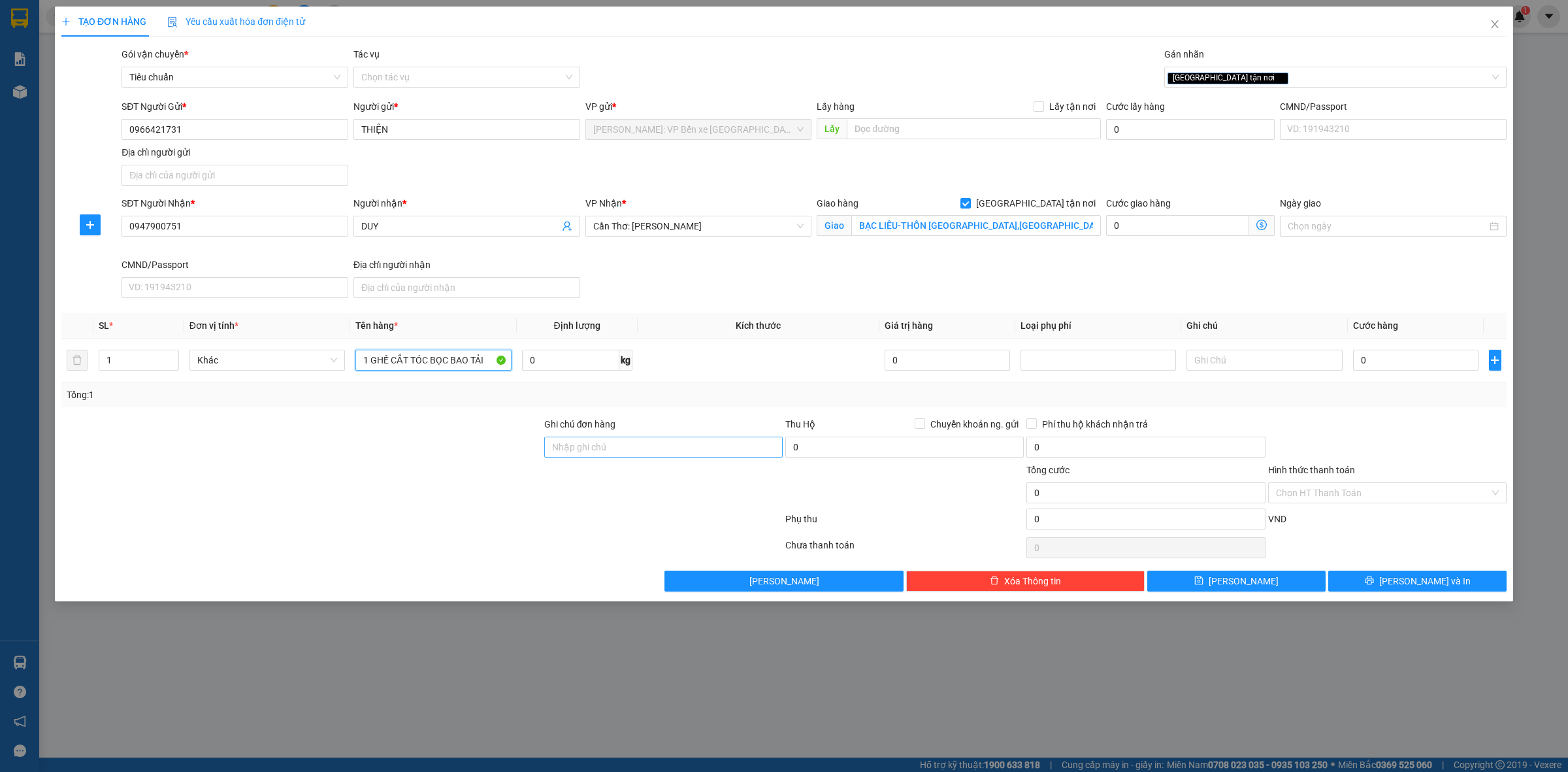
type input "1 GHẾ CẮT TÓC BỌC BAO TẢI"
click at [625, 454] on input "Ghi chú đơn hàng" at bounding box center [663, 447] width 238 height 21
type input "NHẬN NGUYÊN KIỆN GIAO NGUYÊN KIỆN, HƯ VỠ K ĐỀN"
click at [1413, 354] on input "0" at bounding box center [1416, 360] width 126 height 21
type input "4"
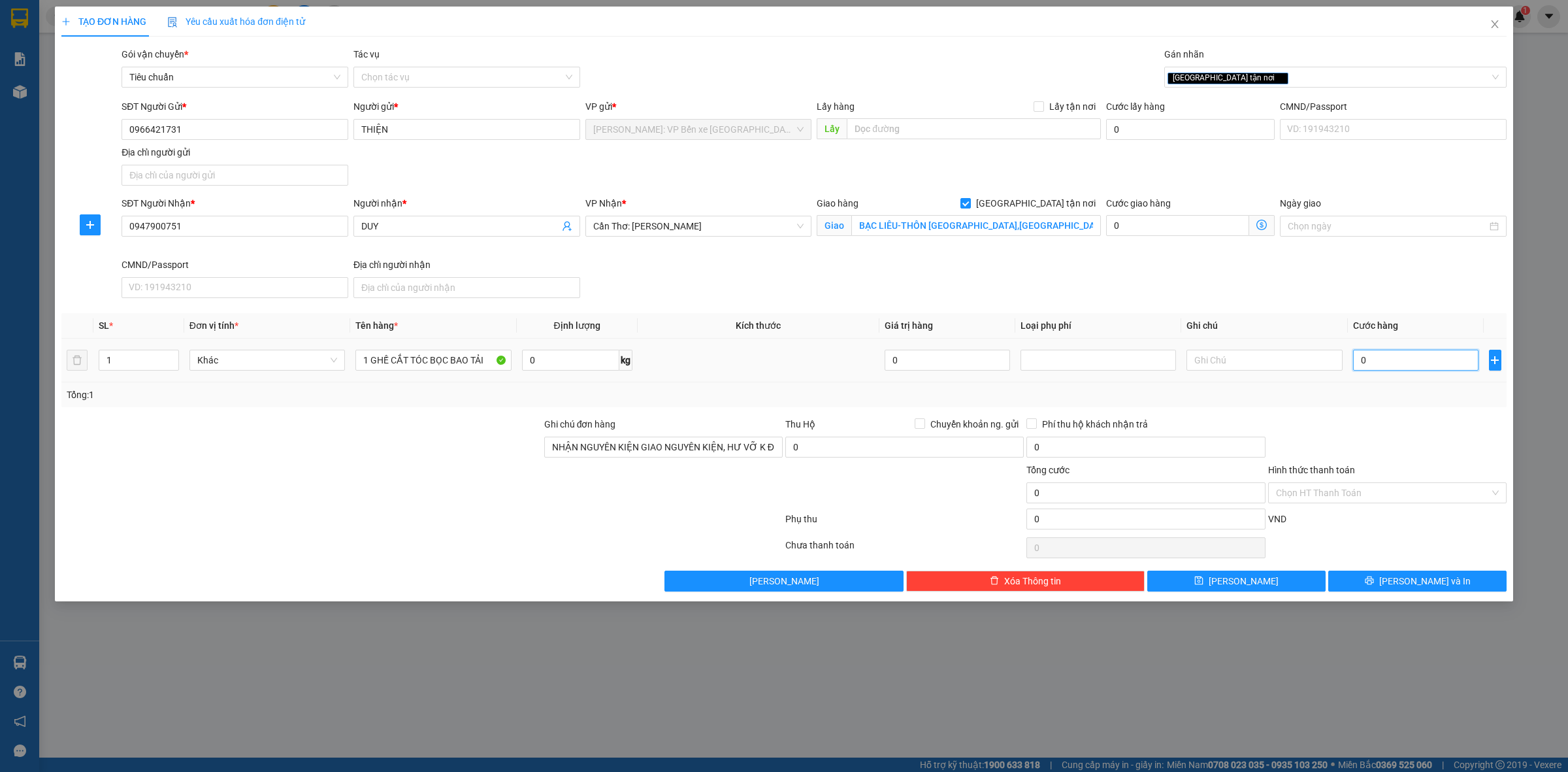
type input "4"
type input "489"
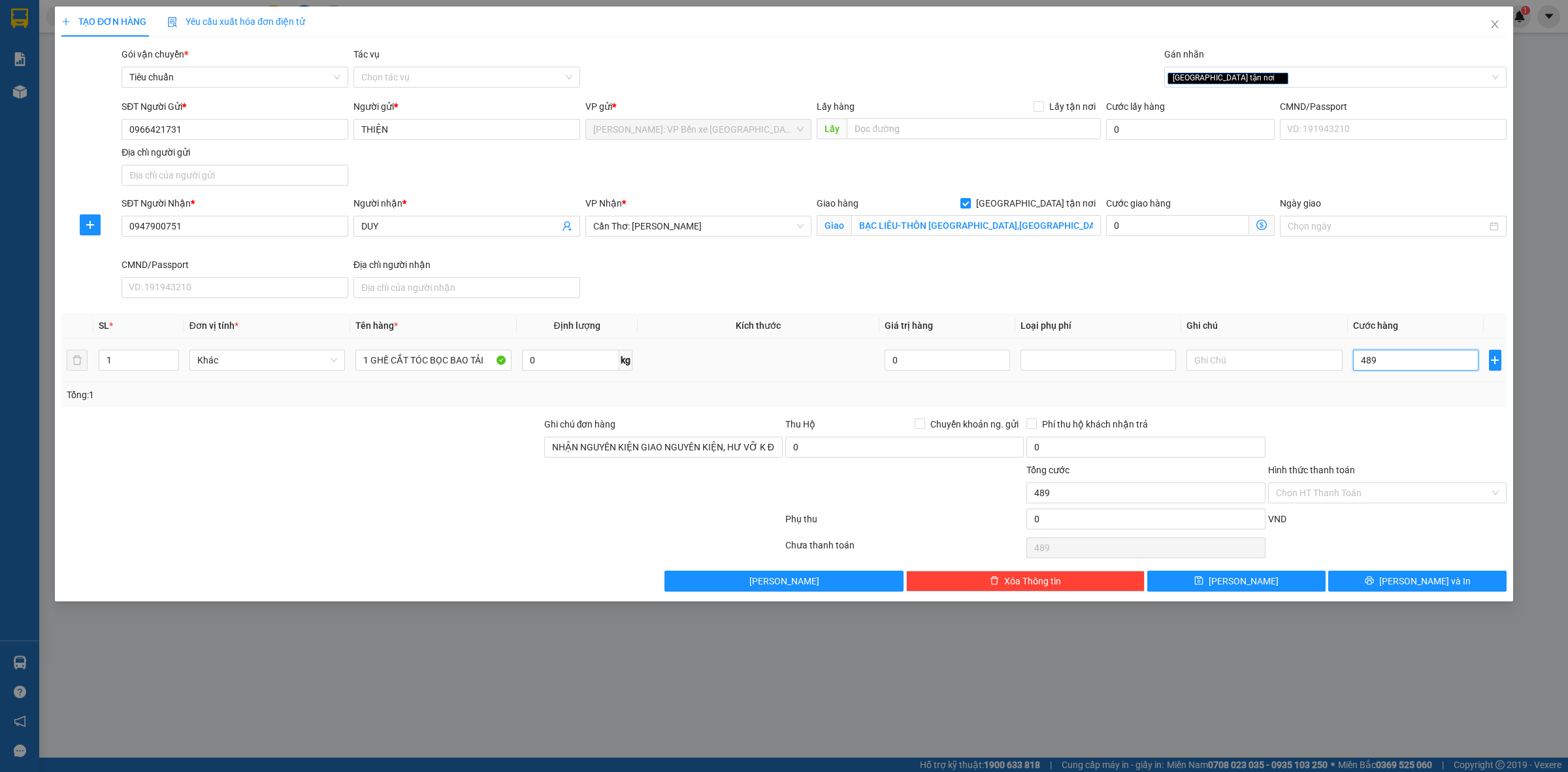
type input "48"
type input "480"
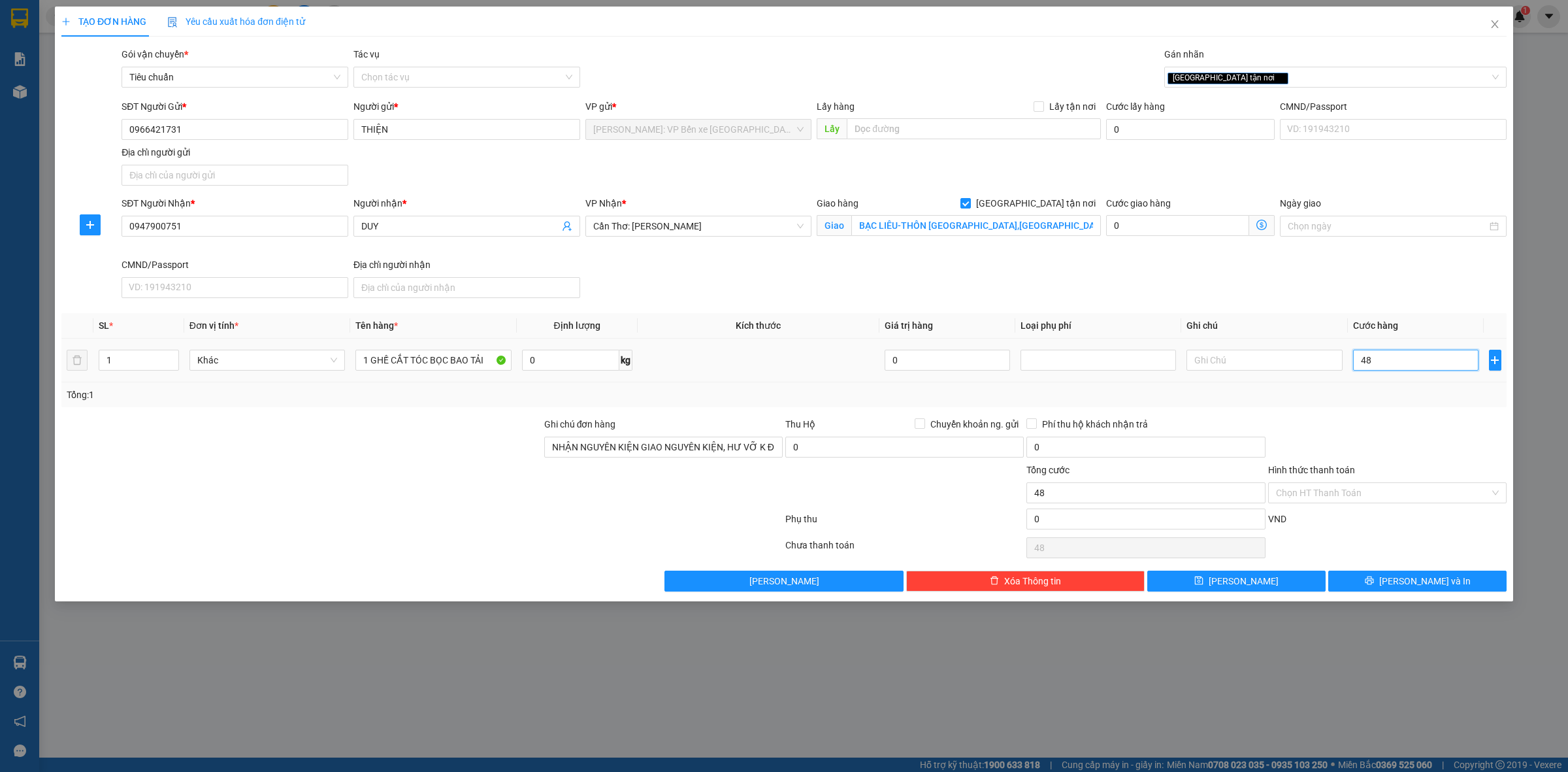
type input "480"
type input "4.800"
type input "48.000"
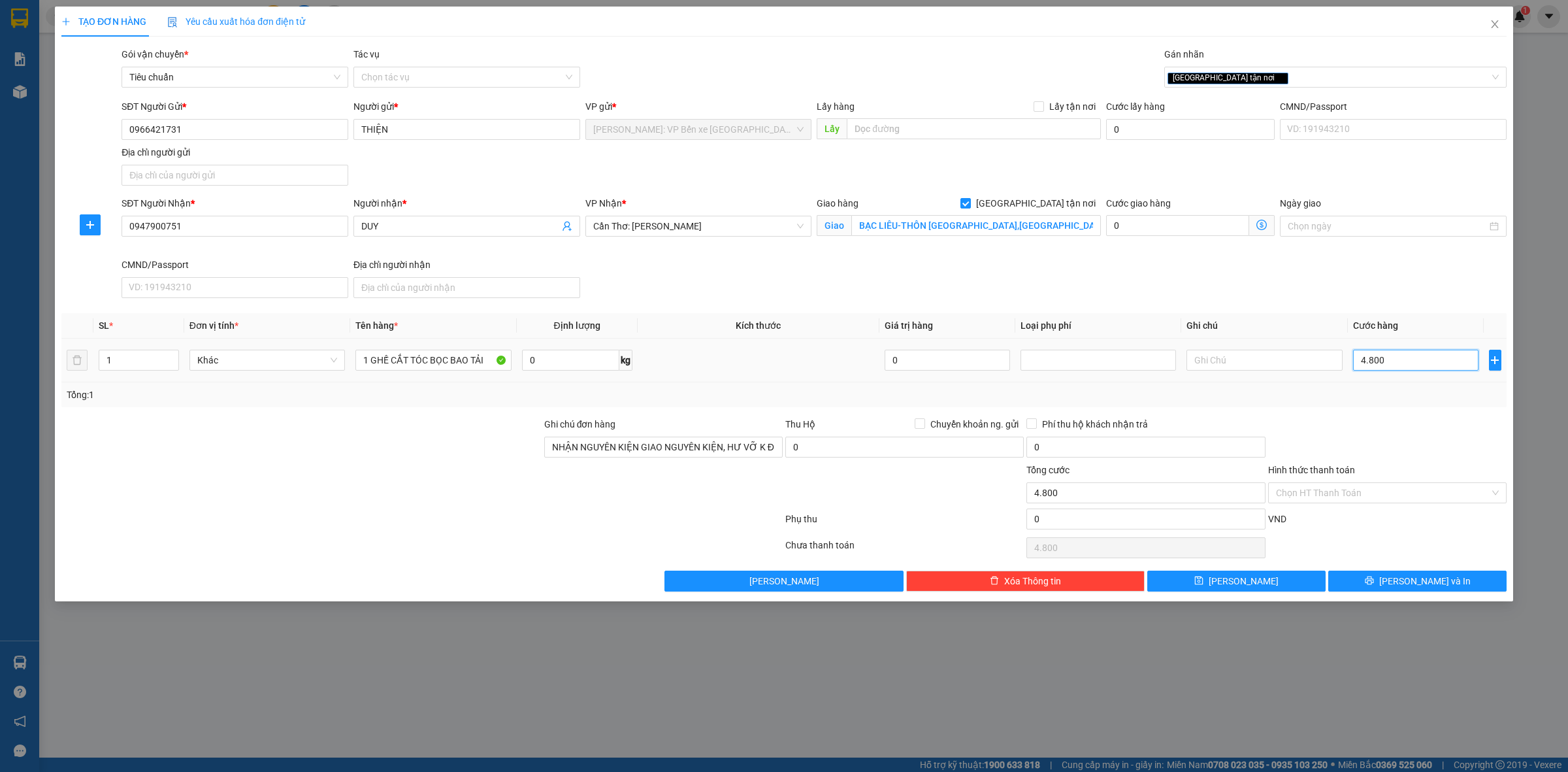
type input "48.000"
type input "480.000"
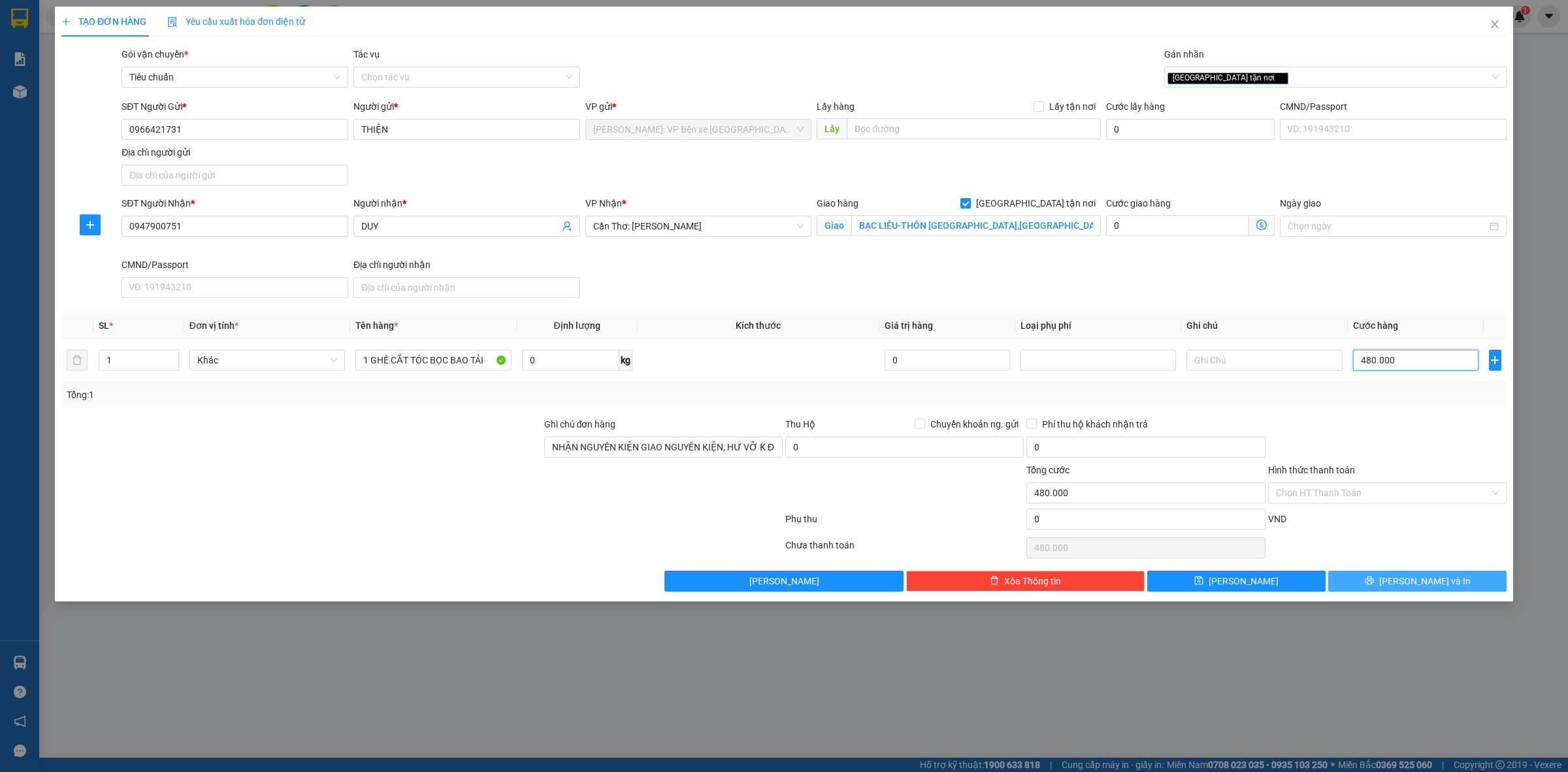
type input "480.000"
click at [1424, 583] on span "[PERSON_NAME] và In" at bounding box center [1425, 581] width 91 height 14
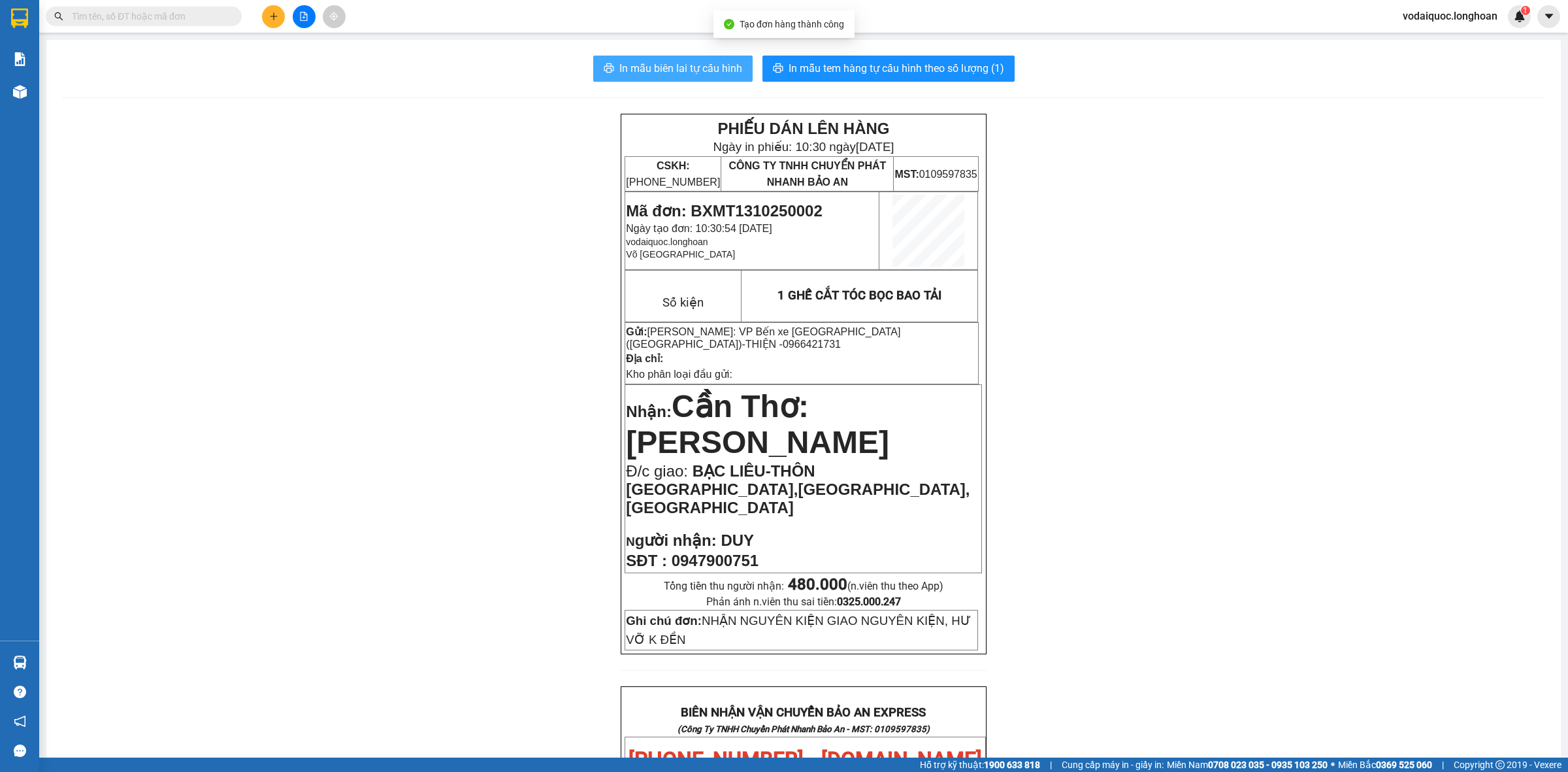
click at [688, 66] on span "In mẫu biên lai tự cấu hình" at bounding box center [681, 68] width 123 height 17
click at [889, 60] on span "In mẫu tem hàng tự cấu hình theo số lượng (1)" at bounding box center [896, 68] width 215 height 17
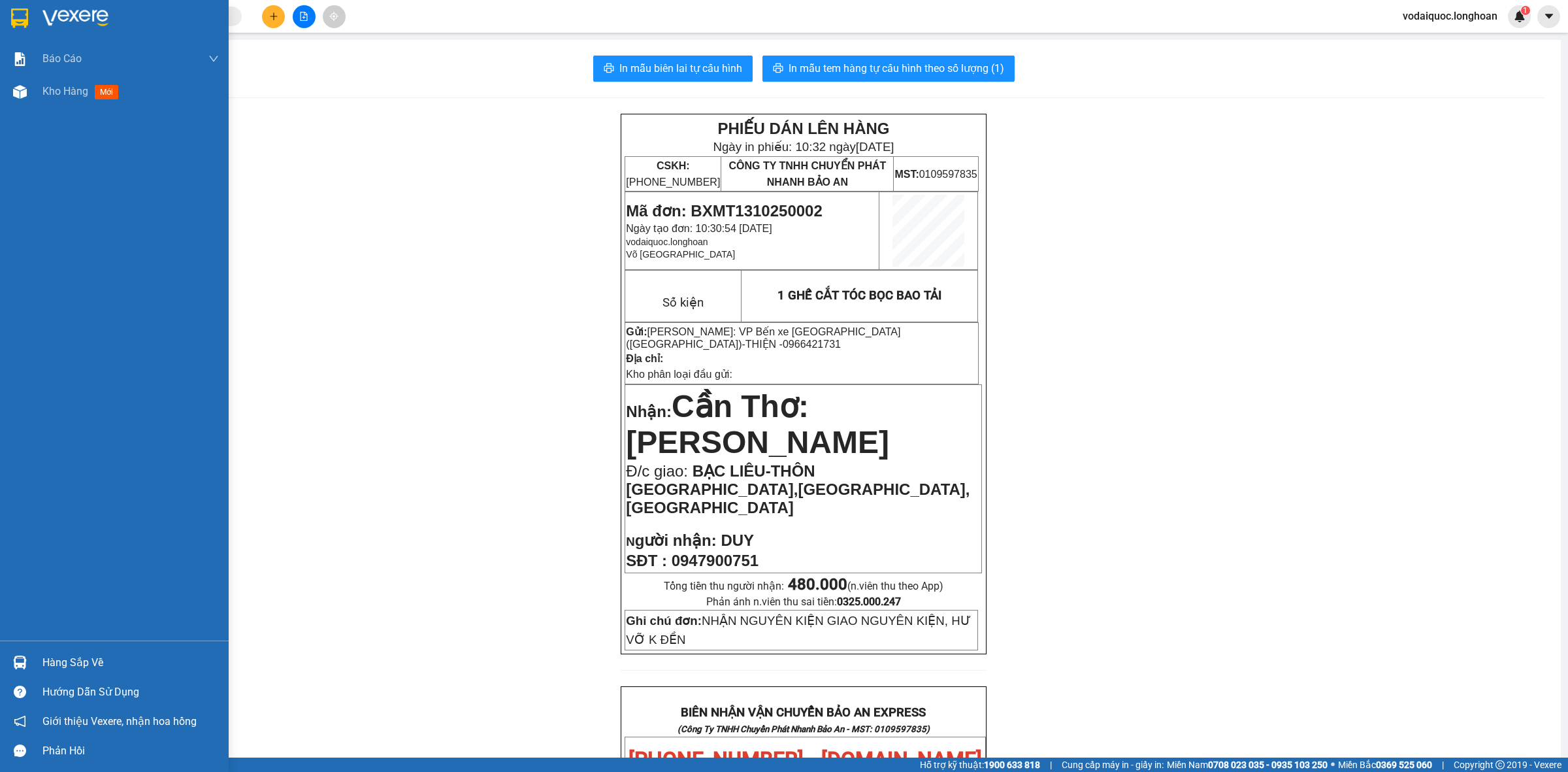
click at [85, 20] on img at bounding box center [75, 18] width 66 height 20
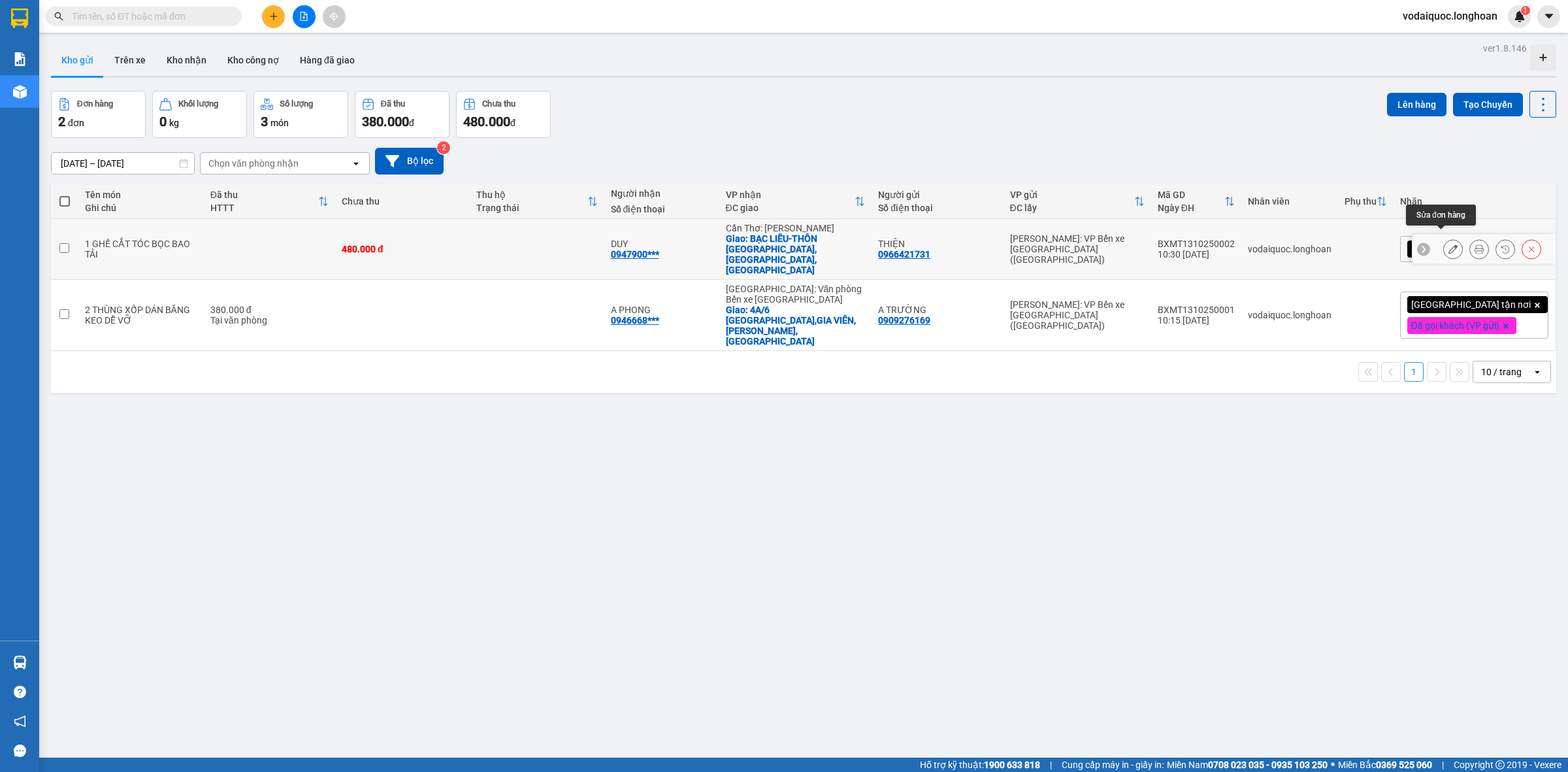
click at [1449, 244] on icon at bounding box center [1453, 249] width 9 height 9
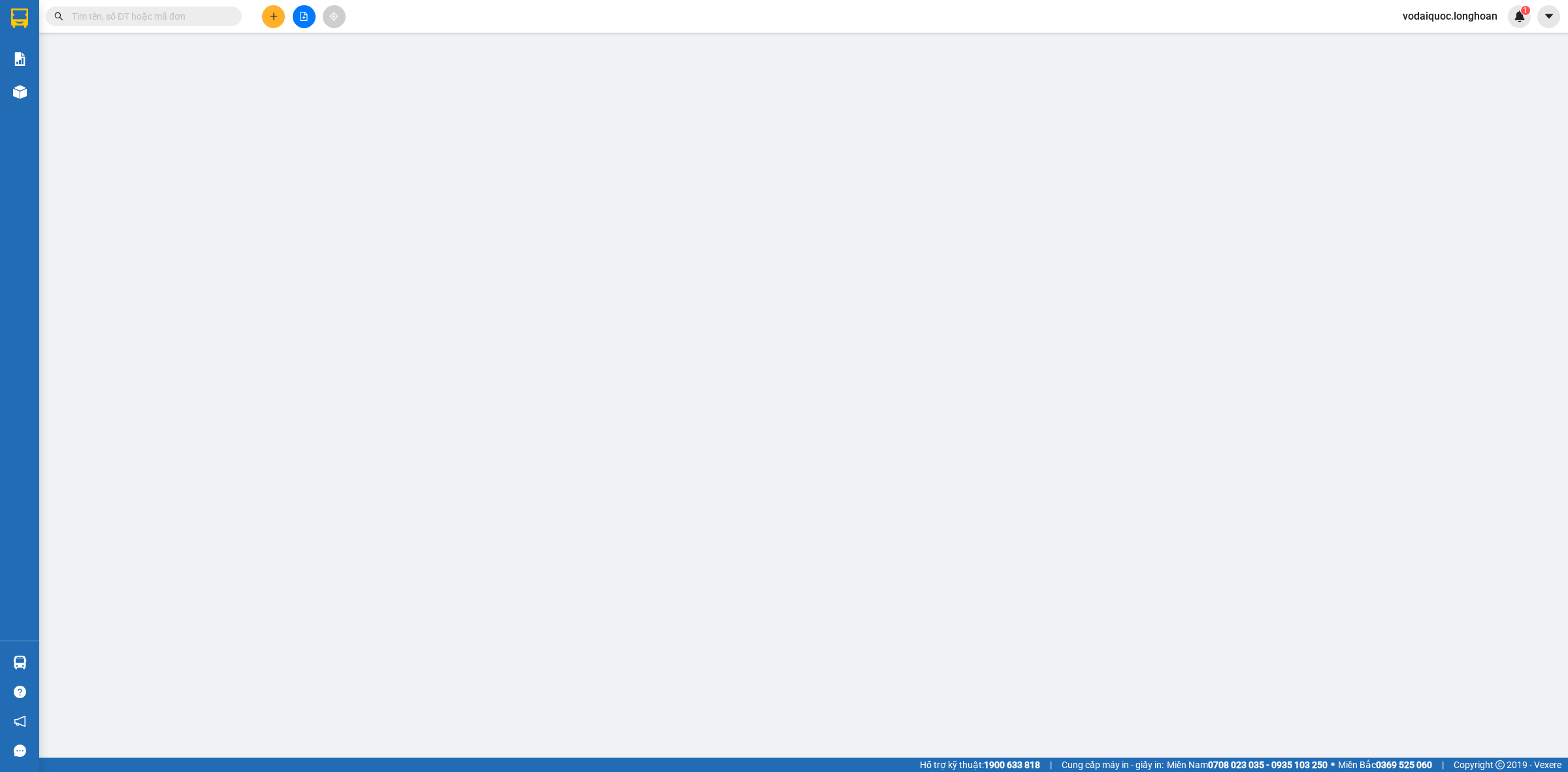
type input "0966421731"
type input "THIỆN"
type input "0947900751"
type input "DUY"
checkbox input "true"
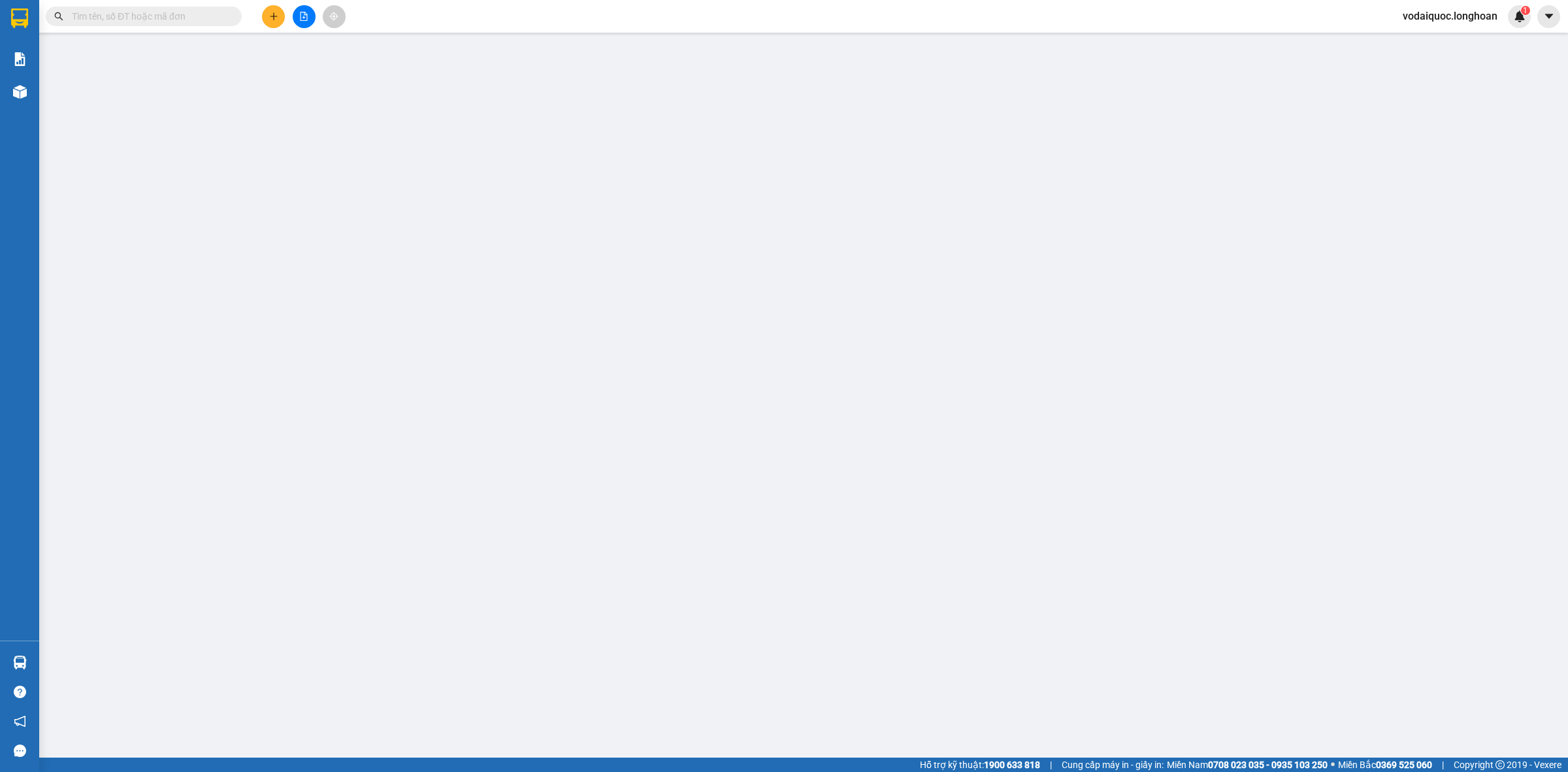
type input "BẠC LIÊU-THÔN [GEOGRAPHIC_DATA],[GEOGRAPHIC_DATA],[GEOGRAPHIC_DATA]"
type input "NHẬN NGUYÊN KIỆN GIAO NGUYÊN KIỆN, HƯ VỠ K ĐỀN"
type input "0"
type input "480.000"
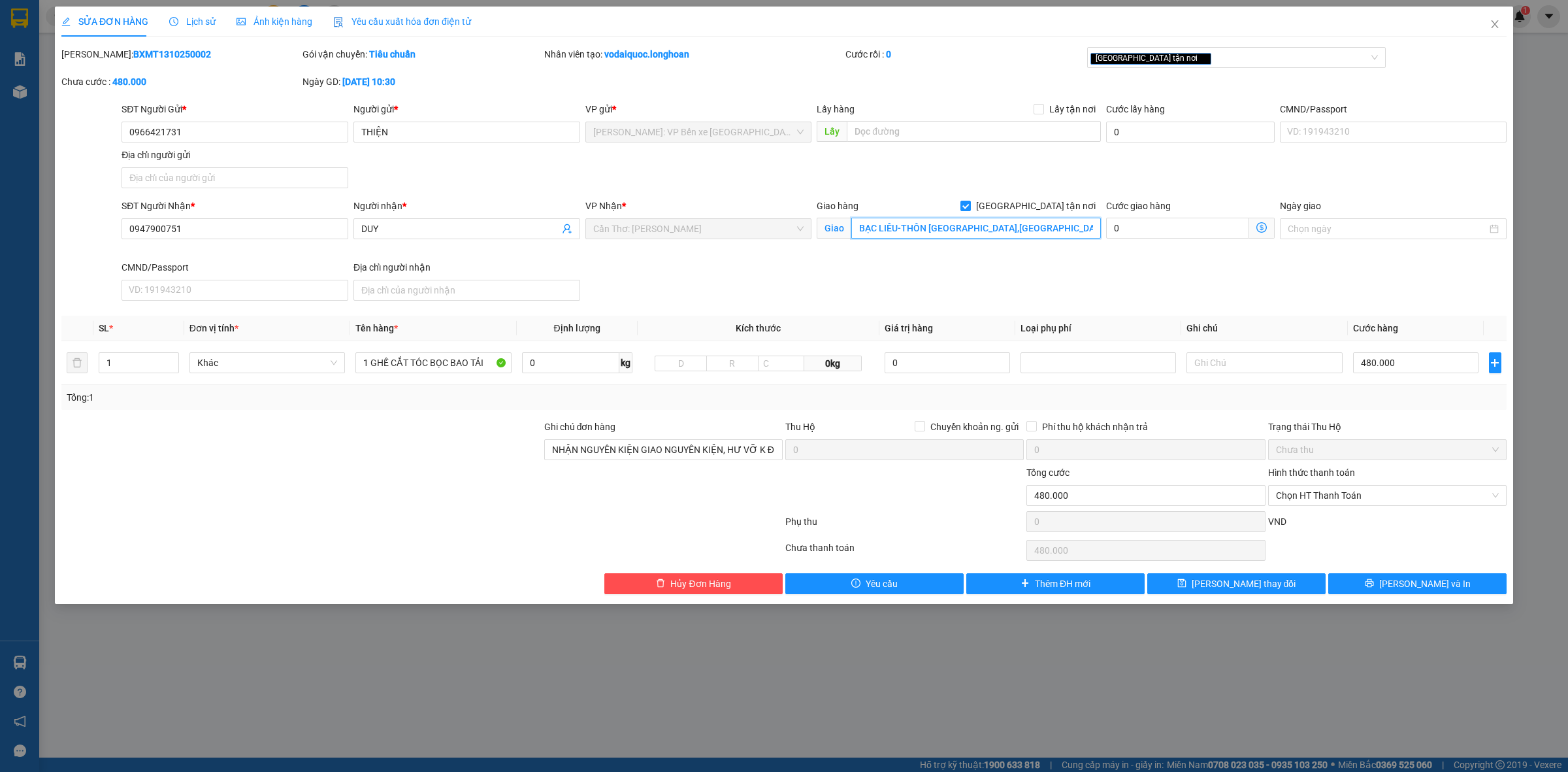
click at [955, 227] on input "BẠC LIÊU-THÔN [GEOGRAPHIC_DATA],[GEOGRAPHIC_DATA],[GEOGRAPHIC_DATA]" at bounding box center [976, 228] width 250 height 21
click at [954, 229] on input "BẠC LIÊU-THÔN [GEOGRAPHIC_DATA],[GEOGRAPHIC_DATA],[GEOGRAPHIC_DATA]" at bounding box center [976, 228] width 250 height 21
click at [949, 224] on input "BẠC LIÊU-THÔN [GEOGRAPHIC_DATA],[GEOGRAPHIC_DATA],[GEOGRAPHIC_DATA]" at bounding box center [976, 228] width 250 height 21
click at [950, 224] on input "BẠC LIÊU-THÔN [GEOGRAPHIC_DATA],[GEOGRAPHIC_DATA],[GEOGRAPHIC_DATA]" at bounding box center [976, 228] width 250 height 21
type input "BẠC LIÊU-THÔN [GEOGRAPHIC_DATA],[GEOGRAPHIC_DATA],[GEOGRAPHIC_DATA]"
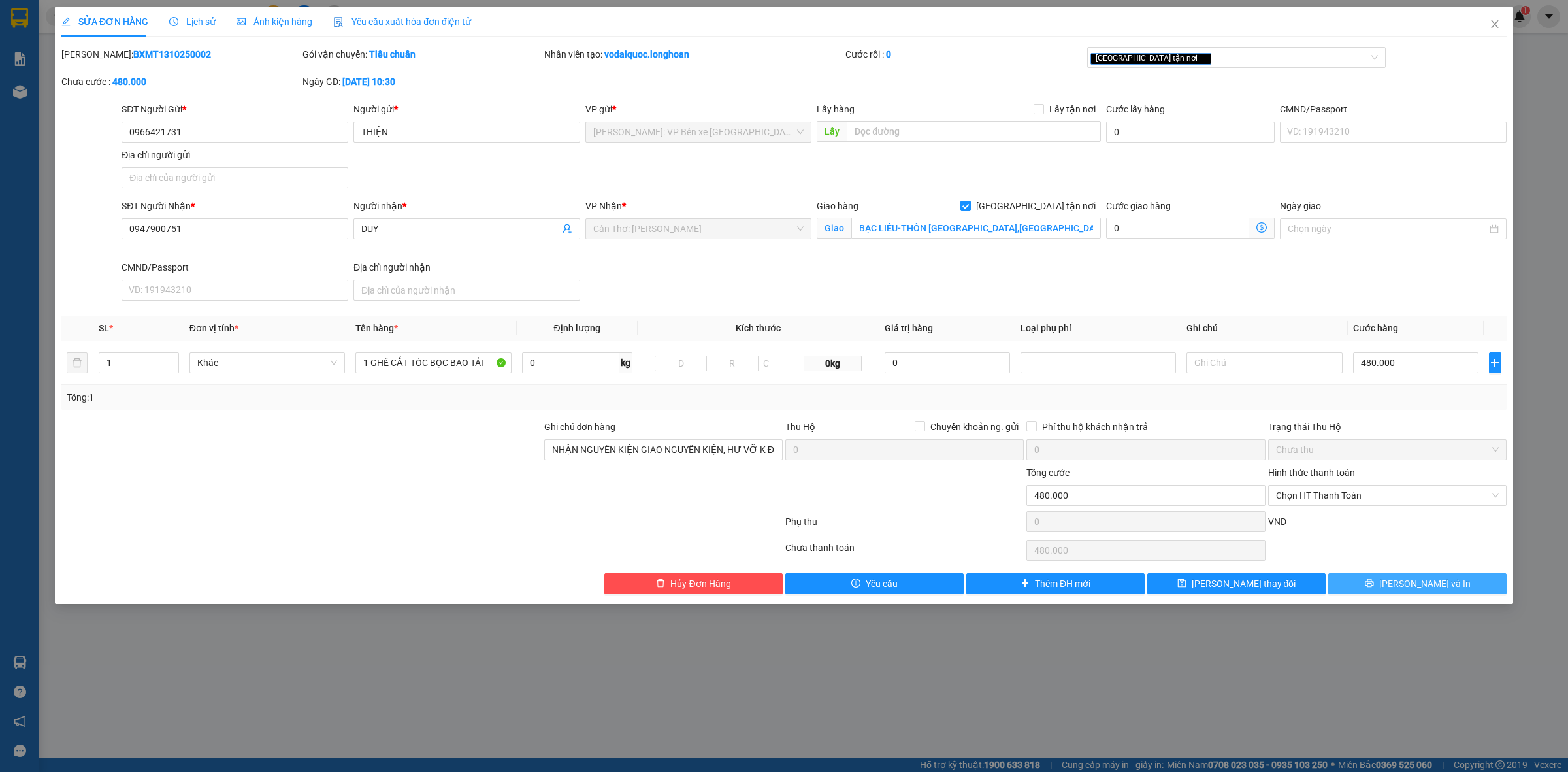
click at [1405, 580] on button "[PERSON_NAME] và In" at bounding box center [1417, 583] width 178 height 21
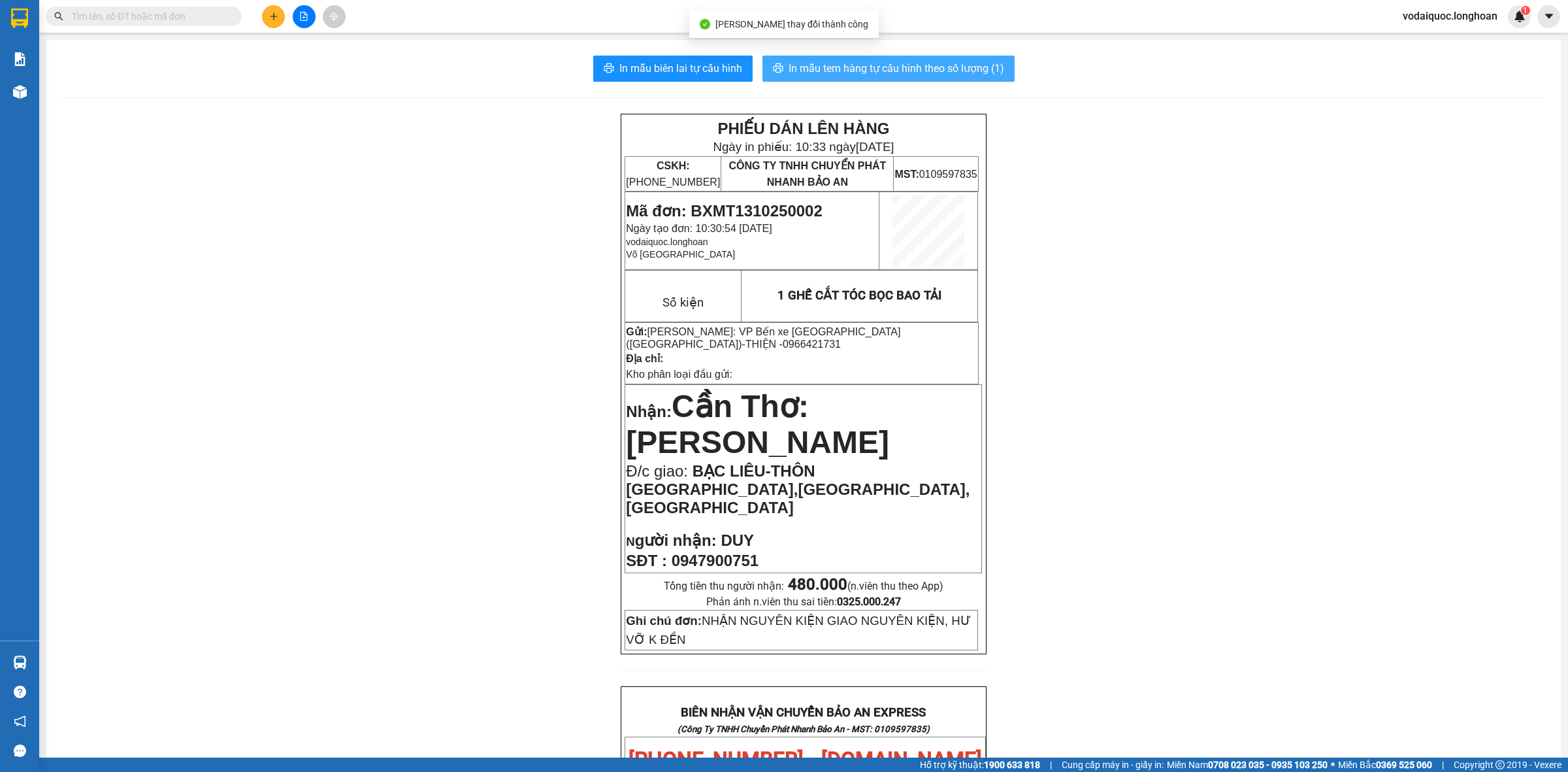
click at [844, 63] on span "In mẫu tem hàng tự cấu hình theo số lượng (1)" at bounding box center [896, 68] width 215 height 17
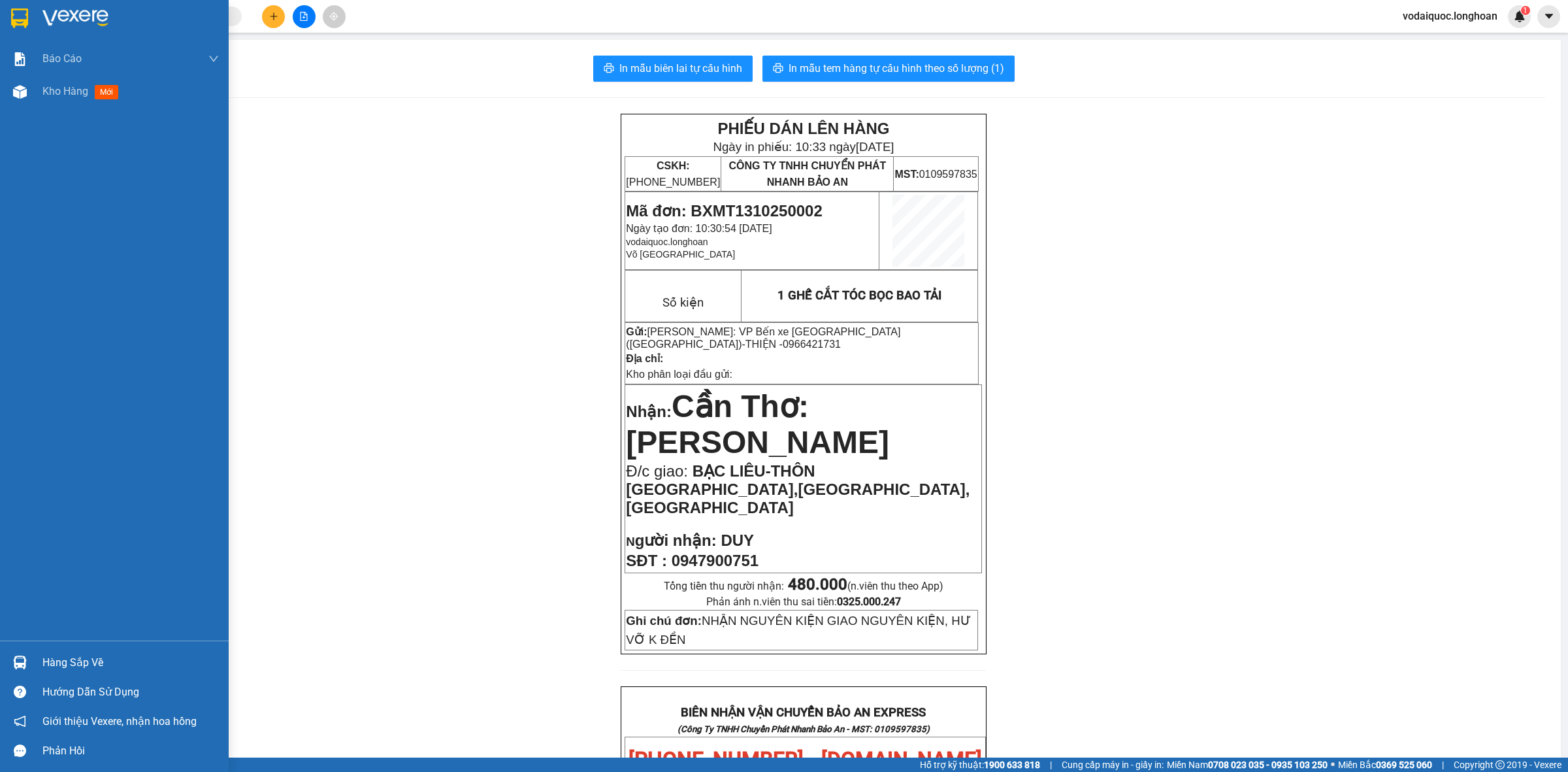
click at [87, 17] on img at bounding box center [75, 18] width 66 height 20
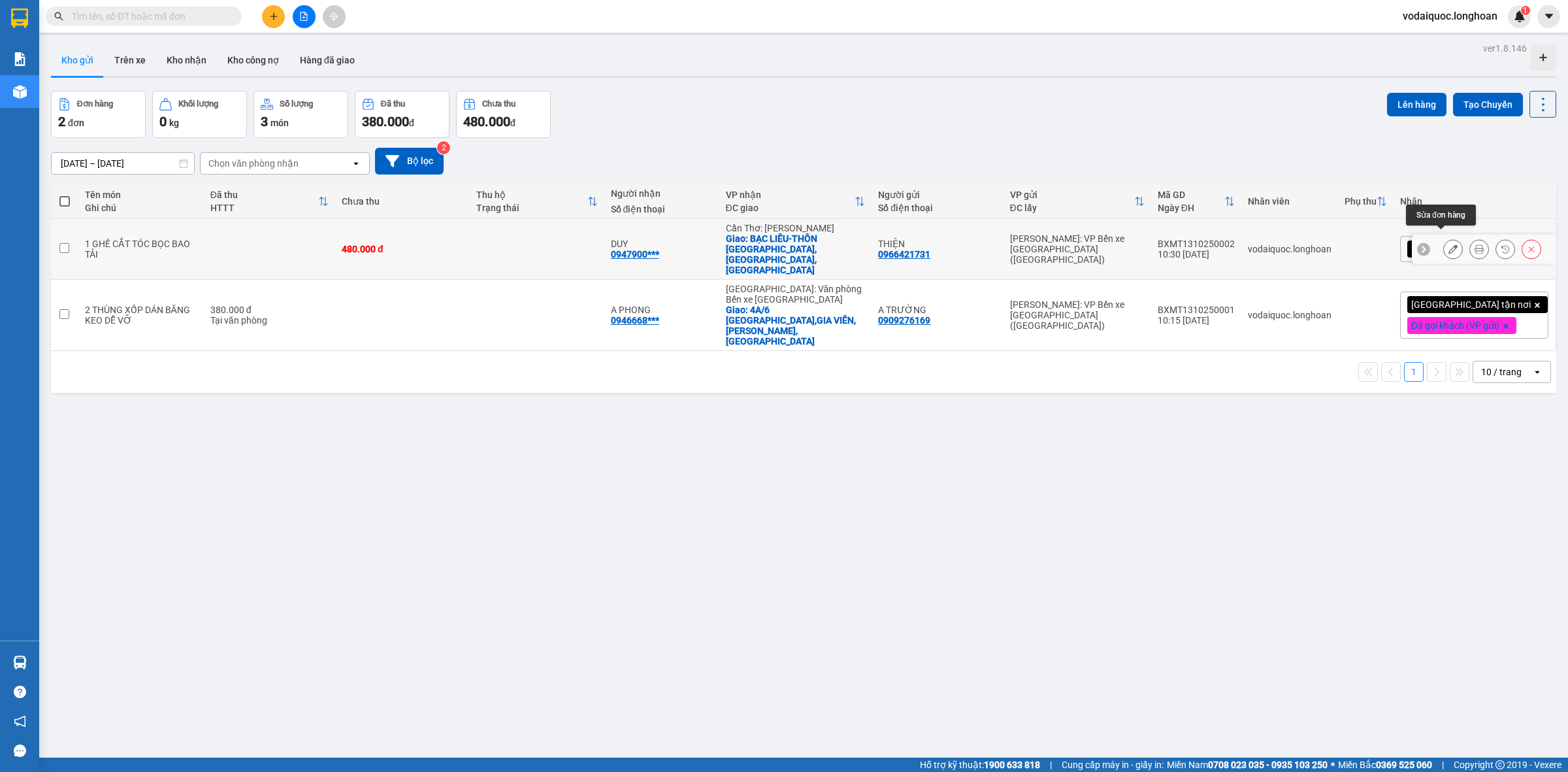
click at [1449, 244] on icon at bounding box center [1453, 249] width 9 height 9
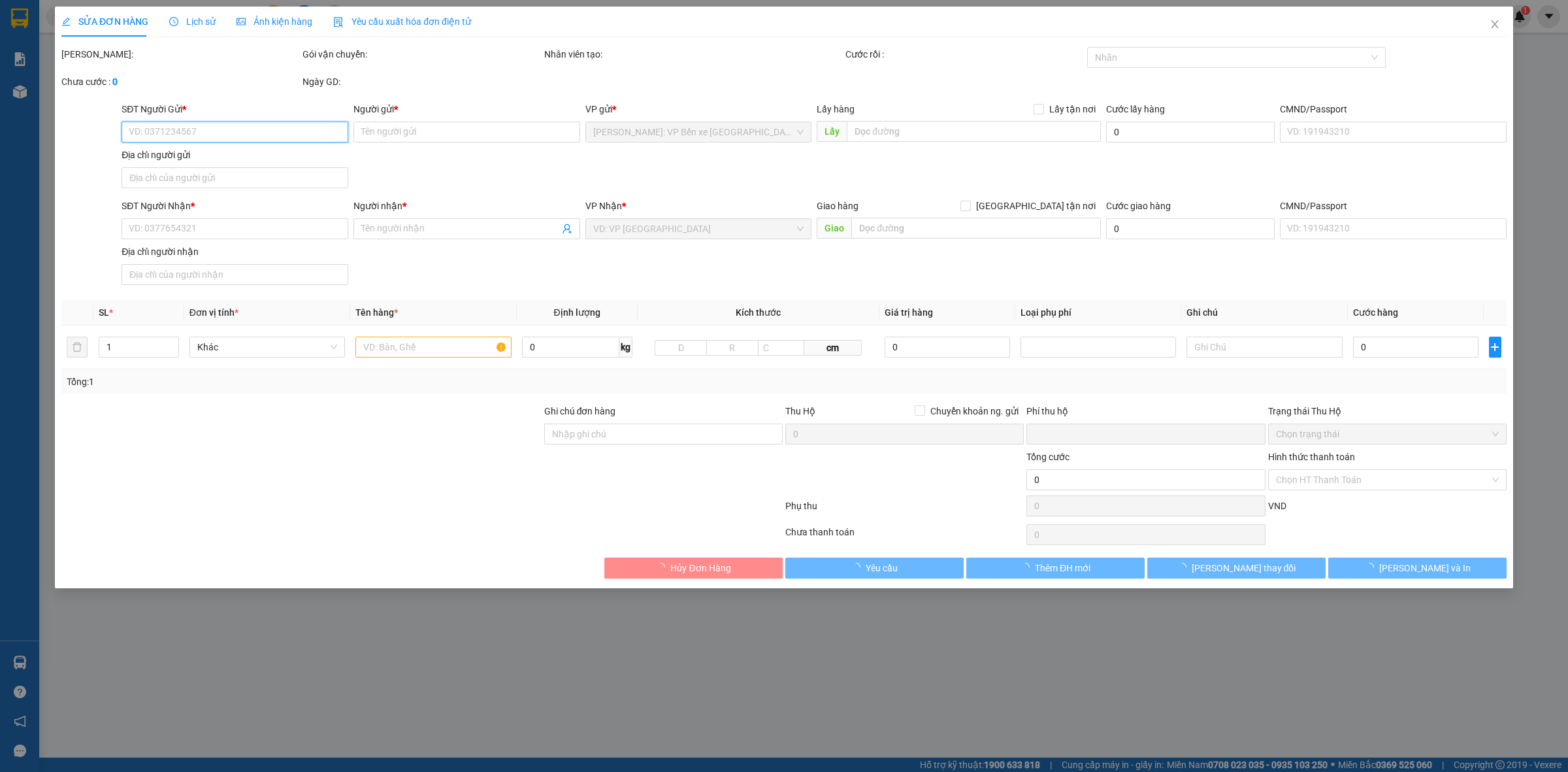
type input "0966421731"
type input "THIỆN"
type input "0947900751"
type input "DUY"
checkbox input "true"
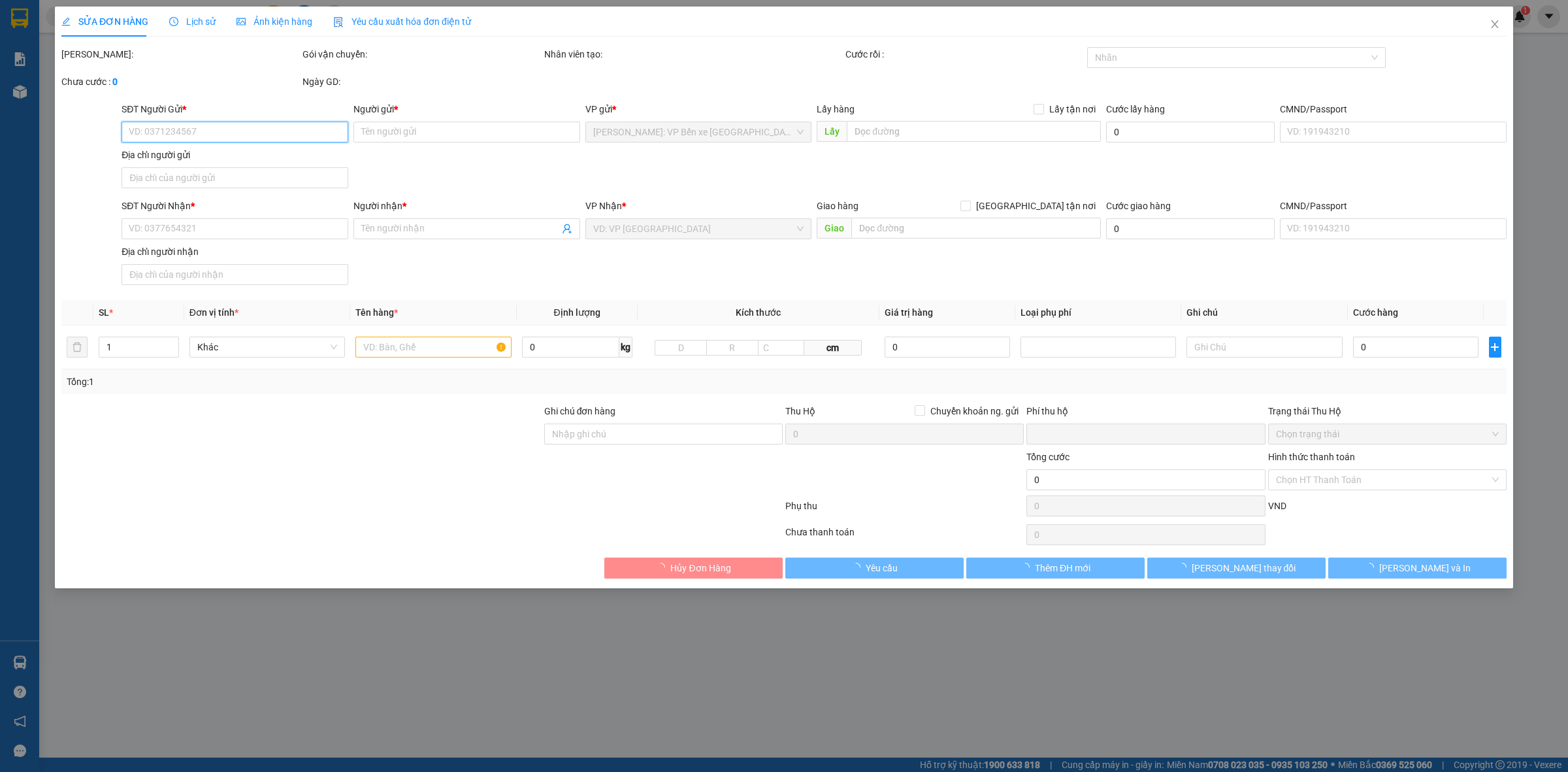
type input "BẠC LIÊU-THÔN [GEOGRAPHIC_DATA],[GEOGRAPHIC_DATA],[GEOGRAPHIC_DATA]"
type input "NHẬN NGUYÊN KIỆN GIAO NGUYÊN KIỆN, HƯ VỠ K ĐỀN"
type input "0"
type input "480.000"
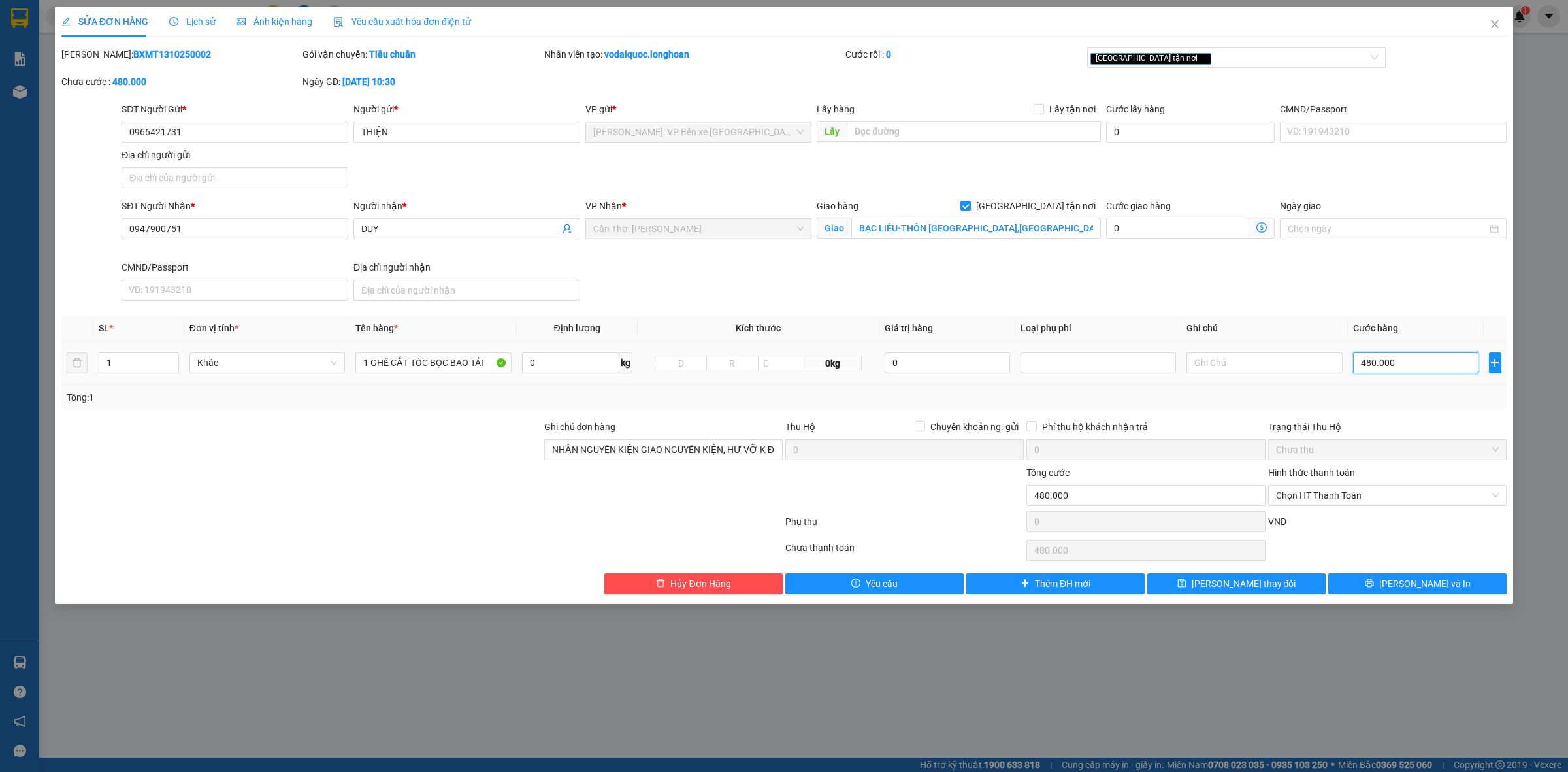
click at [1402, 364] on input "480.000" at bounding box center [1416, 362] width 126 height 21
type input "4"
type input "44"
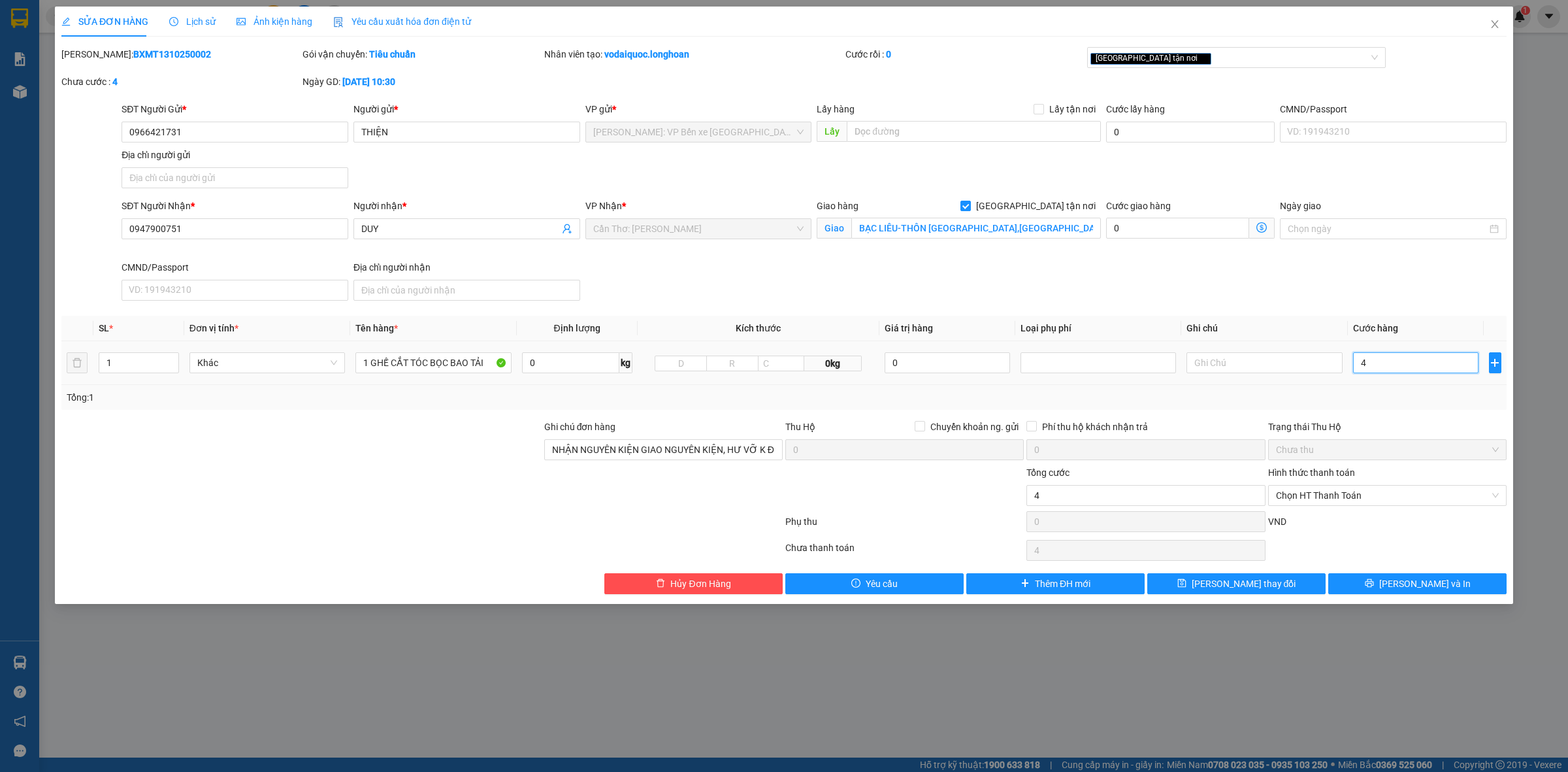
type input "44"
type input "440"
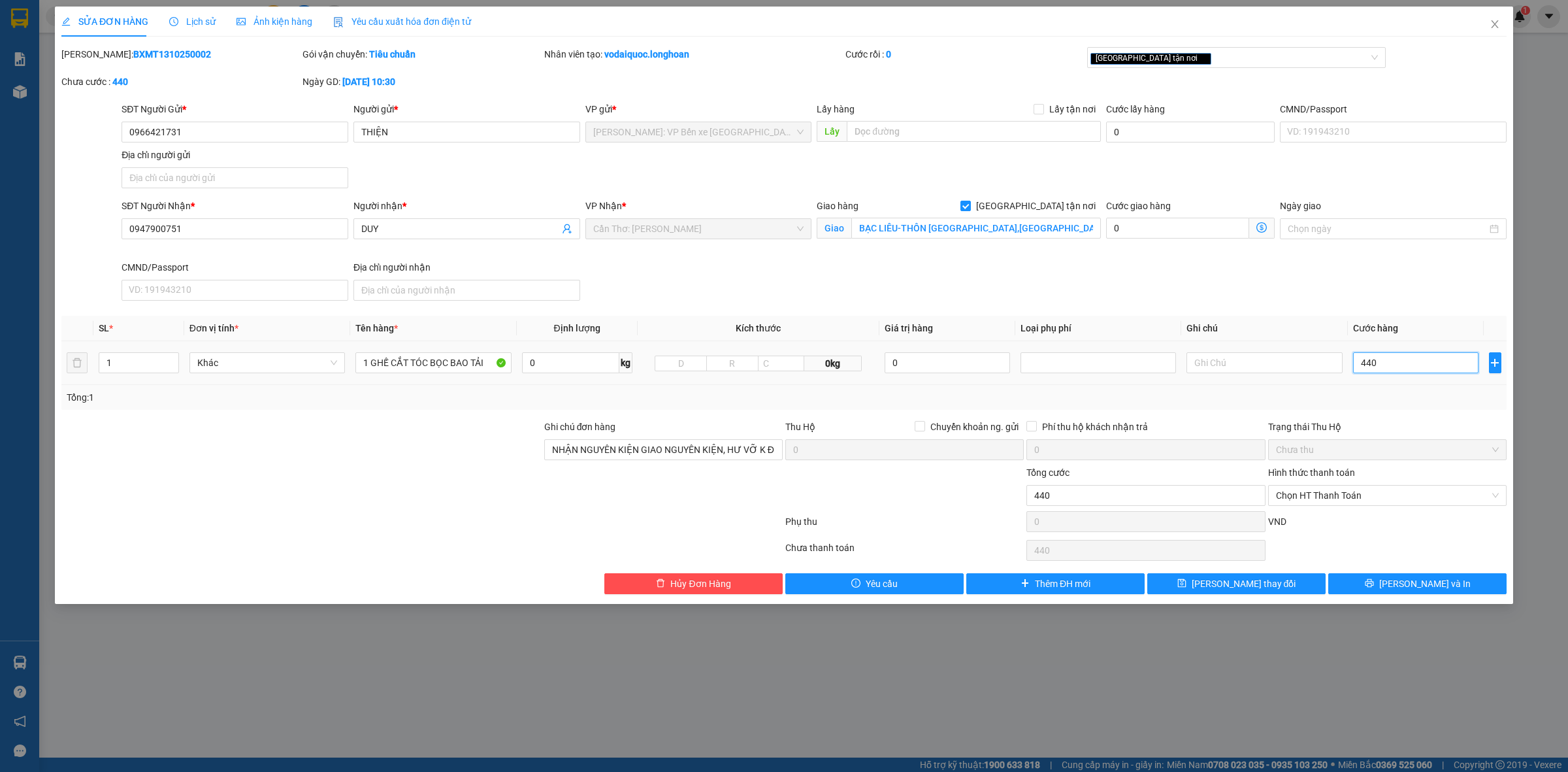
type input "4.400"
type input "44.000"
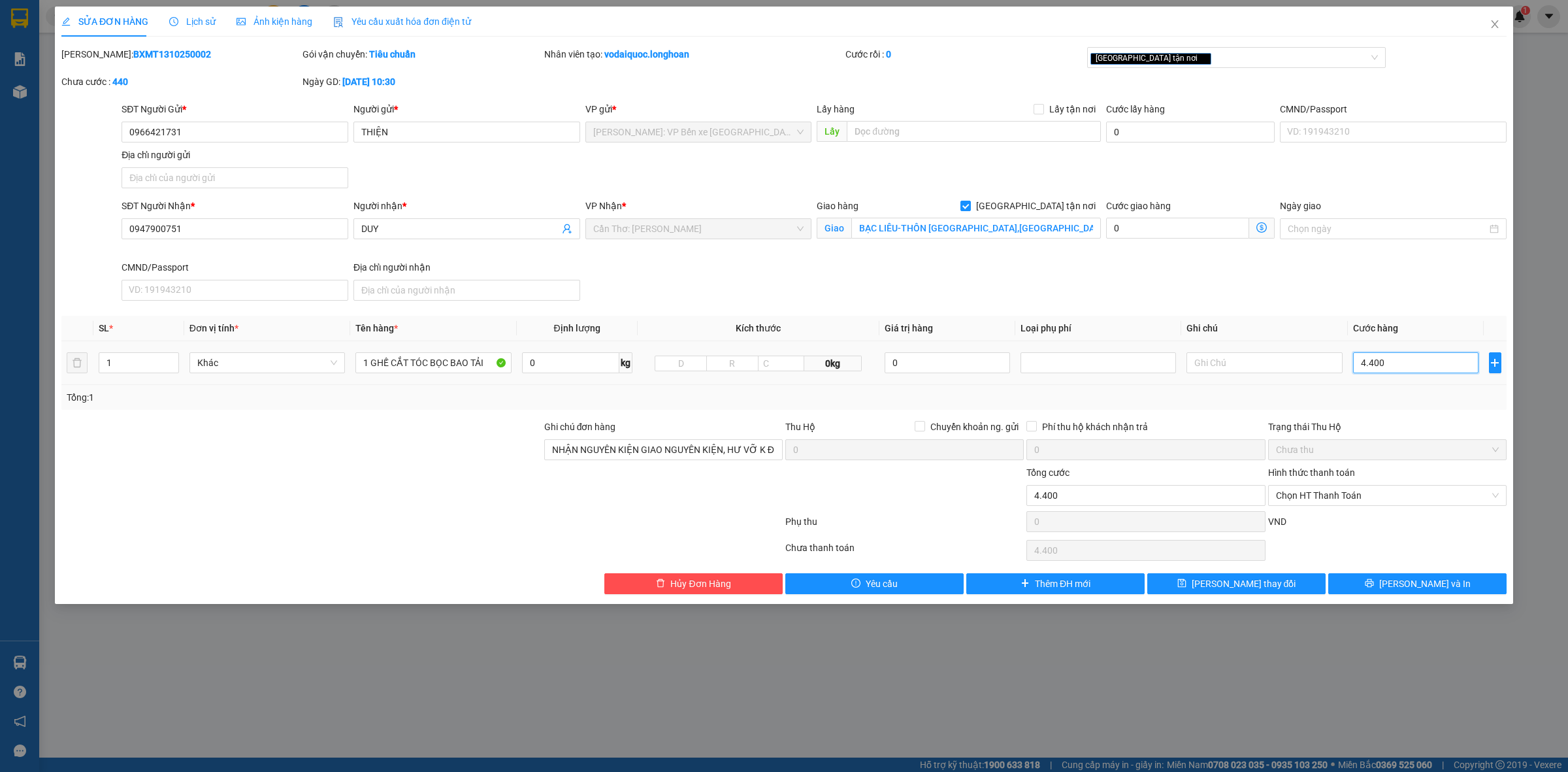
type input "44.000"
type input "440.000"
click at [1422, 583] on span "[PERSON_NAME] và In" at bounding box center [1425, 583] width 91 height 14
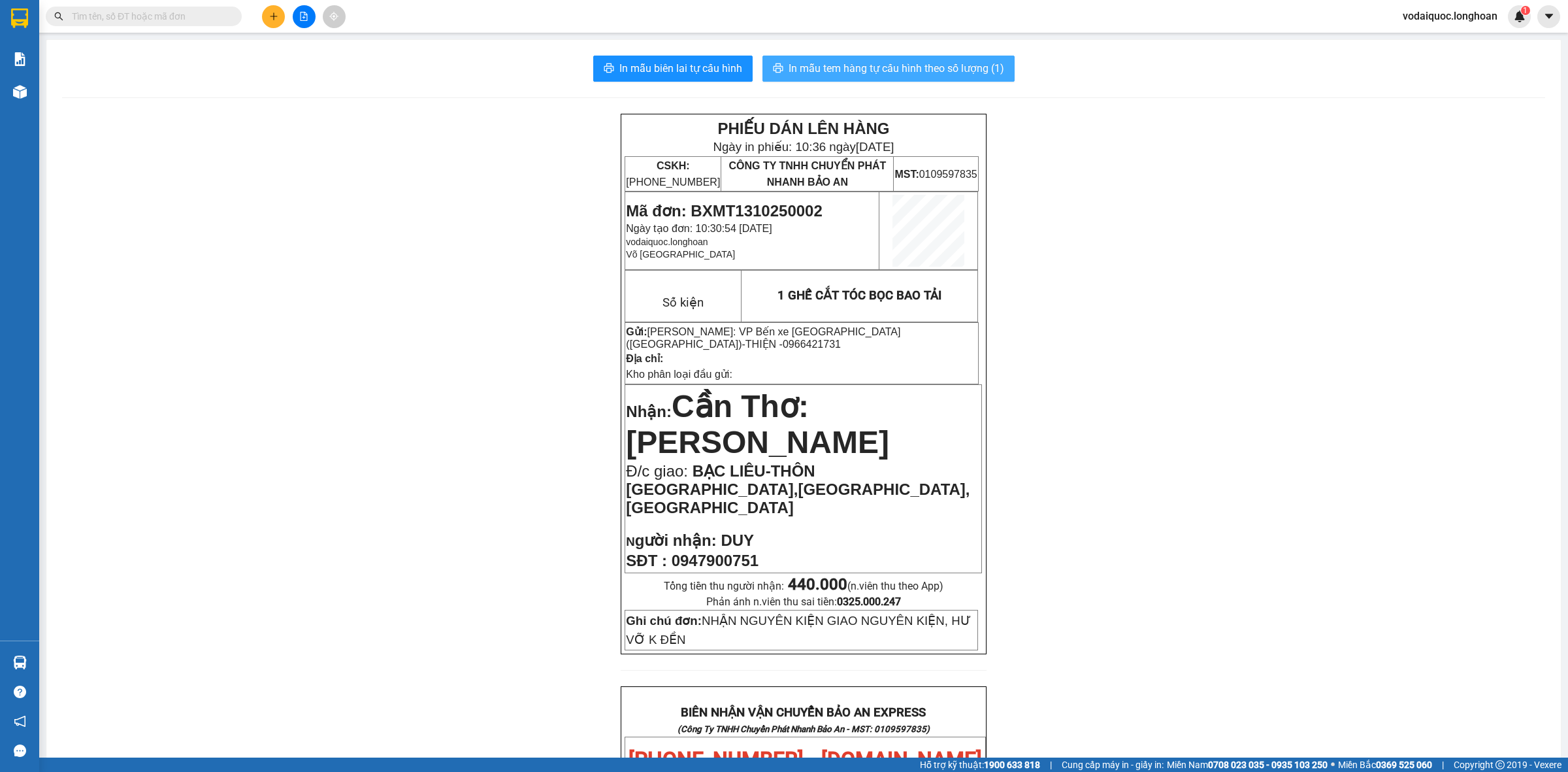
click at [854, 63] on span "In mẫu tem hàng tự cấu hình theo số lượng (1)" at bounding box center [896, 68] width 215 height 17
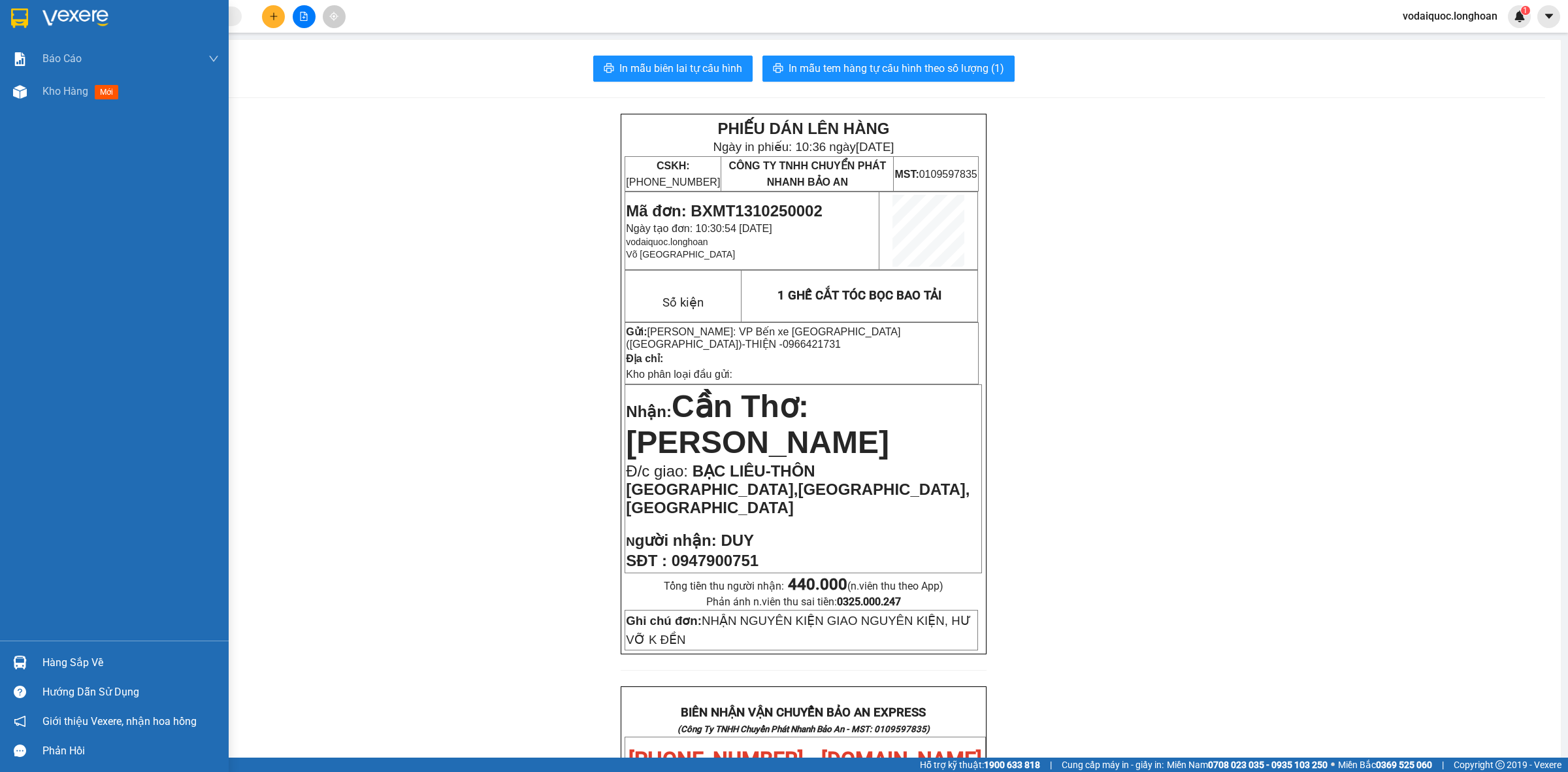
click at [72, 14] on img at bounding box center [75, 18] width 66 height 20
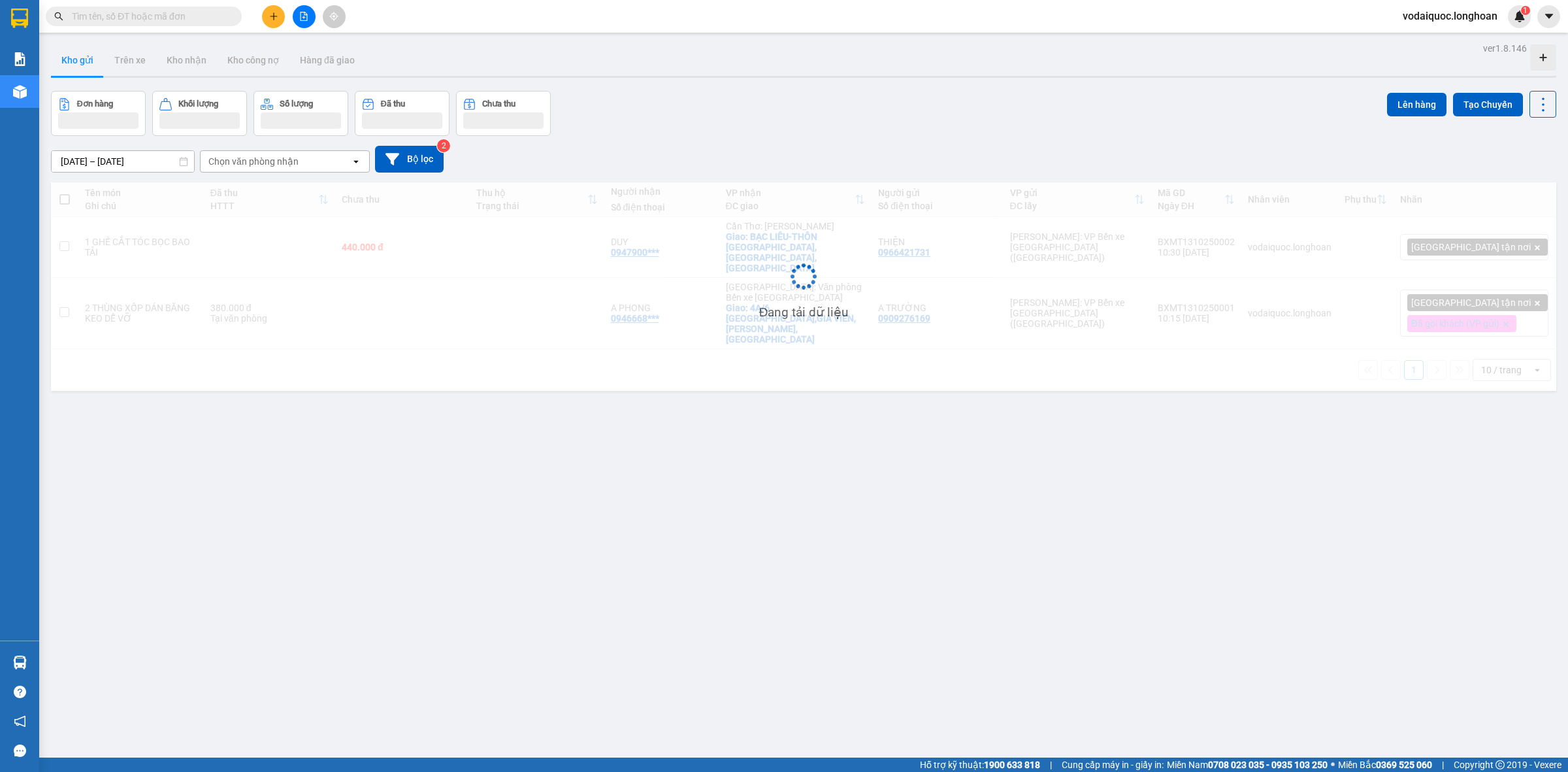
click at [968, 441] on div "ver 1.8.146 Kho gửi Trên xe Kho nhận Kho công nợ Hàng đã giao Đơn hàng Khối lượ…" at bounding box center [803, 425] width 1515 height 772
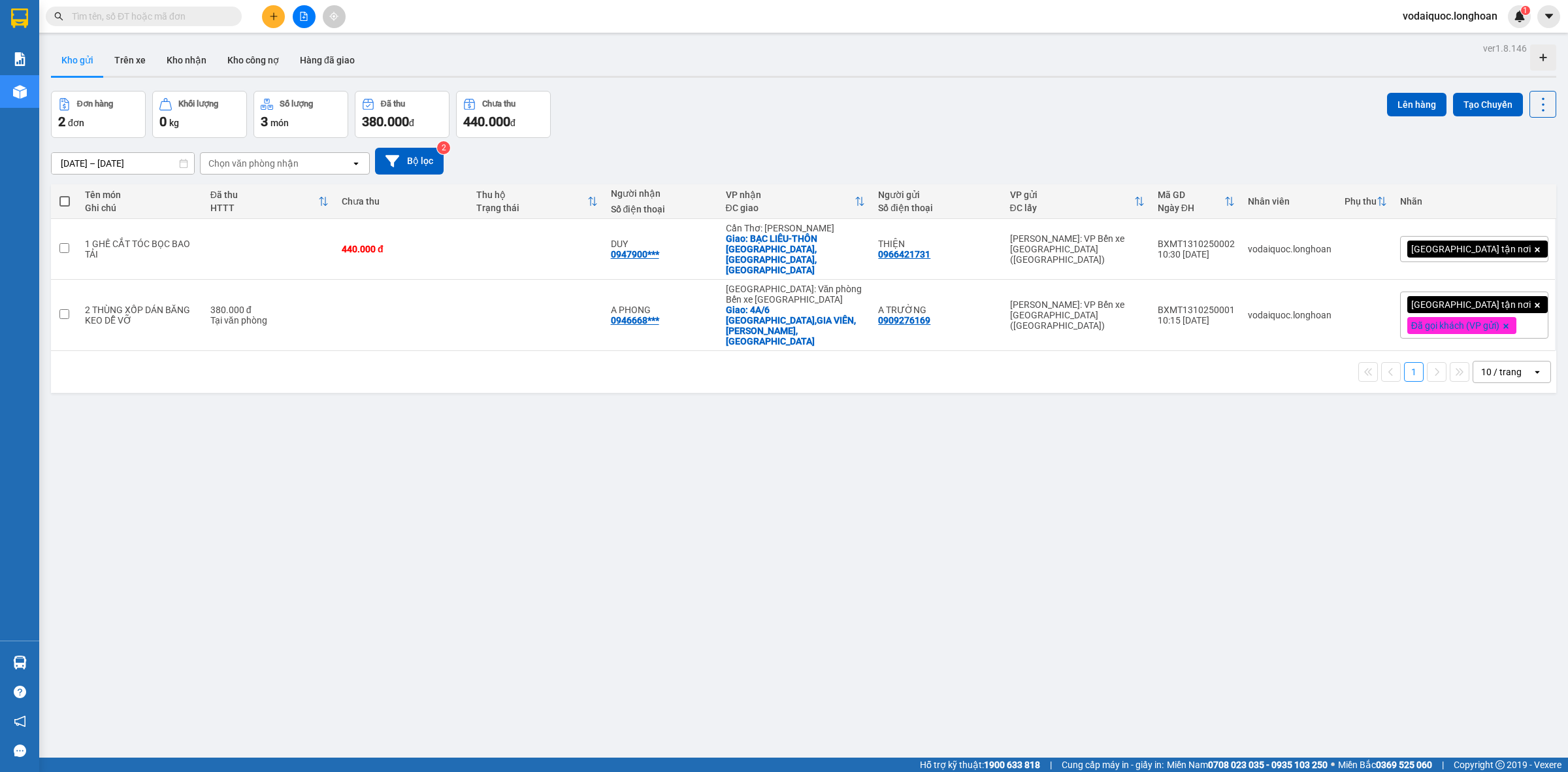
click at [1516, 237] on div "[GEOGRAPHIC_DATA] tận nơi" at bounding box center [1474, 248] width 149 height 26
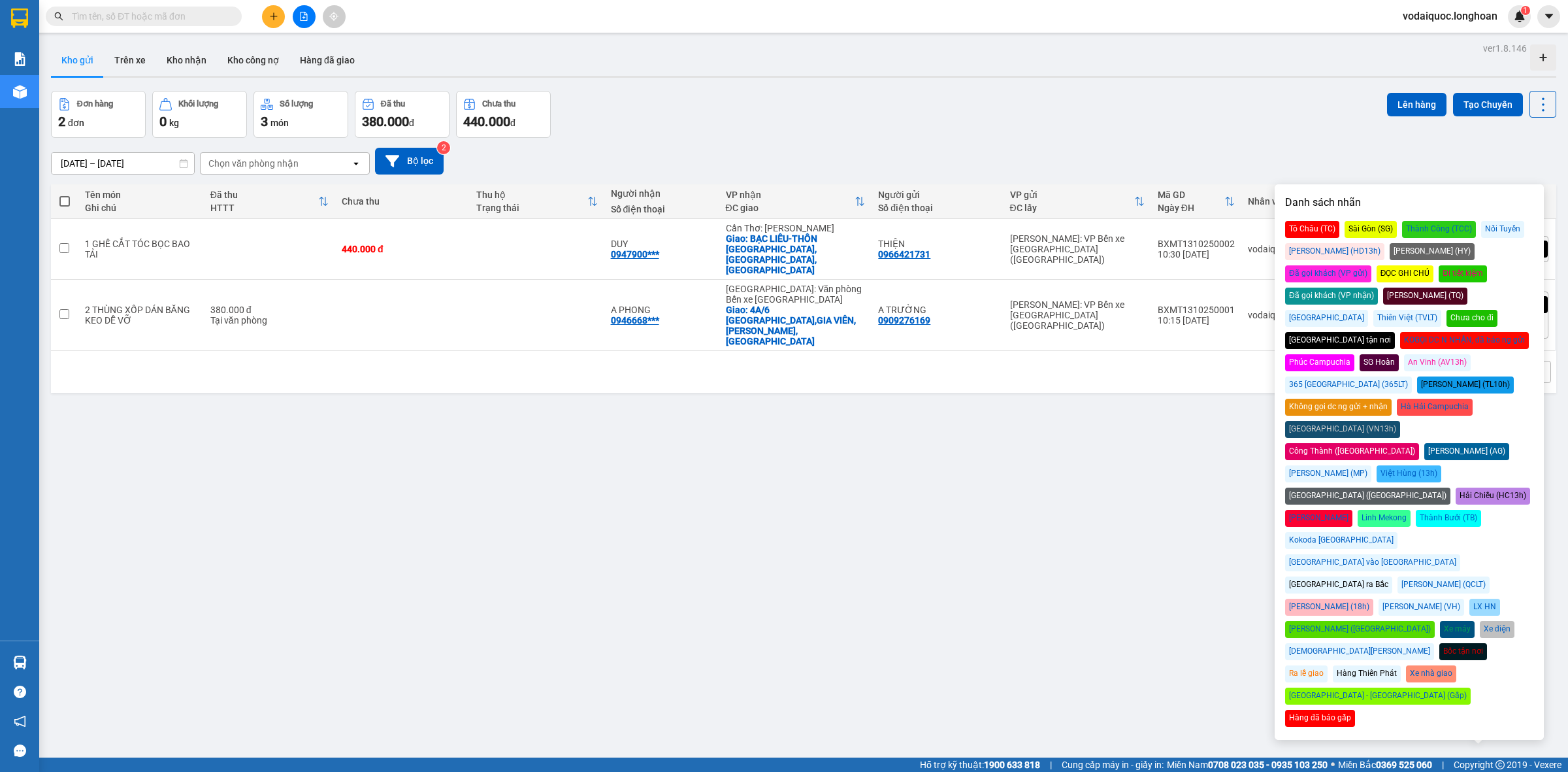
click at [1372, 265] on div "Đã gọi khách (VP gửi)" at bounding box center [1328, 274] width 86 height 17
click at [1114, 124] on div "Đơn hàng 2 đơn Khối lượng 0 kg Số lượng 3 món Đã thu 380.000 đ Chưa thu 440.000…" at bounding box center [803, 115] width 1505 height 47
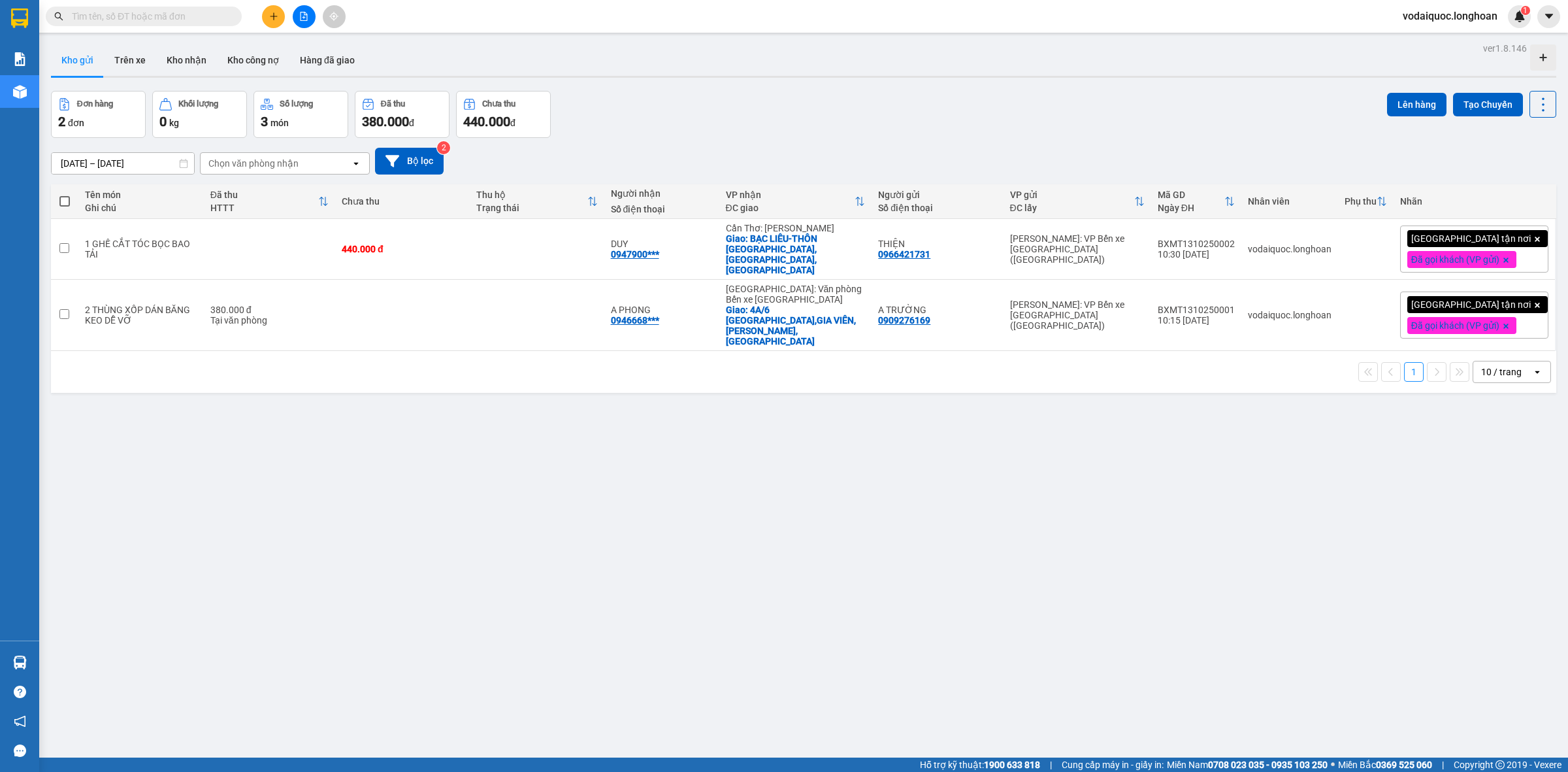
click at [215, 459] on div "ver 1.8.146 Kho gửi Trên xe Kho nhận Kho công nợ Hàng đã giao Đơn hàng 2 đơn Kh…" at bounding box center [803, 425] width 1515 height 772
click at [1474, 244] on icon at bounding box center [1479, 249] width 9 height 9
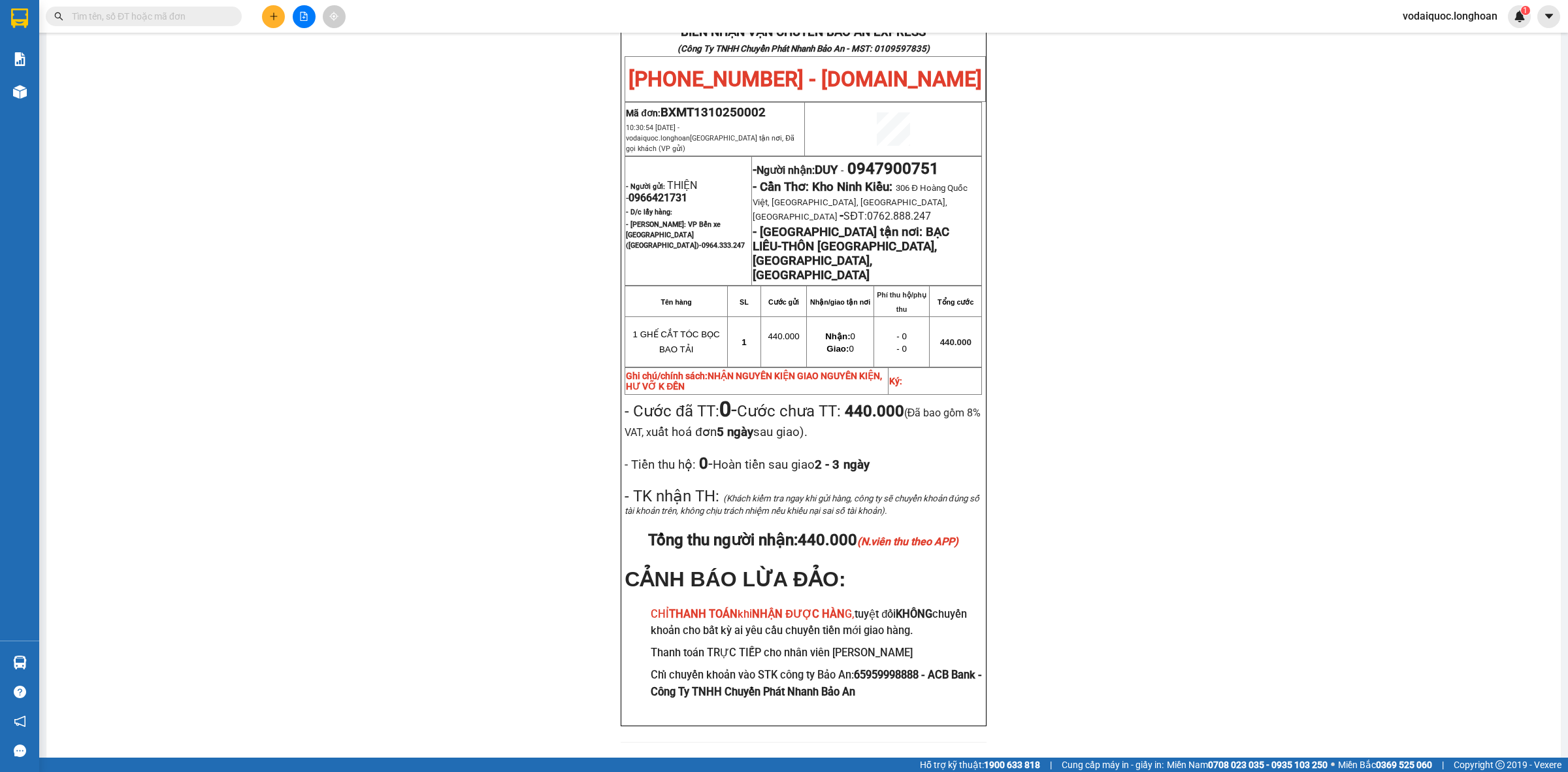
scroll to position [686, 0]
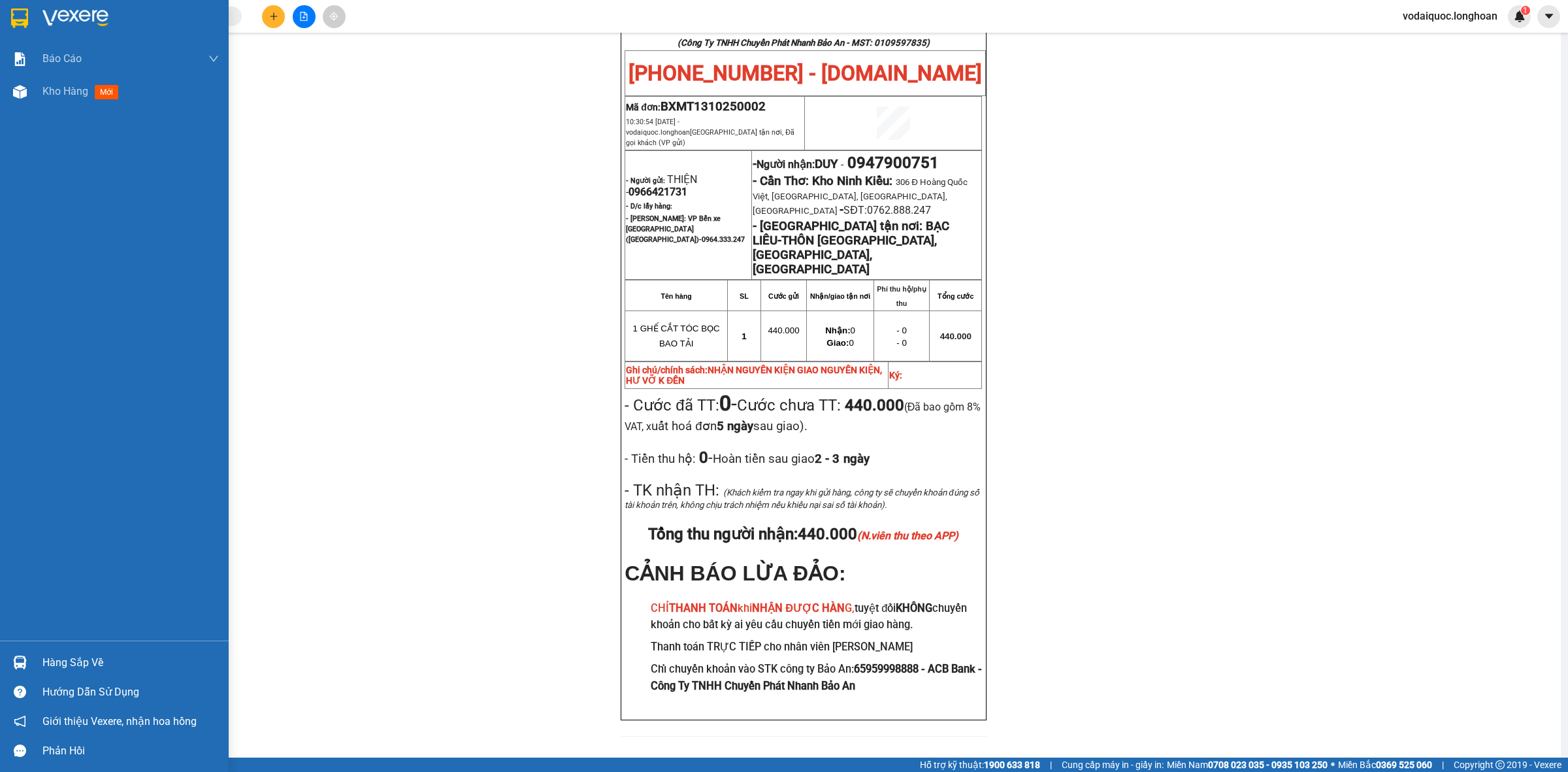
drag, startPoint x: 52, startPoint y: 17, endPoint x: 108, endPoint y: 75, distance: 80.6
click at [53, 17] on img at bounding box center [75, 18] width 66 height 20
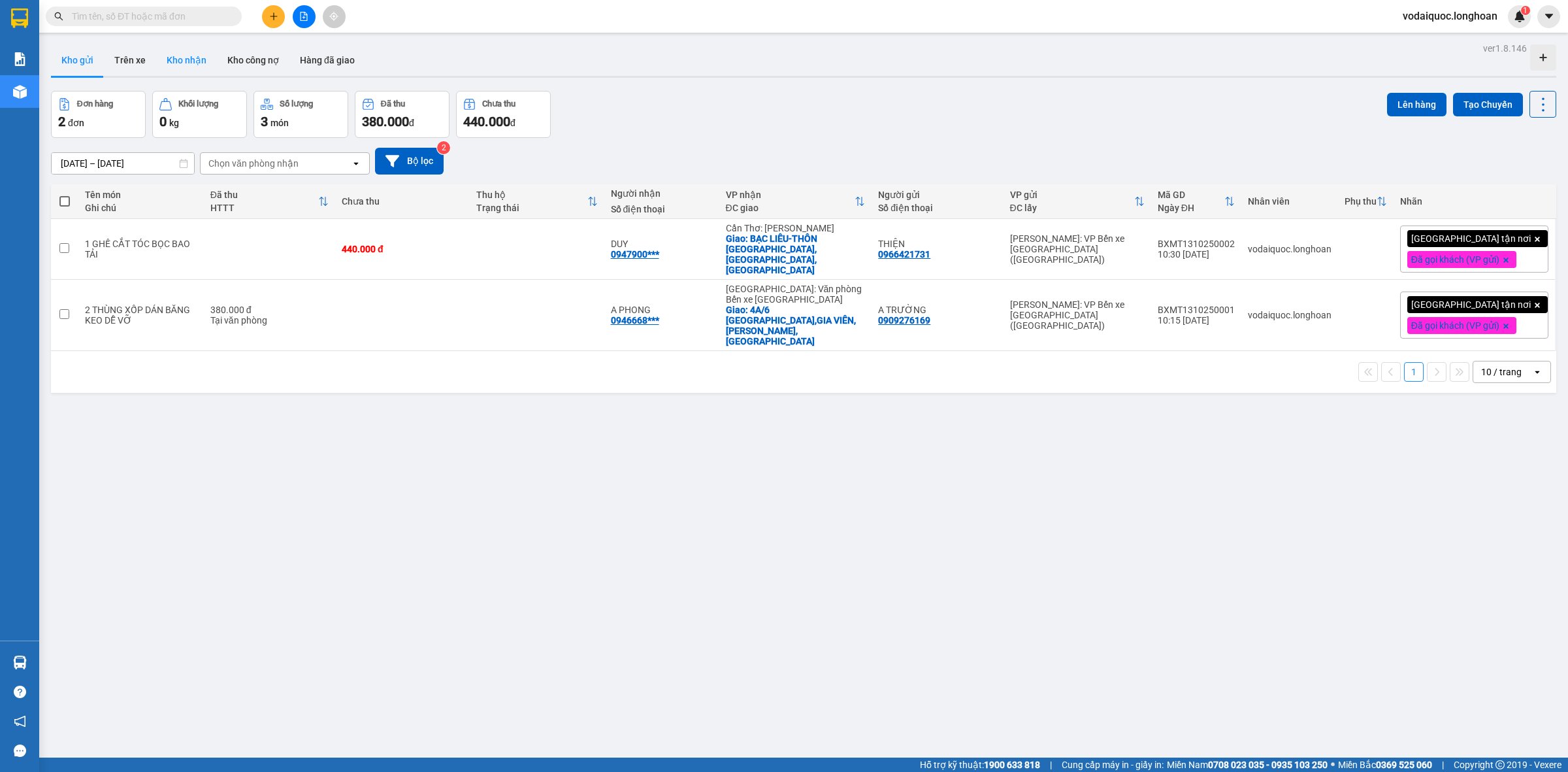
click at [188, 57] on button "Kho nhận" at bounding box center [186, 61] width 61 height 31
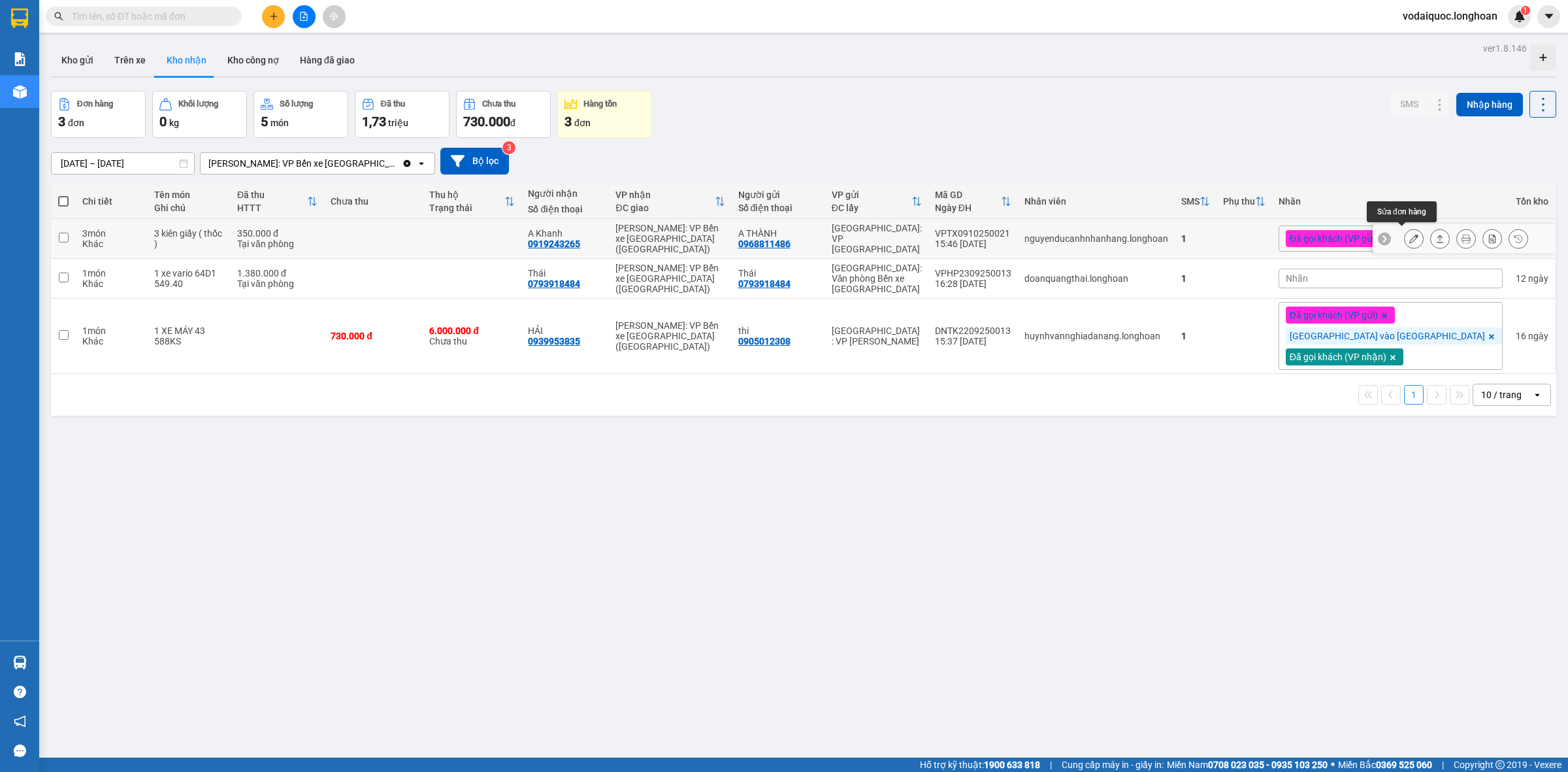
click at [1409, 234] on icon at bounding box center [1414, 239] width 9 height 9
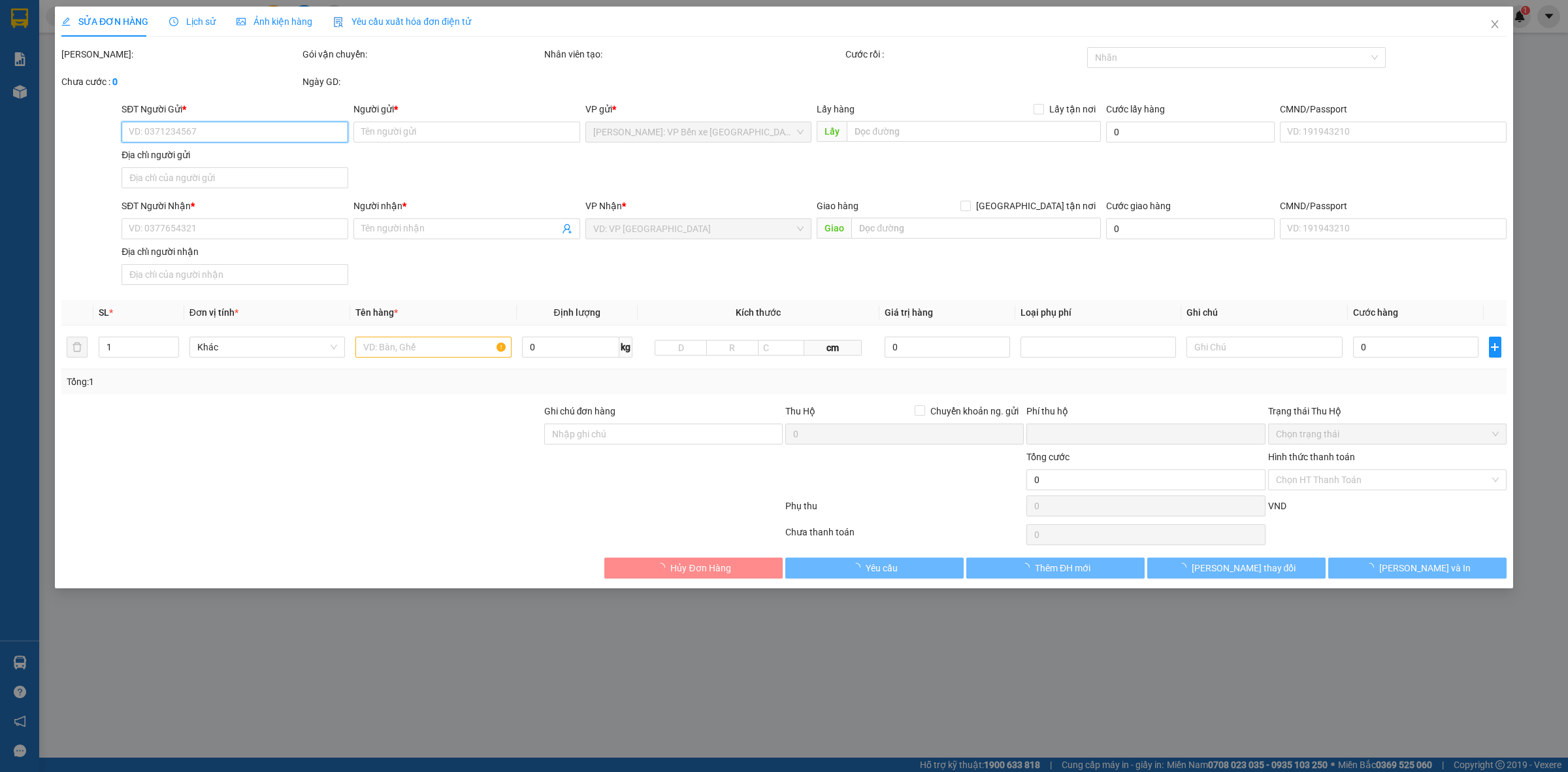
type input "0968811486"
type input "A THÀNH"
type input "kđt [PERSON_NAME] tố [PERSON_NAME]"
type input "0919243265"
type input "A Khanh"
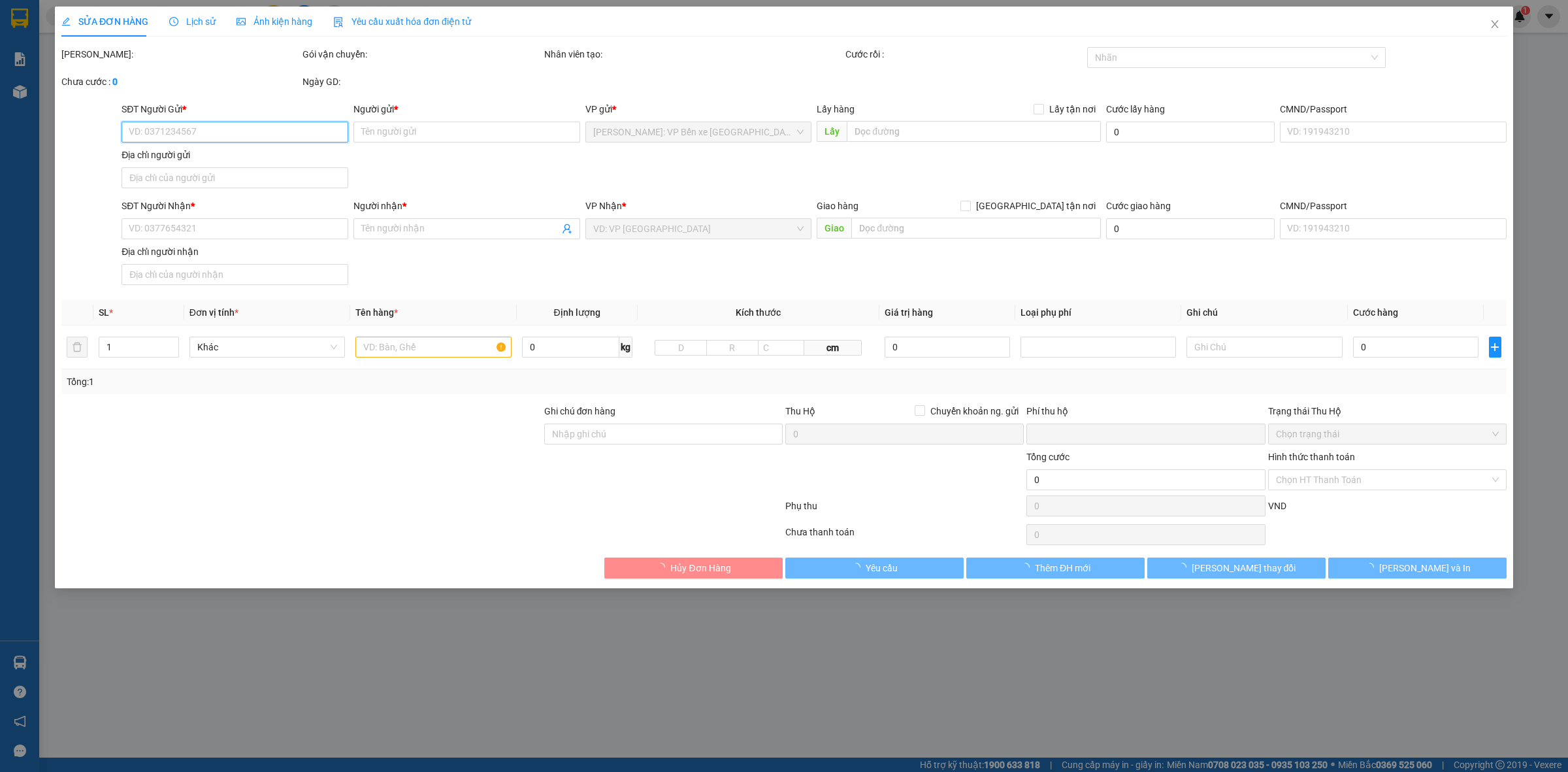
type input "nhận nguyên kiện bể vỡ không đền"
type input "0"
type input "350.000"
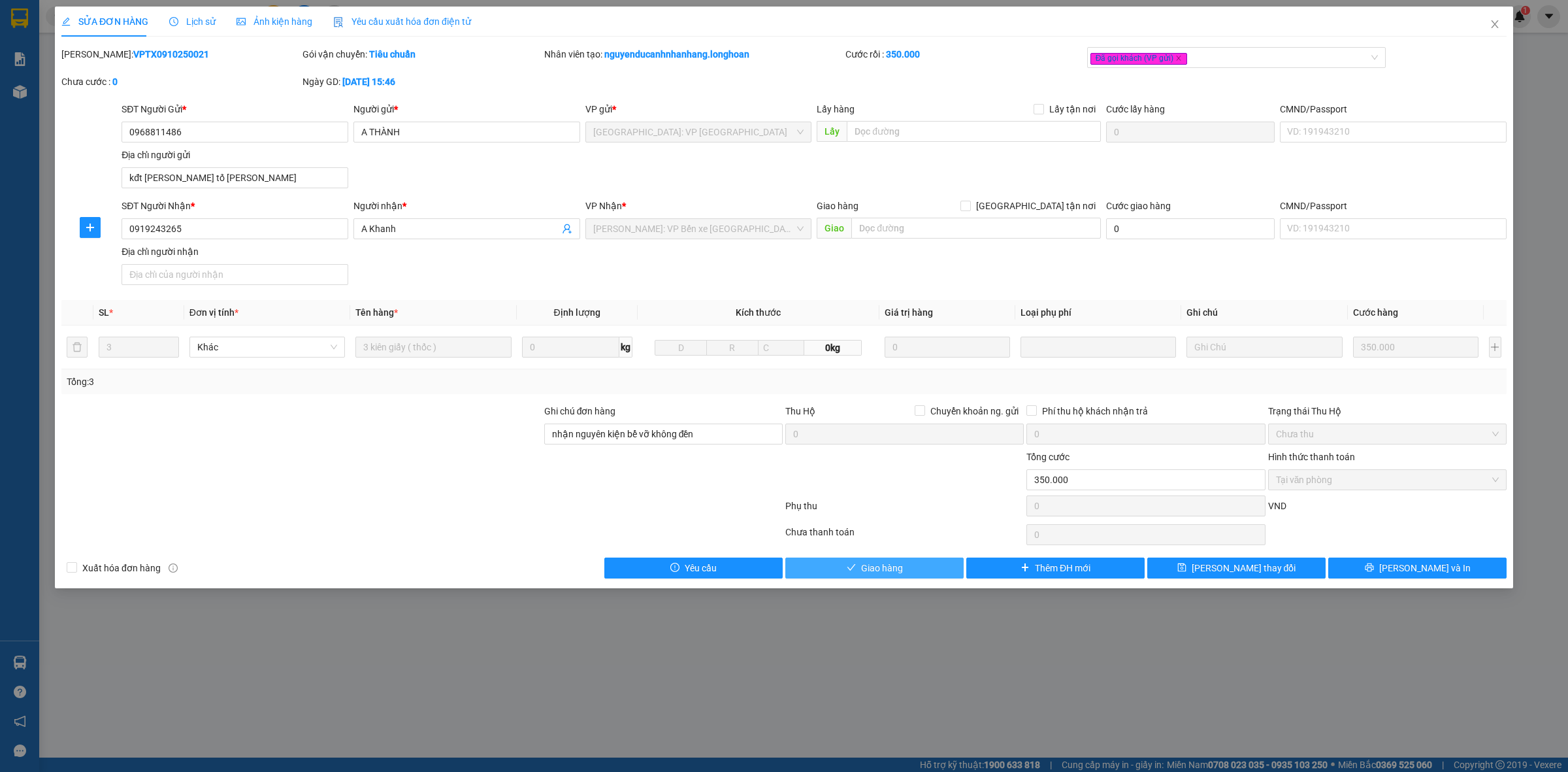
click at [880, 572] on span "Giao hàng" at bounding box center [882, 568] width 42 height 14
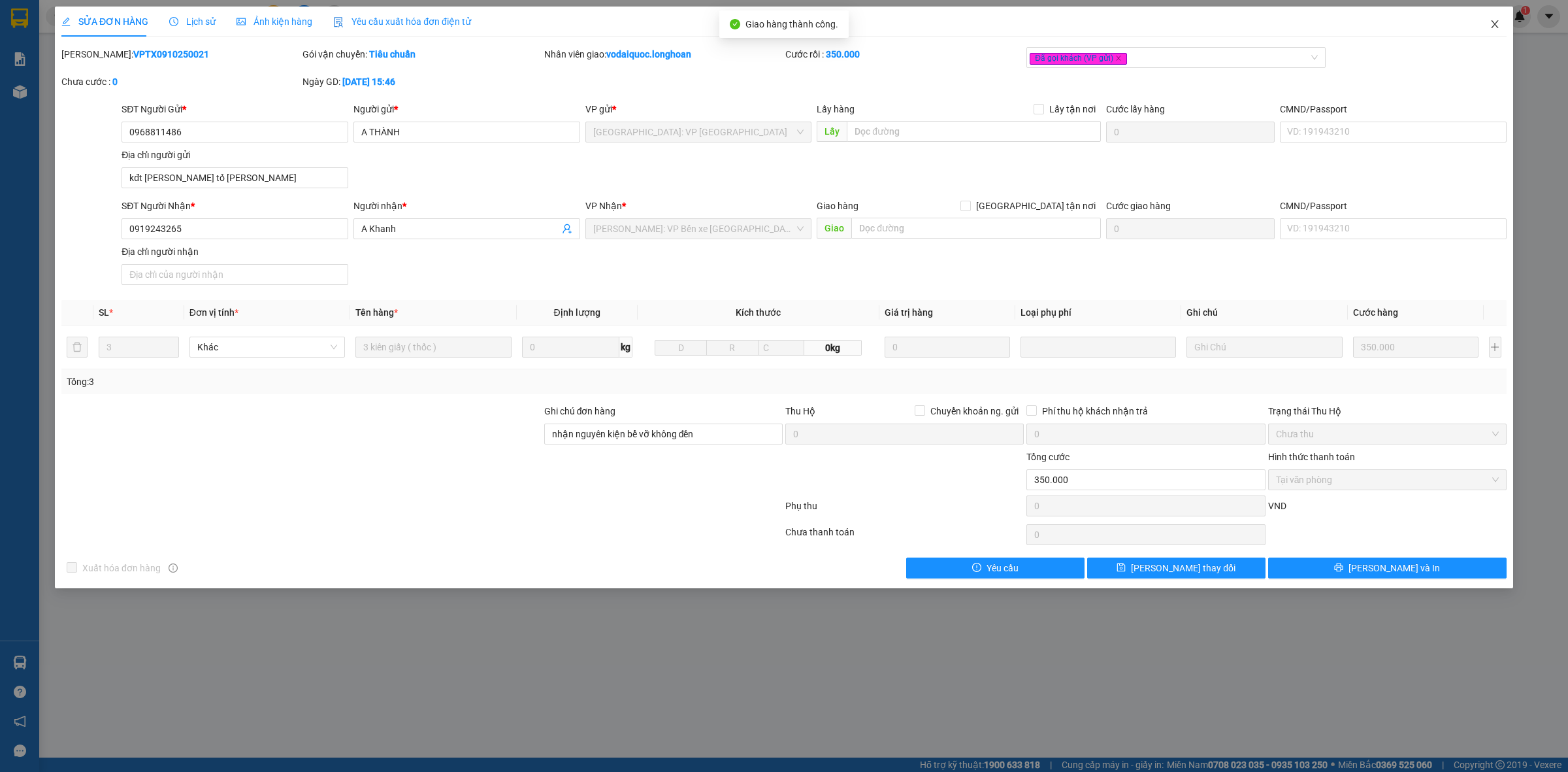
click at [1489, 20] on span "Close" at bounding box center [1495, 24] width 37 height 37
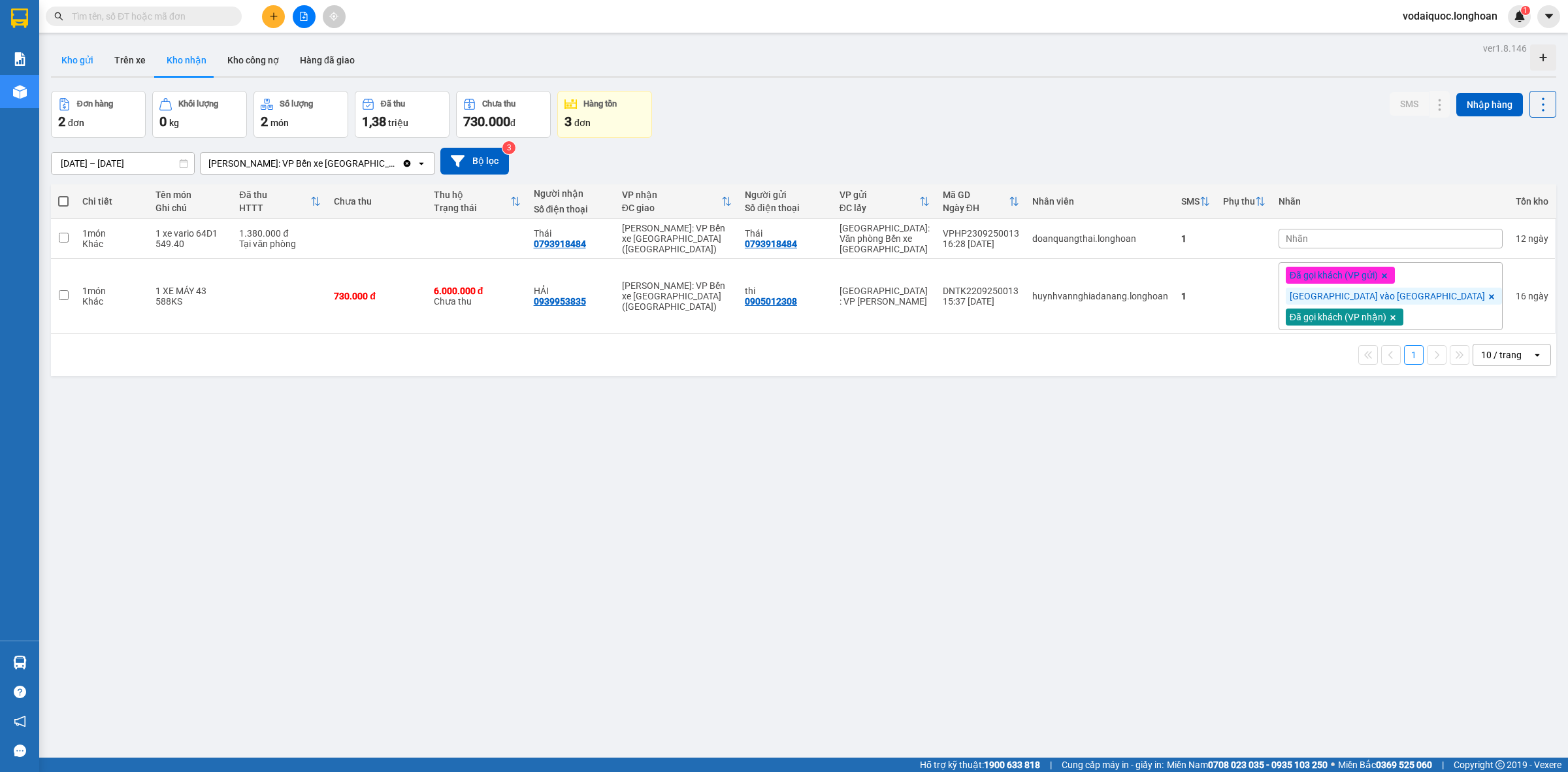
click at [69, 54] on button "Kho gửi" at bounding box center [77, 61] width 53 height 31
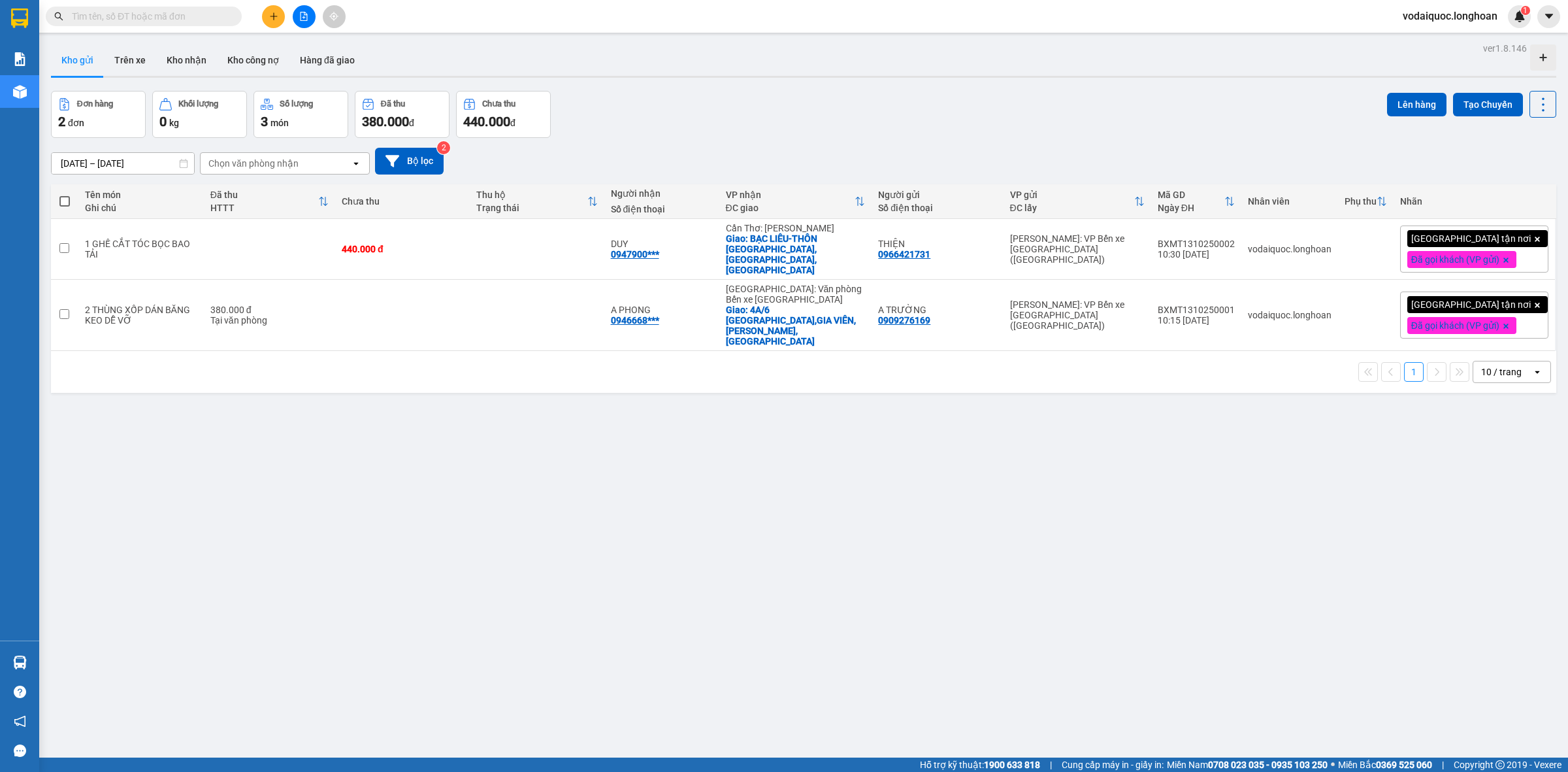
click at [168, 403] on div "ver 1.8.146 Kho gửi Trên xe Kho nhận Kho công nợ Hàng đã giao Đơn hàng 2 đơn Kh…" at bounding box center [803, 425] width 1515 height 772
click at [1555, 24] on button at bounding box center [1548, 17] width 23 height 23
click at [1256, 72] on div "Kho gửi Trên xe Kho nhận Kho công nợ Hàng đã giao" at bounding box center [803, 62] width 1505 height 35
click at [1442, 14] on span "vodaiquoc.longhoan" at bounding box center [1449, 16] width 116 height 17
click at [1163, 97] on div "Đơn hàng 2 đơn Khối lượng 0 kg Số lượng 3 món Đã thu 380.000 đ Chưa thu 440.000…" at bounding box center [803, 115] width 1505 height 47
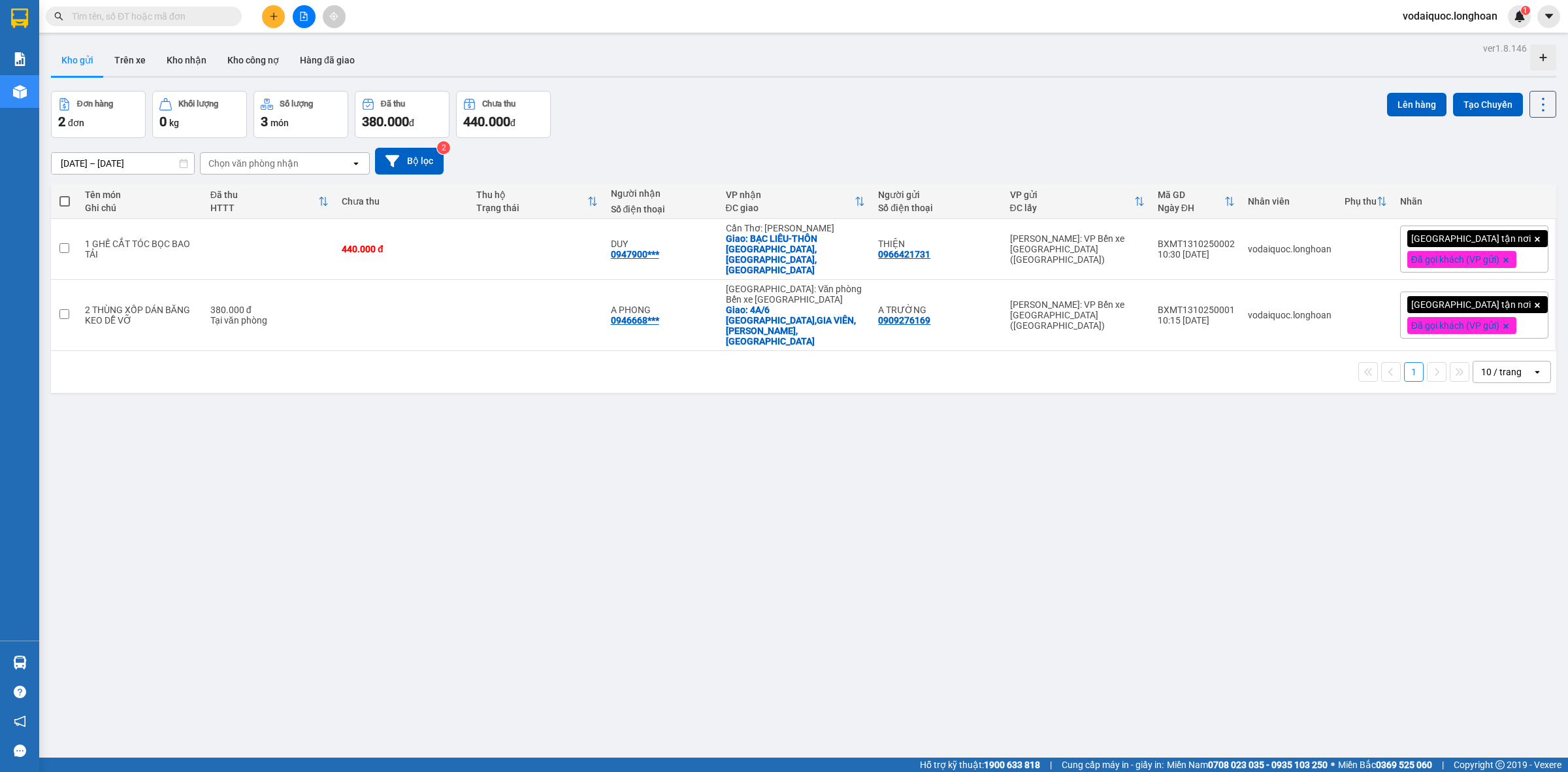
scroll to position [54, 0]
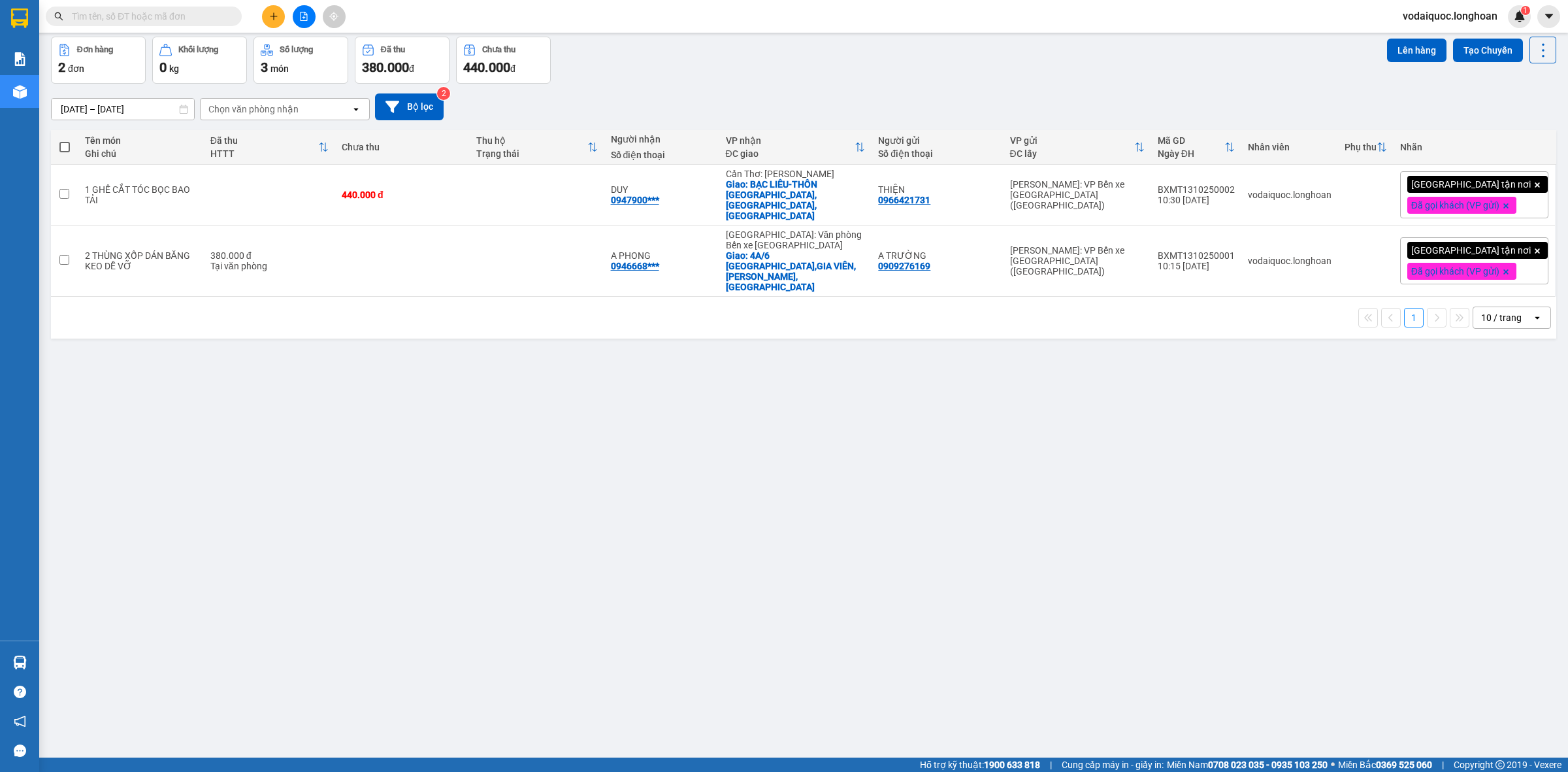
click at [142, 443] on div "ver 1.8.146 Kho gửi Trên xe Kho nhận Kho công nợ Hàng đã giao Đơn hàng 2 đơn Kh…" at bounding box center [803, 371] width 1515 height 772
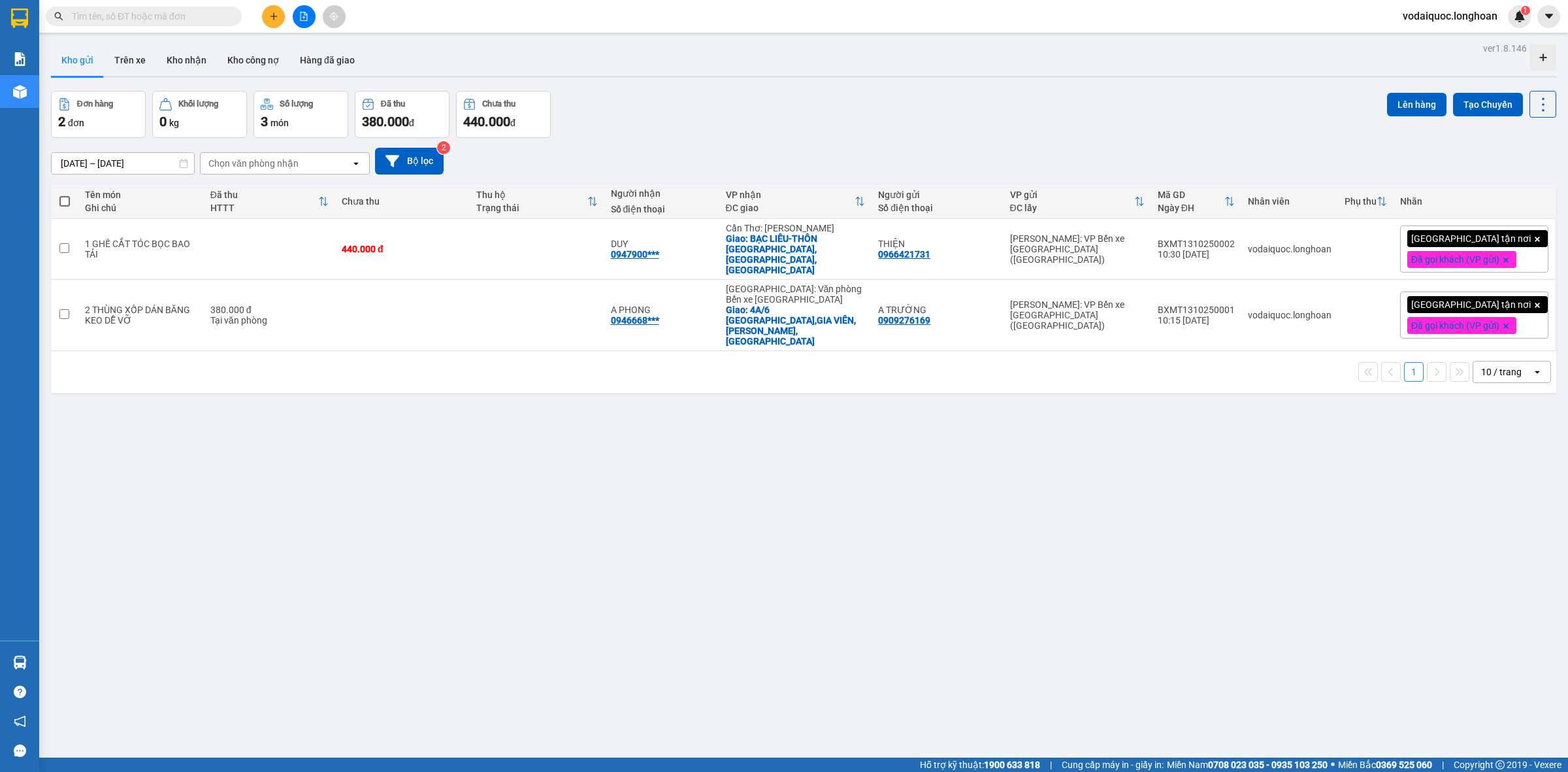
click at [986, 87] on div "ver 1.8.146 Kho gửi Trên xe Kho nhận Kho công nợ Hàng đã giao Đơn hàng 2 đơn Kh…" at bounding box center [803, 425] width 1515 height 772
click at [196, 403] on div "ver 1.8.146 Kho gửi Trên xe Kho nhận Kho công nợ Hàng đã giao Đơn hàng 2 đơn Kh…" at bounding box center [803, 425] width 1515 height 772
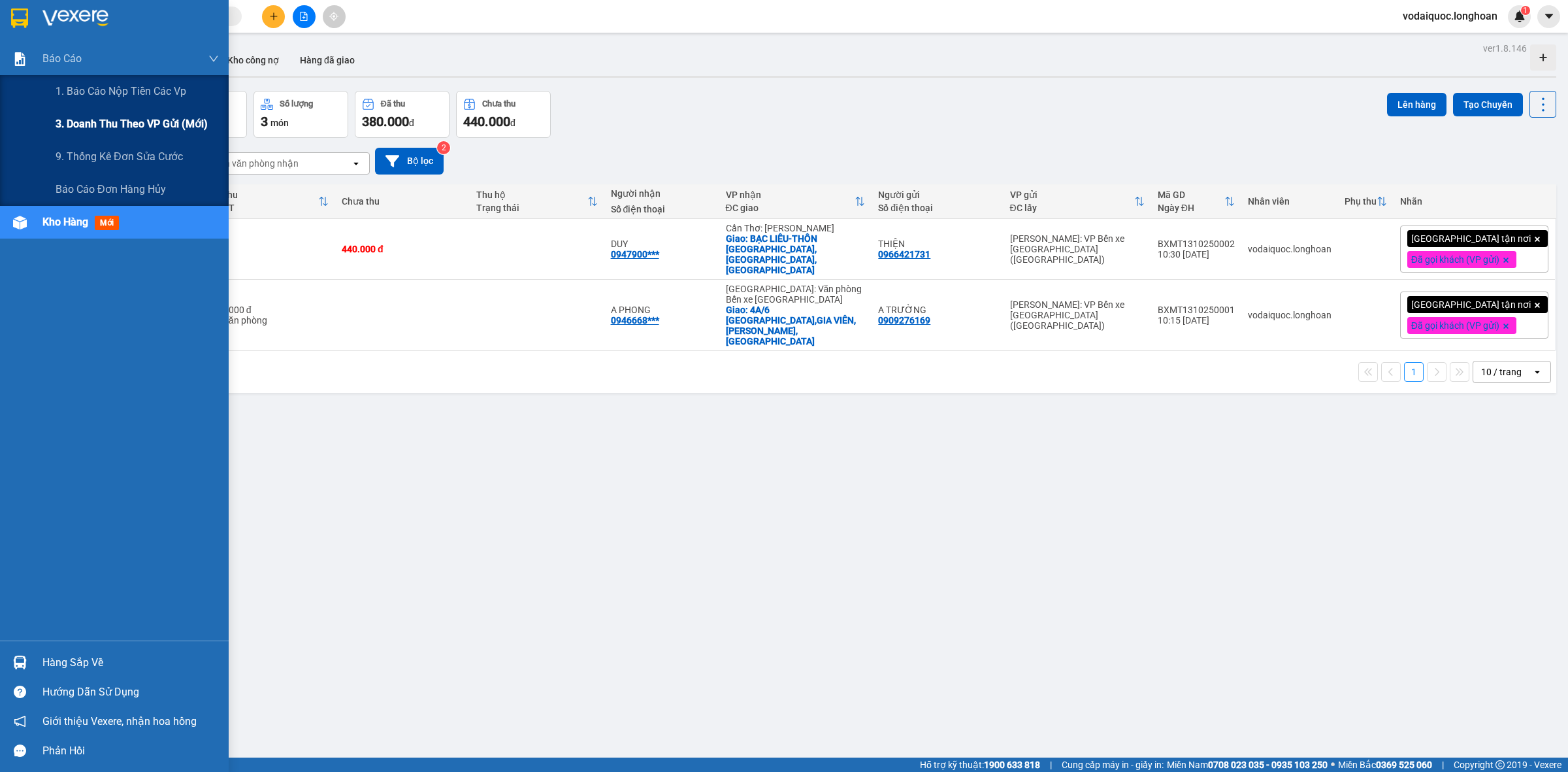
click at [141, 116] on span "3. Doanh Thu theo VP Gửi (mới)" at bounding box center [132, 123] width 152 height 17
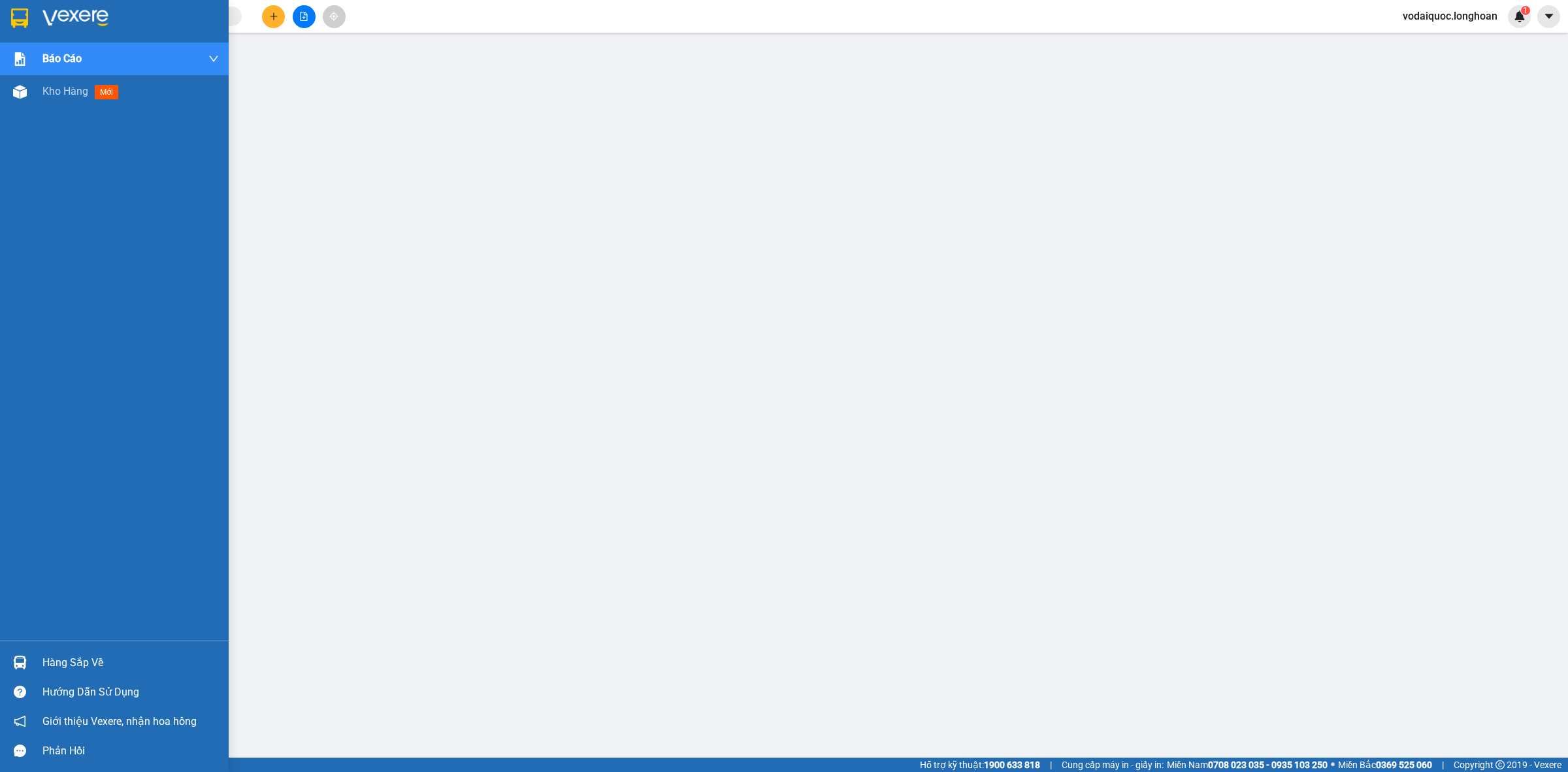
click at [57, 21] on img at bounding box center [75, 18] width 66 height 20
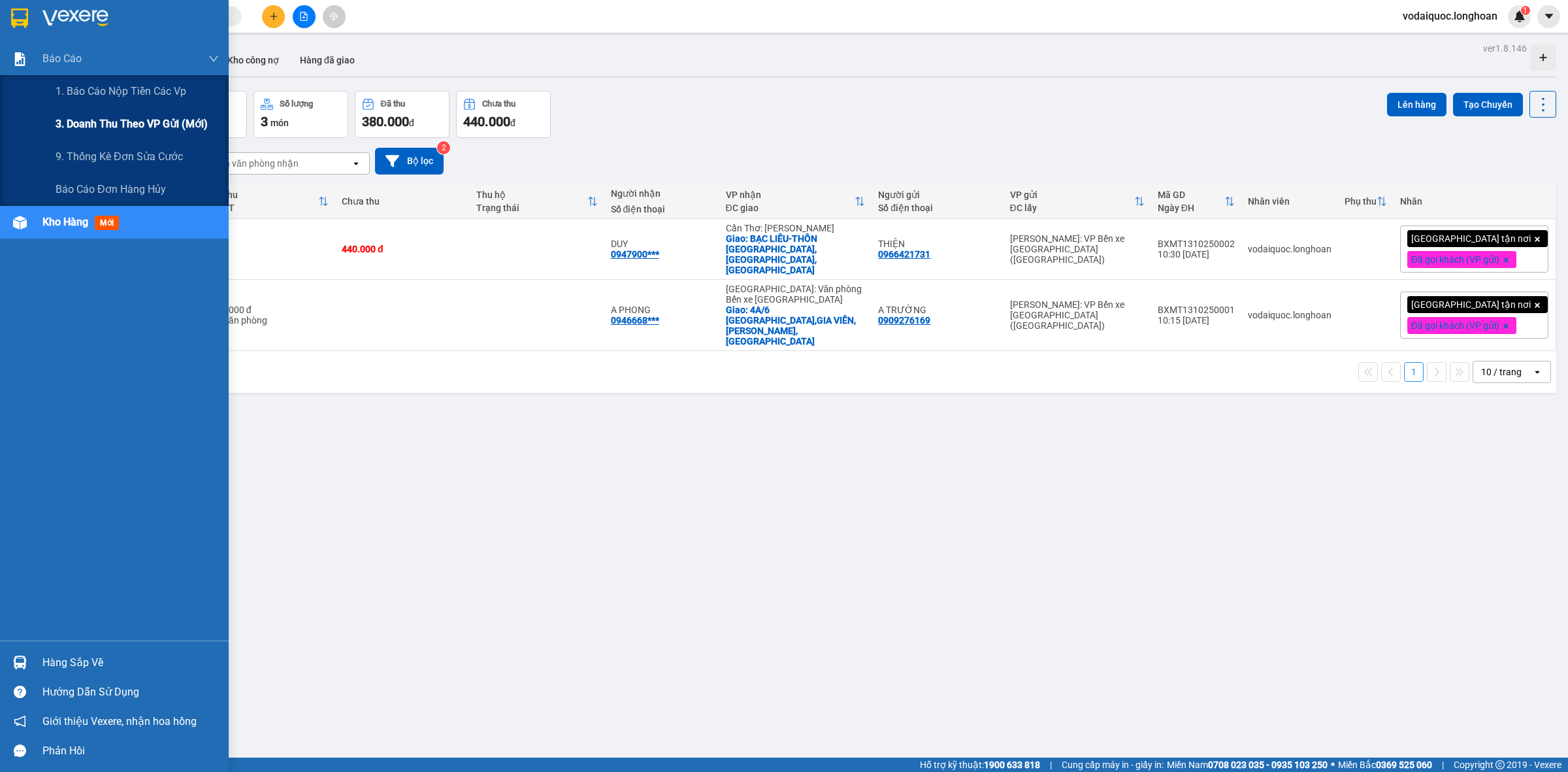
click at [147, 118] on span "3. Doanh Thu theo VP Gửi (mới)" at bounding box center [132, 123] width 152 height 17
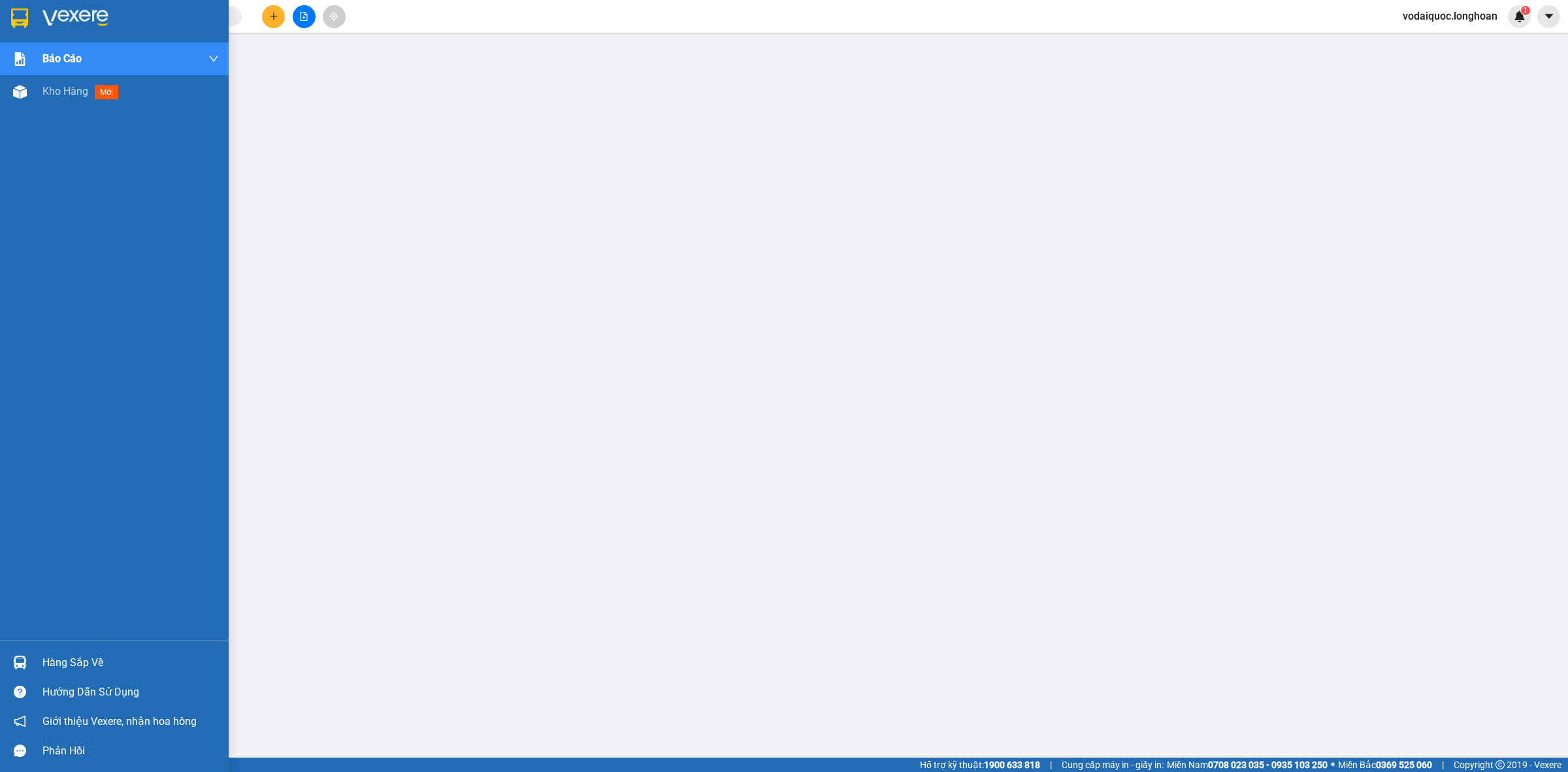
click at [92, 31] on div at bounding box center [114, 21] width 229 height 42
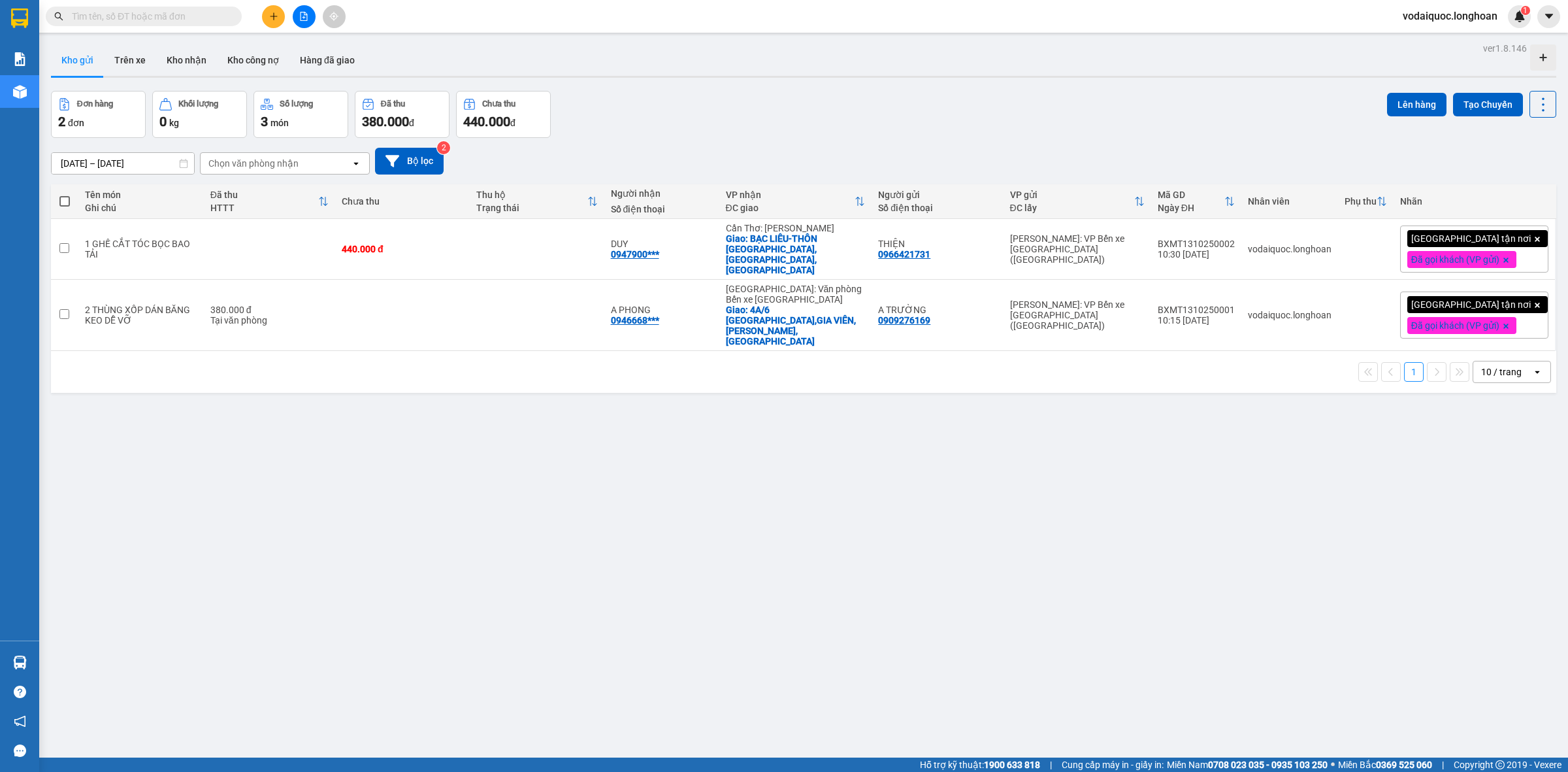
click at [857, 92] on div "Đơn hàng 2 đơn Khối lượng 0 kg Số lượng 3 món Đã thu 380.000 đ Chưa thu 440.000…" at bounding box center [803, 115] width 1505 height 47
click at [90, 429] on div "ver 1.8.146 Kho gửi Trên xe Kho nhận Kho công nợ Hàng đã giao Đơn hàng 2 đơn Kh…" at bounding box center [803, 425] width 1515 height 772
click at [1470, 244] on button at bounding box center [1478, 249] width 18 height 23
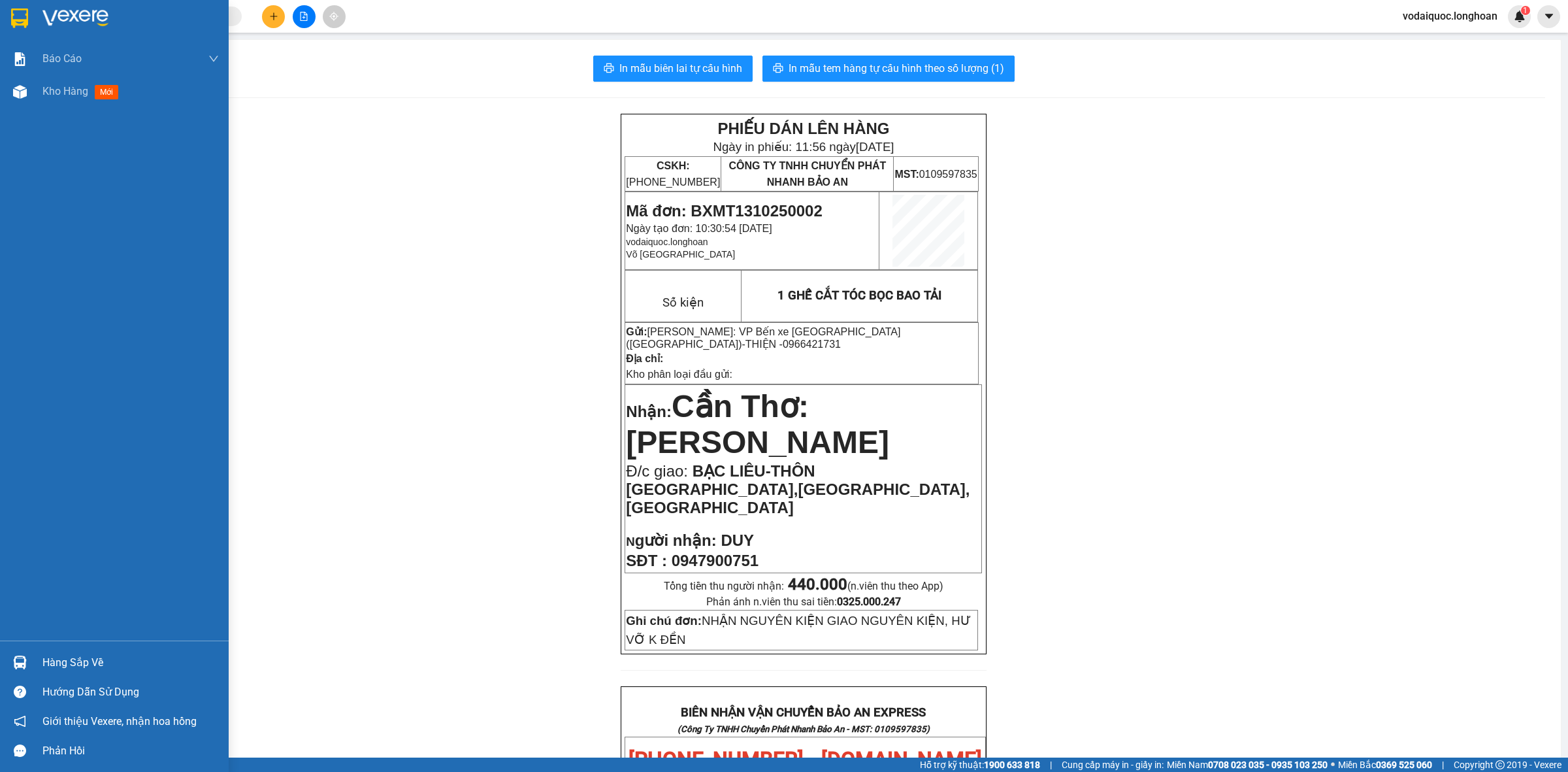
click at [15, 9] on img at bounding box center [20, 18] width 17 height 20
